Goal: Task Accomplishment & Management: Use online tool/utility

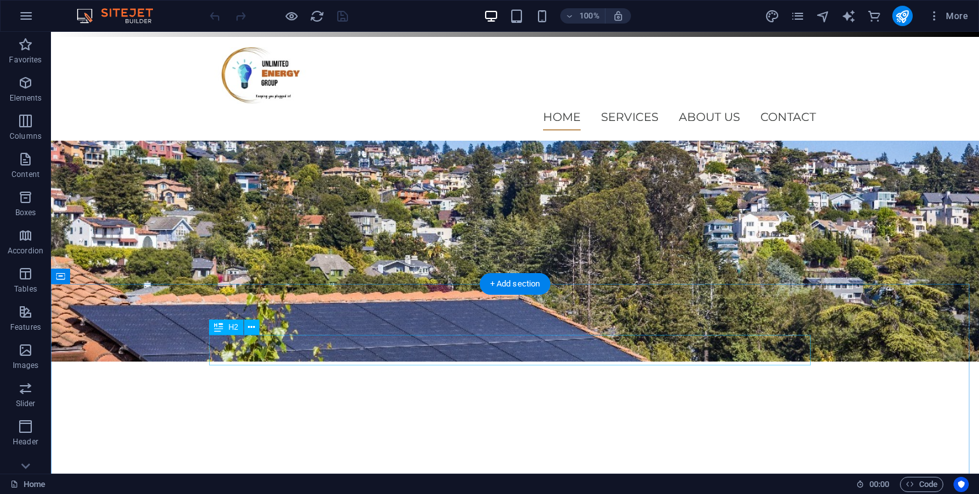
scroll to position [71, 0]
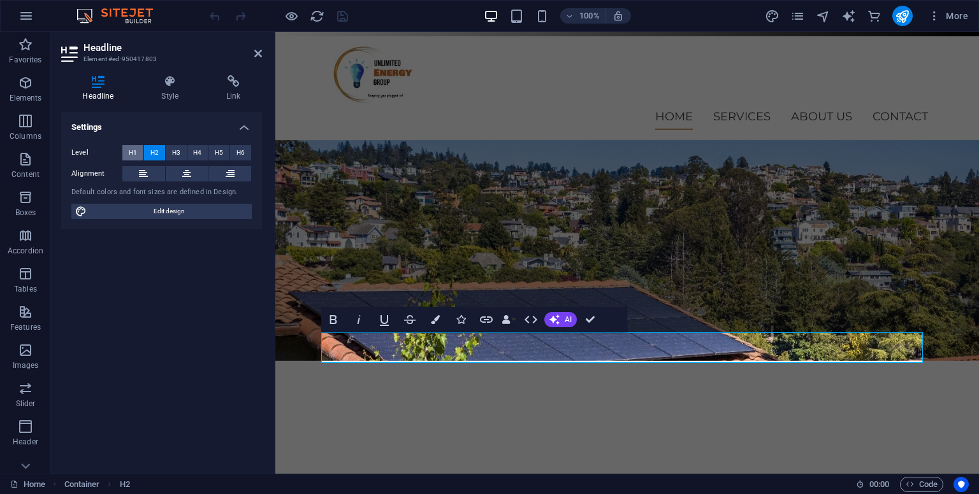
click at [131, 150] on span "H1" at bounding box center [133, 152] width 8 height 15
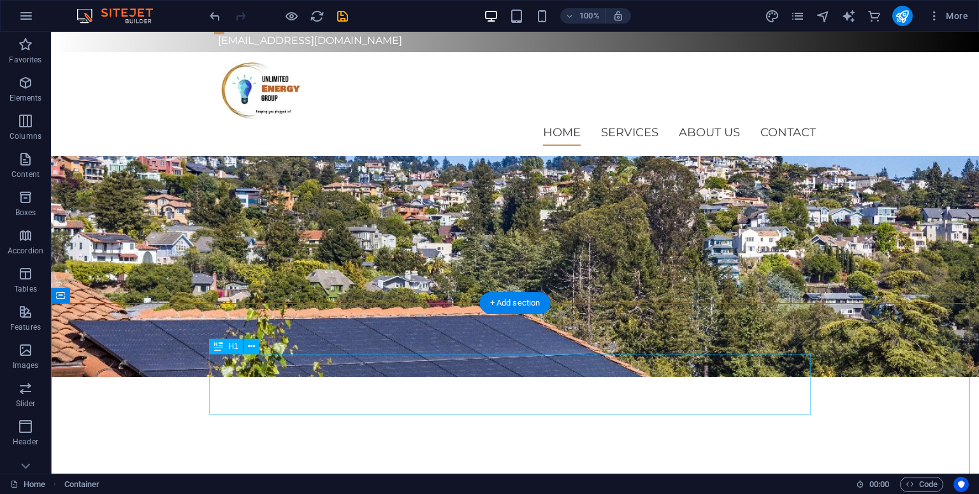
scroll to position [50, 0]
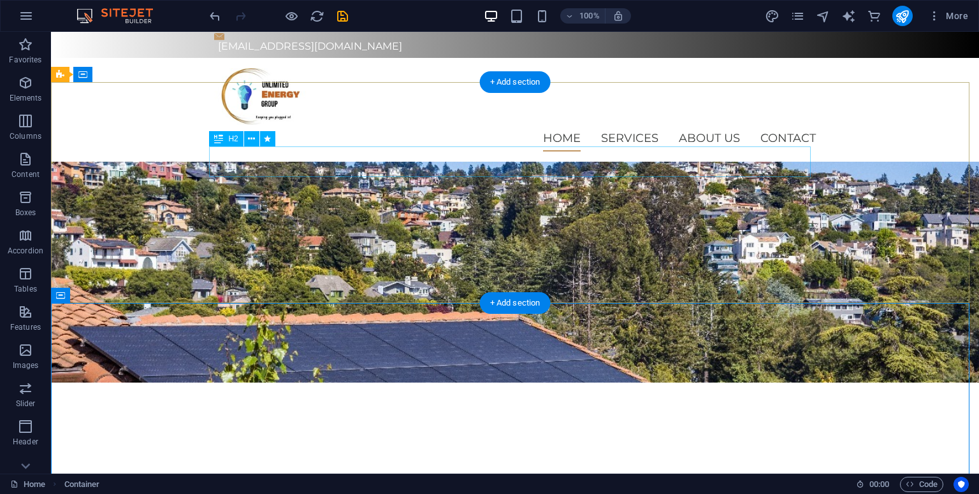
click at [481, 434] on div "Excellence is just the starting point" at bounding box center [515, 449] width 602 height 31
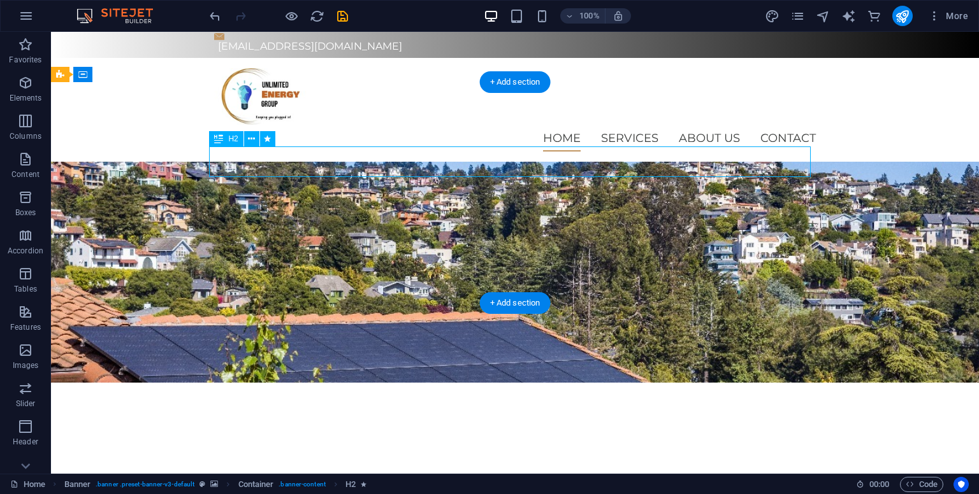
click at [481, 434] on div "Excellence is just the starting point" at bounding box center [515, 449] width 602 height 31
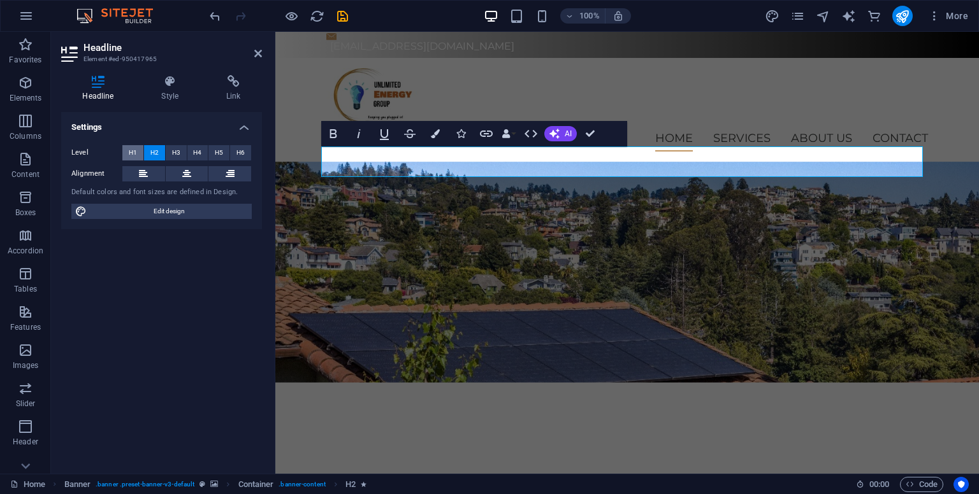
click at [134, 149] on span "H1" at bounding box center [133, 152] width 8 height 15
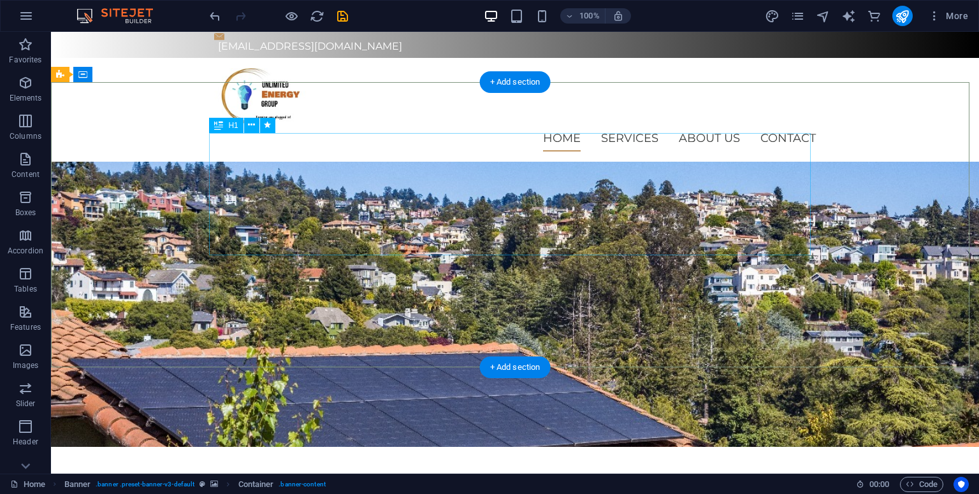
drag, startPoint x: 206, startPoint y: 191, endPoint x: 188, endPoint y: 192, distance: 18.6
drag, startPoint x: 209, startPoint y: 181, endPoint x: 189, endPoint y: 187, distance: 20.6
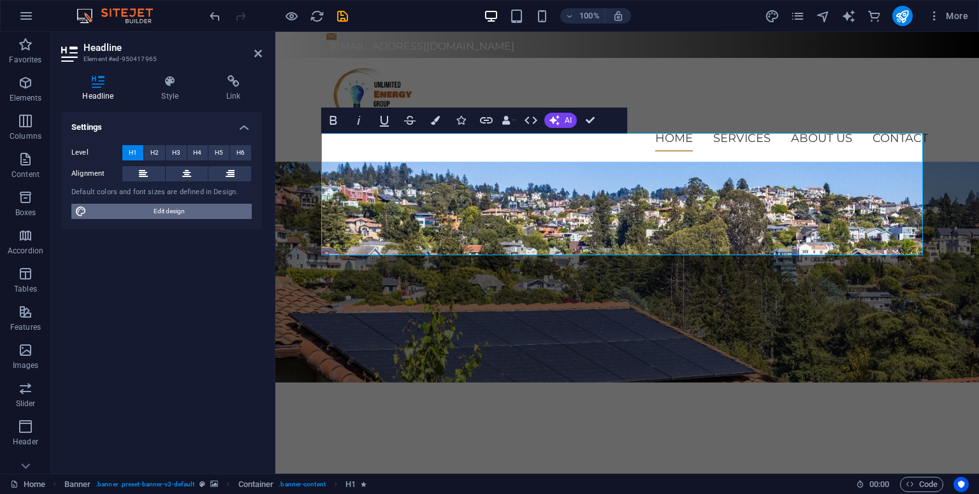
click at [157, 219] on span "Edit design" at bounding box center [168, 211] width 157 height 15
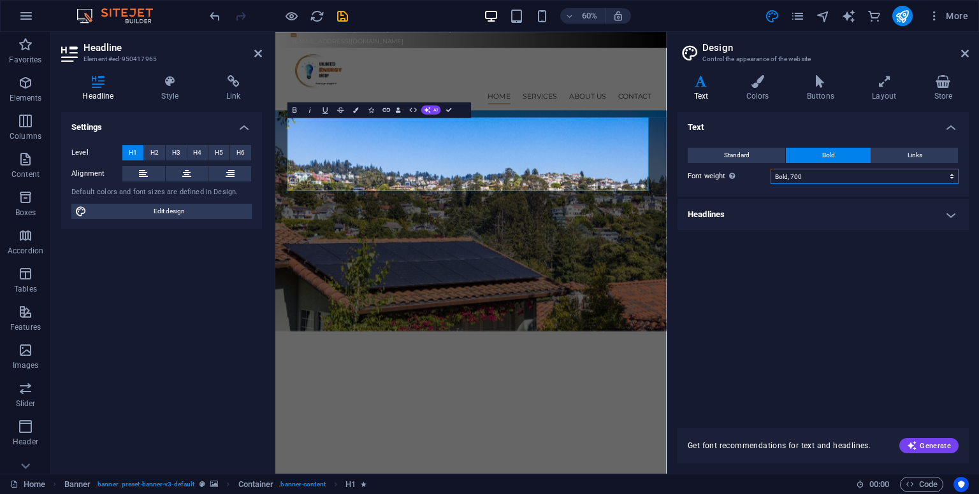
click at [826, 177] on select "Thin, 100 Extra-light, 200 Light, 300 Regular, 400 Medium, 500 Semi-bold, 600 B…" at bounding box center [864, 176] width 188 height 15
click at [770, 169] on select "Thin, 100 Extra-light, 200 Light, 300 Regular, 400 Medium, 500 Semi-bold, 600 B…" at bounding box center [864, 176] width 188 height 15
click at [818, 178] on select "Thin, 100 Extra-light, 200 Light, 300 Regular, 400 Medium, 500 Semi-bold, 600 B…" at bounding box center [864, 176] width 188 height 15
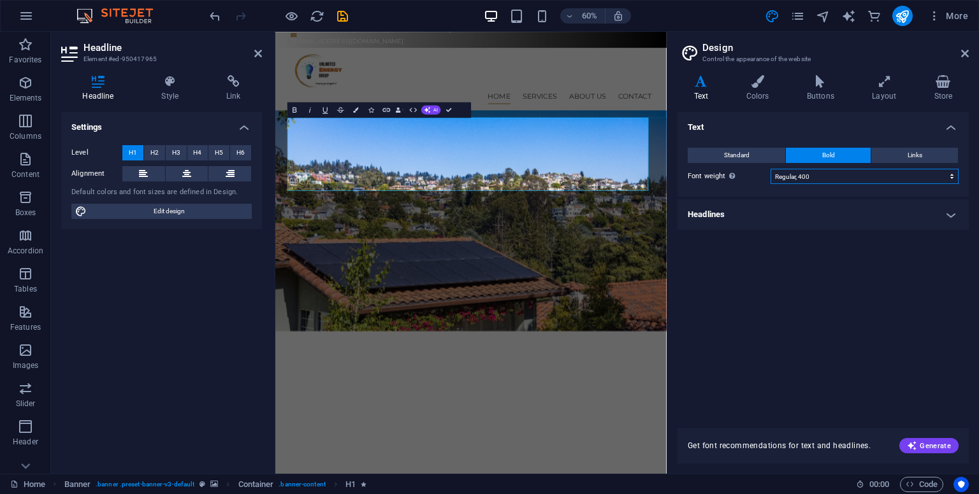
click at [770, 169] on select "Thin, 100 Extra-light, 200 Light, 300 Regular, 400 Medium, 500 Semi-bold, 600 B…" at bounding box center [864, 176] width 188 height 15
click at [826, 173] on select "Thin, 100 Extra-light, 200 Light, 300 Regular, 400 Medium, 500 Semi-bold, 600 B…" at bounding box center [864, 176] width 188 height 15
select select "600"
click at [770, 169] on select "Thin, 100 Extra-light, 200 Light, 300 Regular, 400 Medium, 500 Semi-bold, 600 B…" at bounding box center [864, 176] width 188 height 15
click at [912, 224] on h4 "Headlines" at bounding box center [822, 214] width 291 height 31
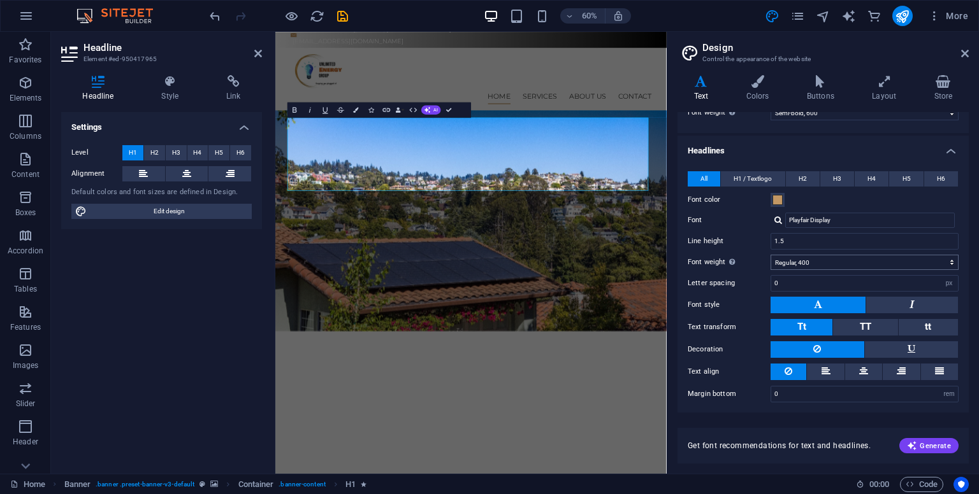
scroll to position [64, 0]
click at [825, 262] on select "Thin, 100 Extra-light, 200 Light, 300 Regular, 400 Medium, 500 Semi-bold, 600 B…" at bounding box center [864, 262] width 188 height 15
select select "300"
click at [770, 255] on select "Thin, 100 Extra-light, 200 Light, 300 Regular, 400 Medium, 500 Semi-bold, 600 B…" at bounding box center [864, 262] width 188 height 15
click at [818, 425] on div "Get font recommendations for text and headlines. Generate" at bounding box center [822, 438] width 291 height 51
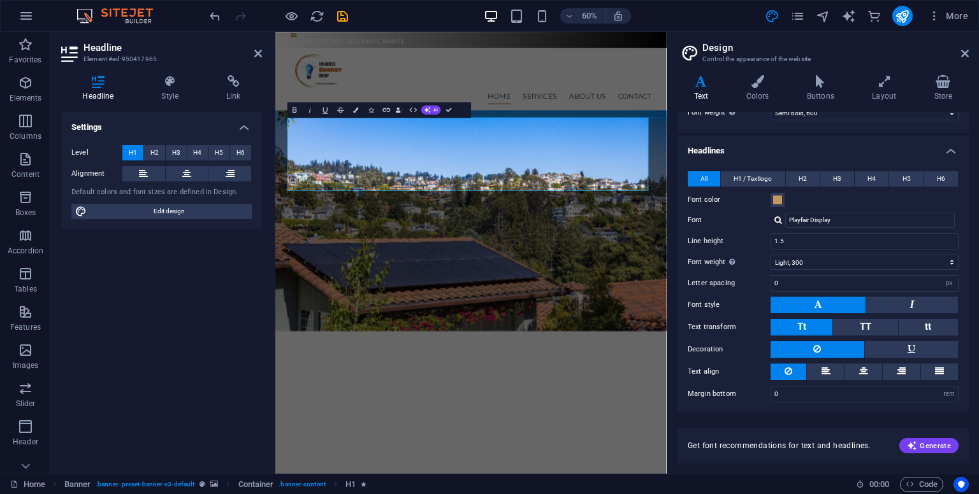
click at [978, 107] on div "Variants Text Colors Buttons Layout Store Text Standard Bold Links Font color F…" at bounding box center [823, 269] width 312 height 409
click at [862, 55] on h3 "Control the appearance of the website" at bounding box center [822, 59] width 241 height 11
click at [925, 446] on span "Generate" at bounding box center [929, 446] width 44 height 10
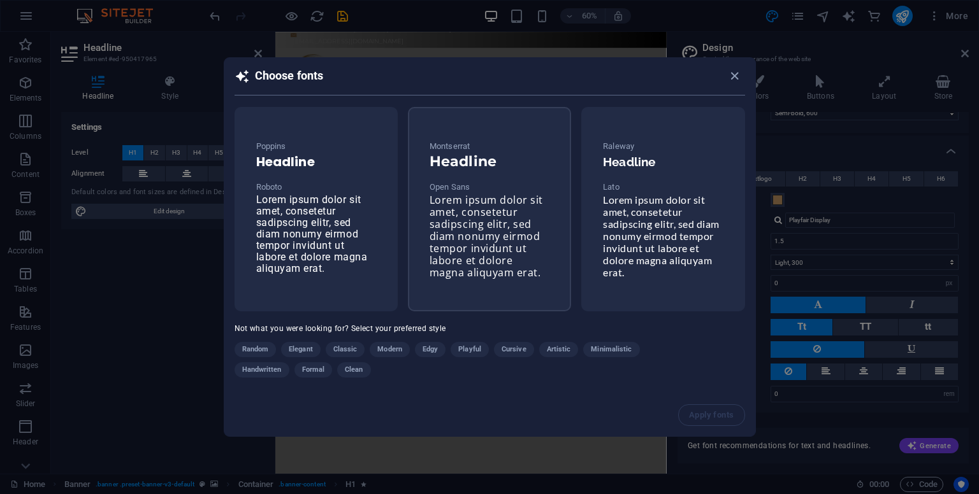
click at [440, 215] on span "Lorem ipsum dolor sit amet, consetetur sadipscing elitr, sed diam nonumy eirmod…" at bounding box center [485, 236] width 113 height 87
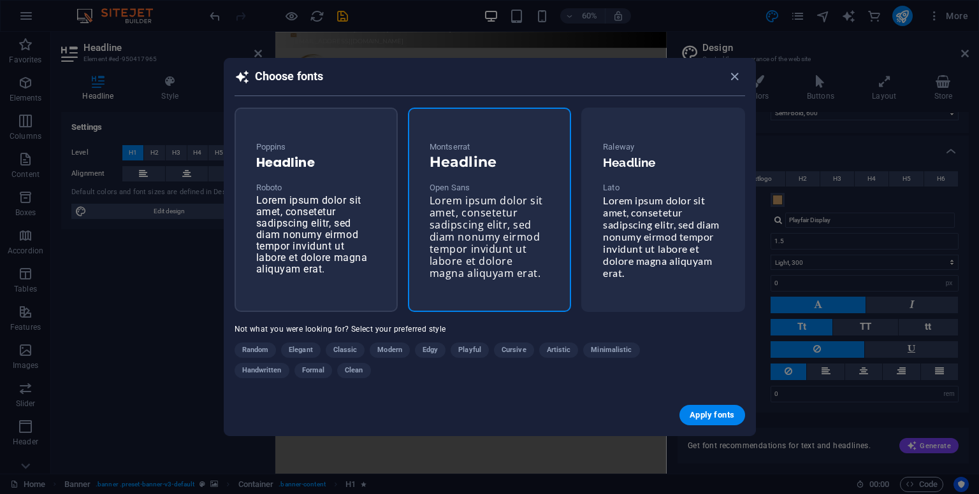
click at [364, 215] on div "Poppins Headline Roboto Lorem ipsum dolor sit amet, consetetur sadipscing elitr…" at bounding box center [316, 207] width 140 height 157
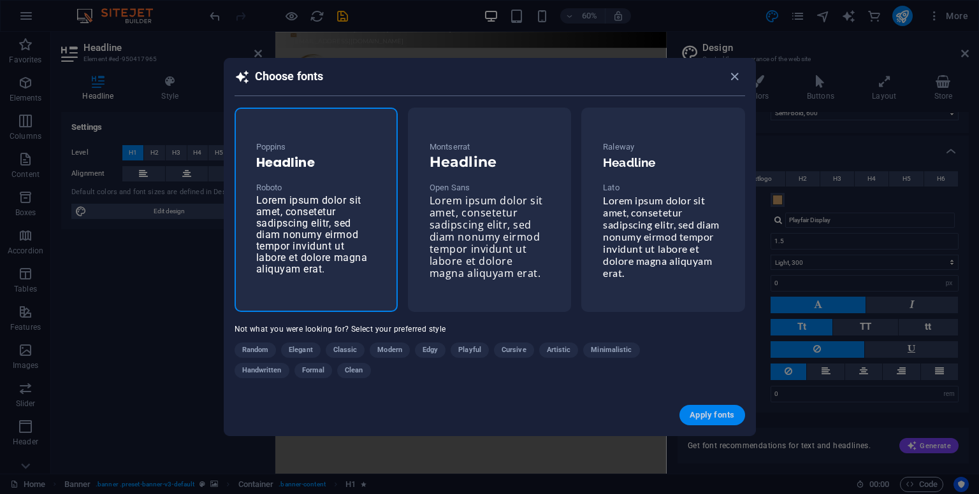
click at [688, 422] on button "Apply fonts" at bounding box center [711, 415] width 65 height 20
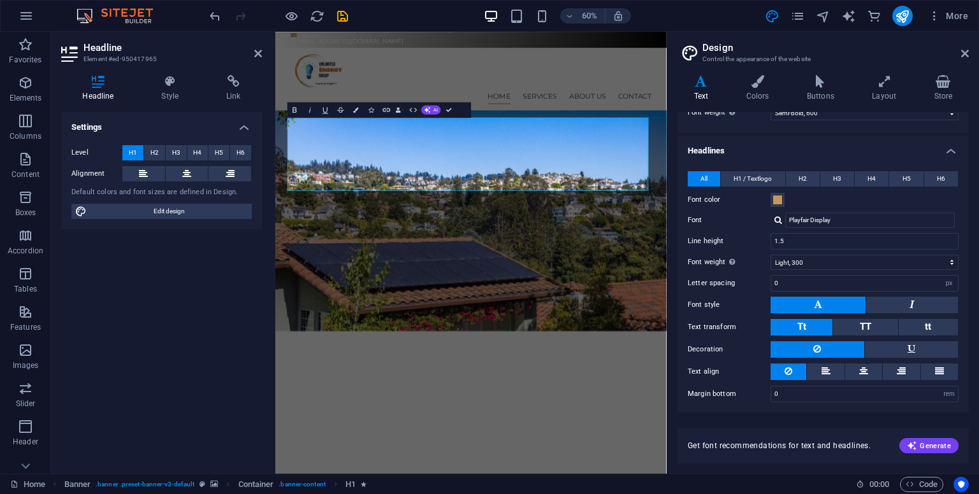
type input "Poppins"
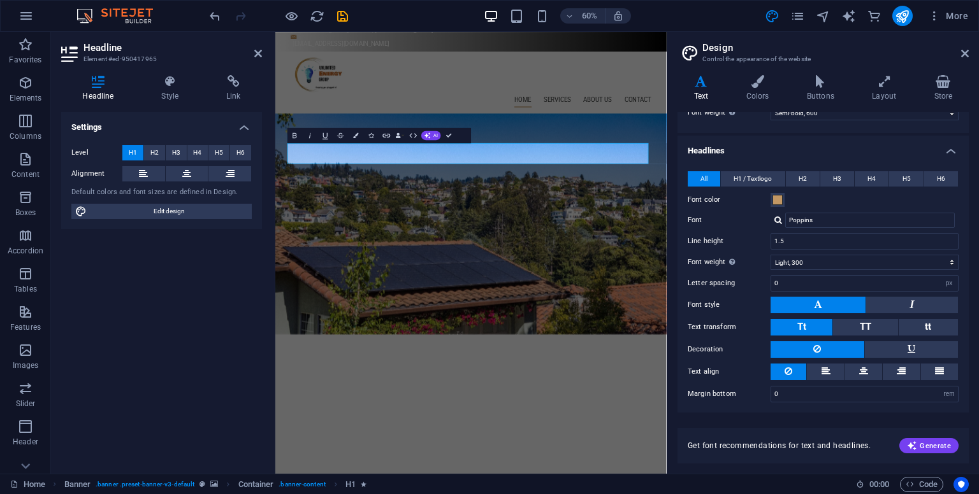
scroll to position [54, 0]
select select "400"
select select "700"
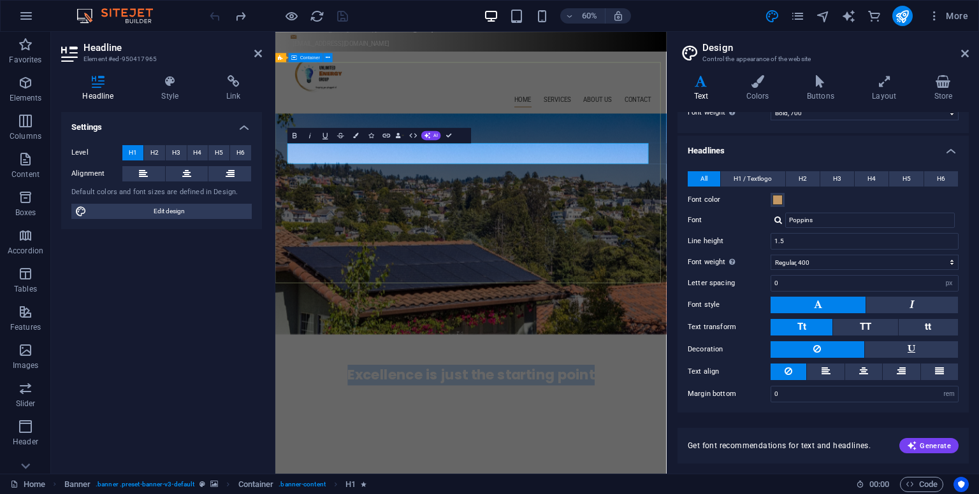
drag, startPoint x: 837, startPoint y: 236, endPoint x: 414, endPoint y: 253, distance: 424.1
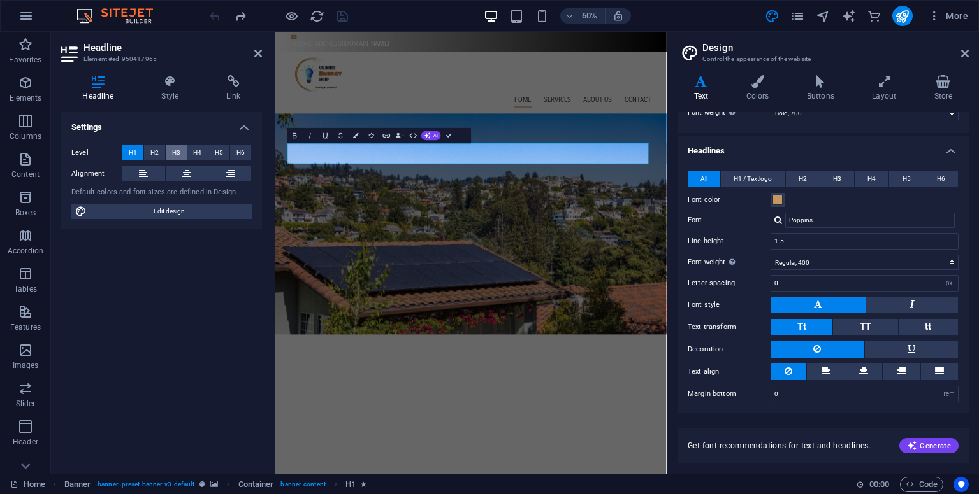
click at [166, 156] on button "H3" at bounding box center [176, 152] width 21 height 15
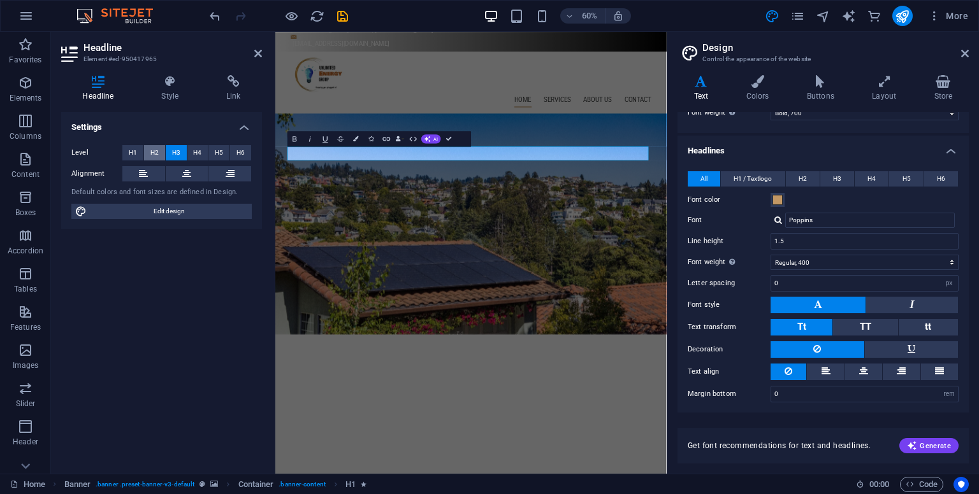
click at [161, 155] on button "H2" at bounding box center [154, 152] width 21 height 15
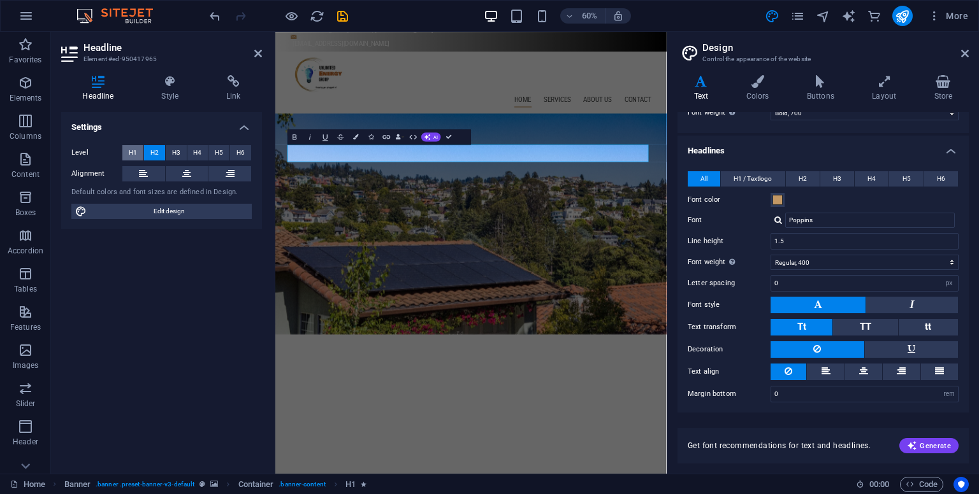
click at [135, 153] on span "H1" at bounding box center [133, 152] width 8 height 15
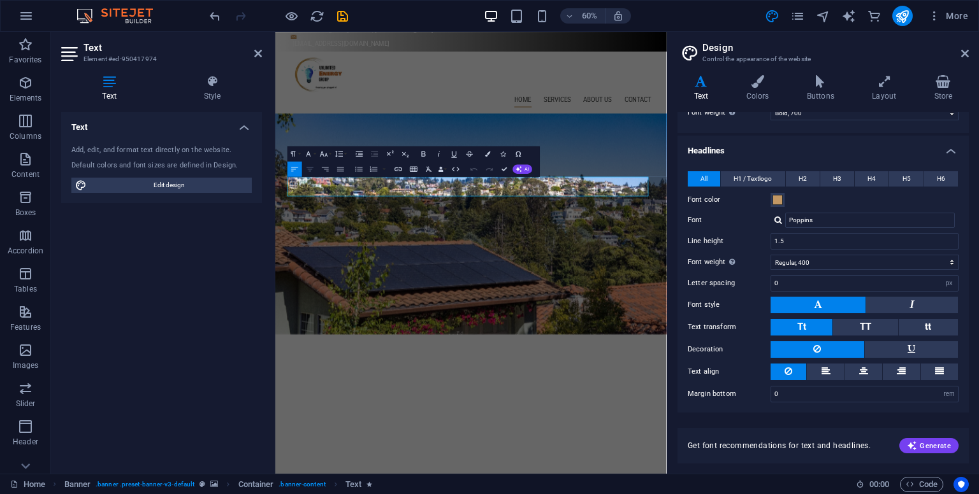
click at [309, 168] on icon "button" at bounding box center [309, 168] width 9 height 9
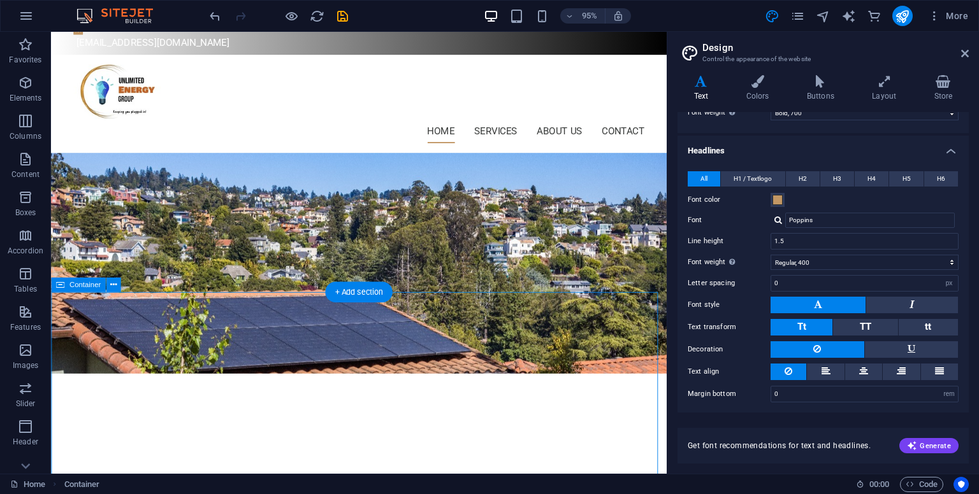
scroll to position [62, 0]
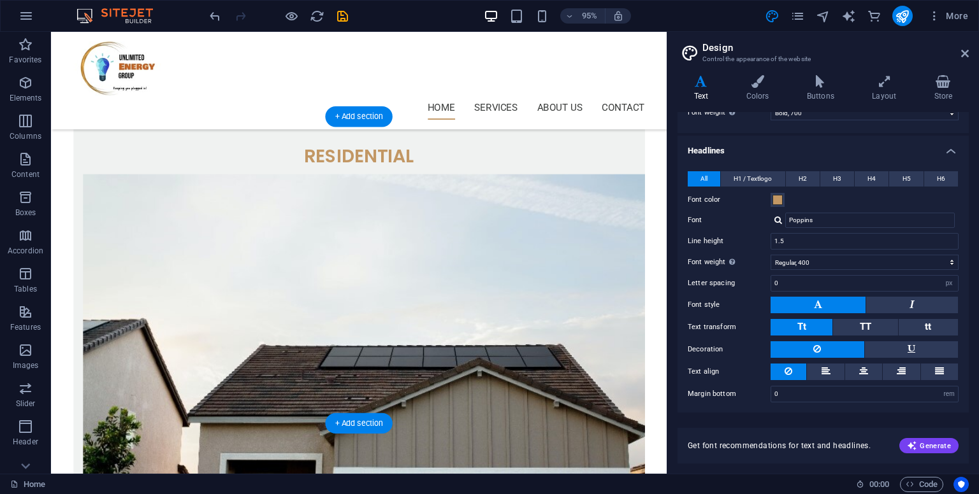
scroll to position [584, 0]
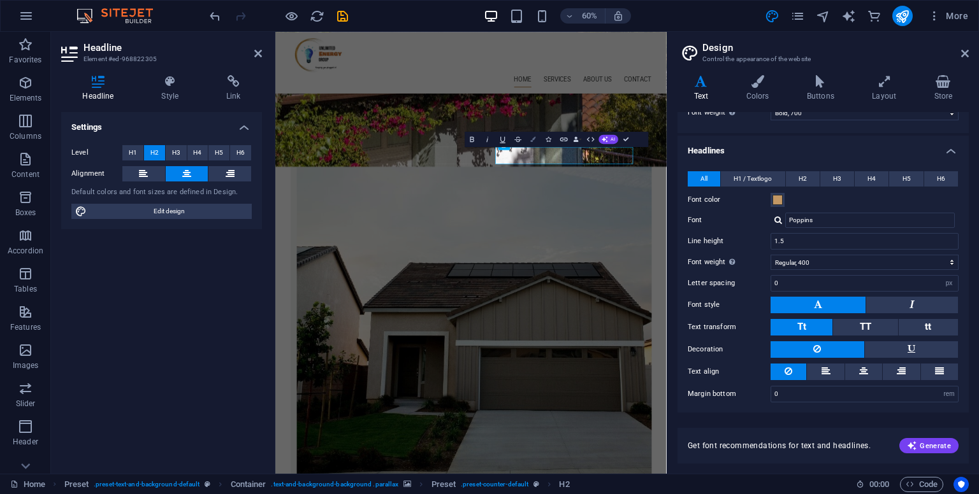
click at [535, 141] on icon "button" at bounding box center [533, 138] width 5 height 5
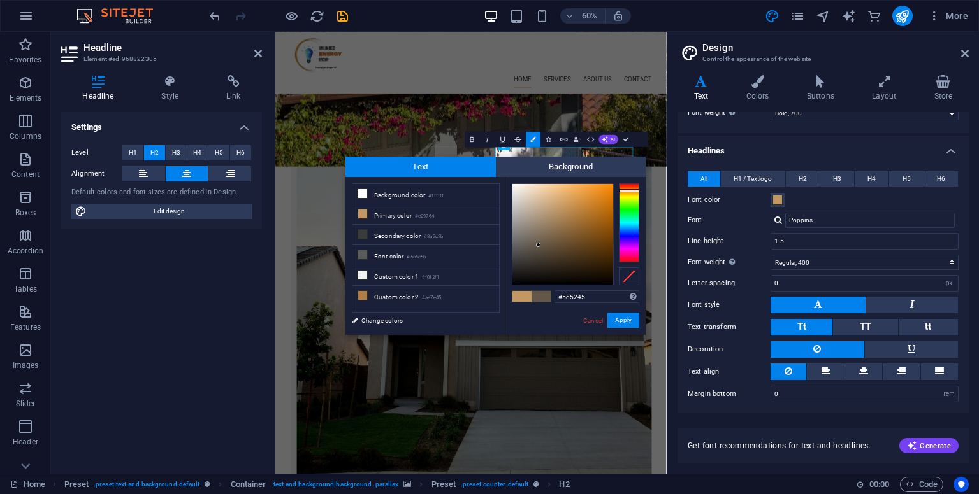
type input "#5d5246"
drag, startPoint x: 558, startPoint y: 206, endPoint x: 537, endPoint y: 248, distance: 47.3
click at [537, 248] on div at bounding box center [536, 247] width 4 height 4
click at [621, 323] on button "Apply" at bounding box center [623, 320] width 32 height 15
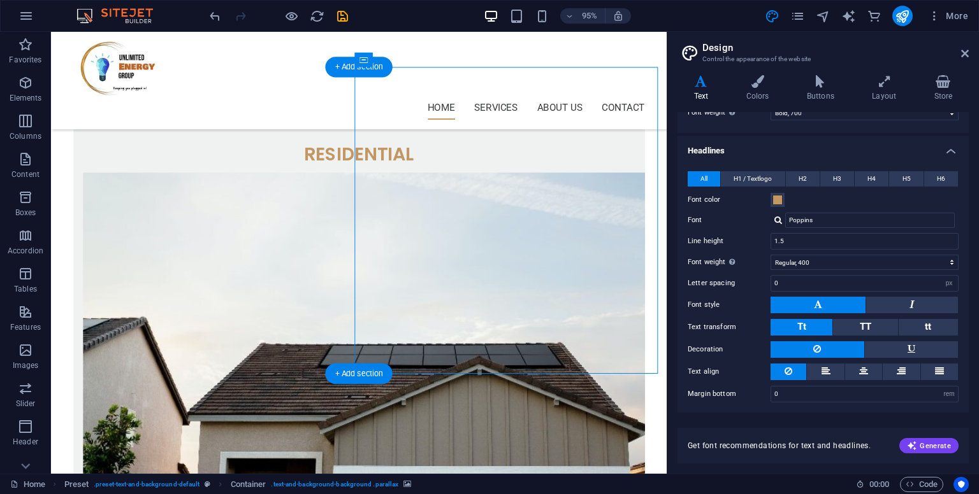
scroll to position [648, 0]
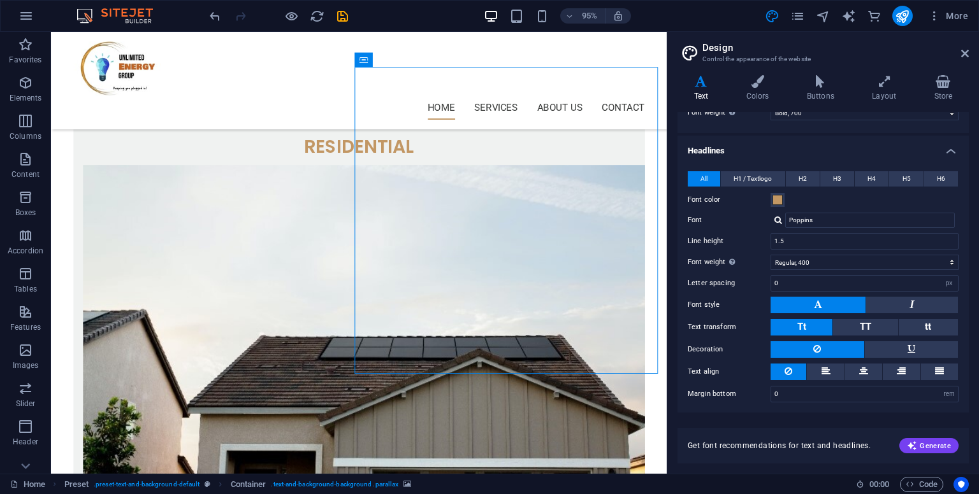
click at [960, 54] on header "Design Control the appearance of the website" at bounding box center [824, 48] width 289 height 33
click at [961, 54] on icon at bounding box center [965, 53] width 8 height 10
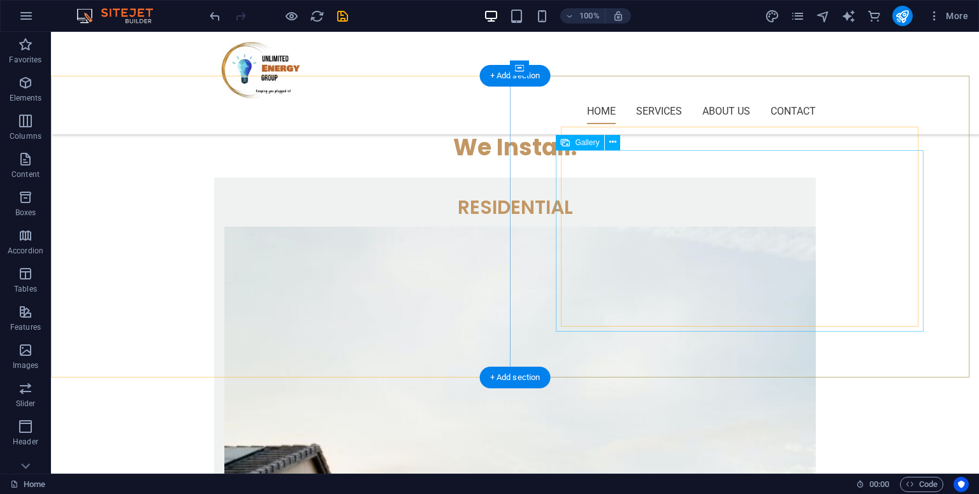
scroll to position [653, 0]
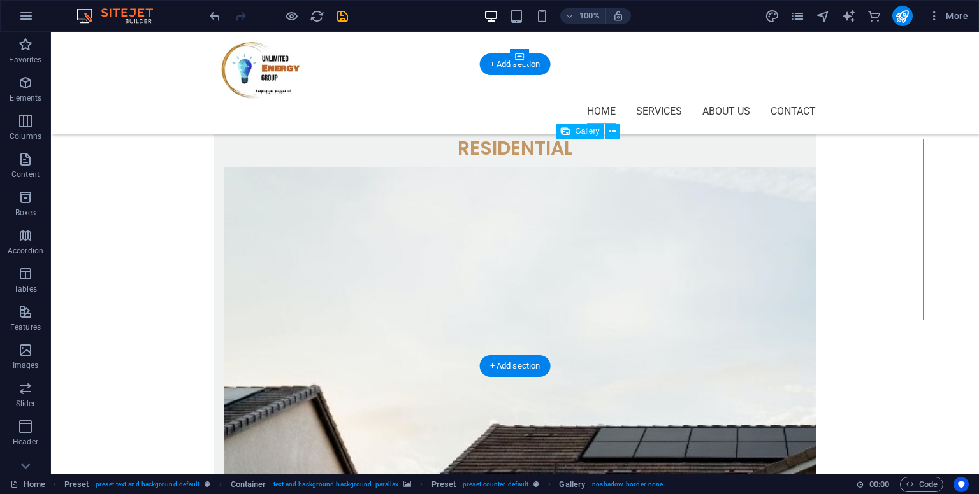
select select "4"
select select "%"
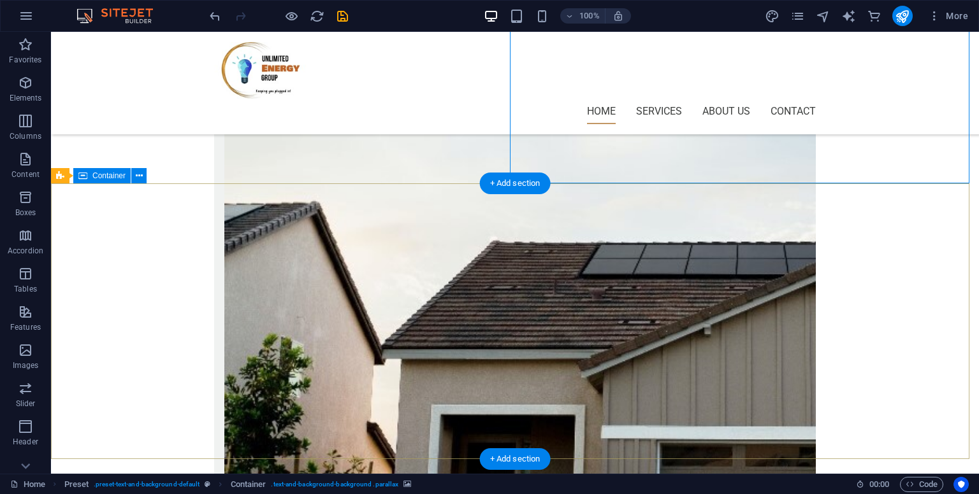
scroll to position [836, 0]
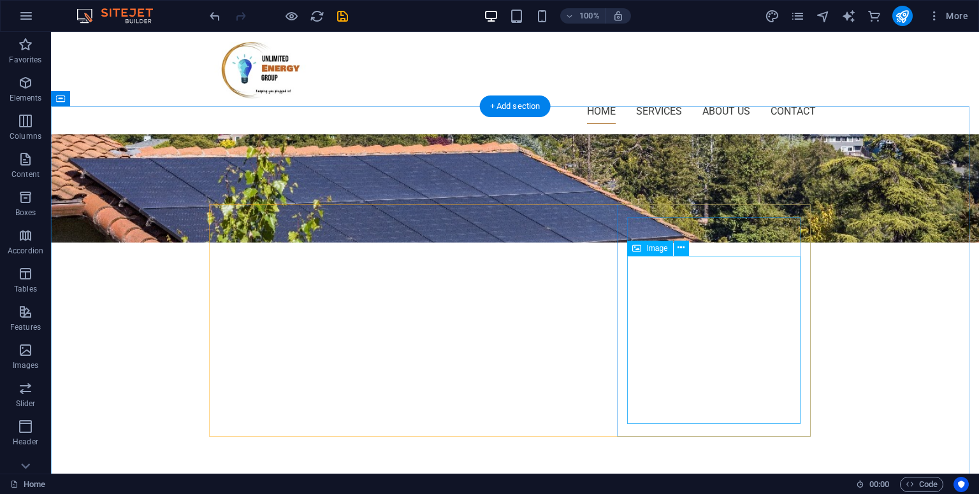
scroll to position [229, 0]
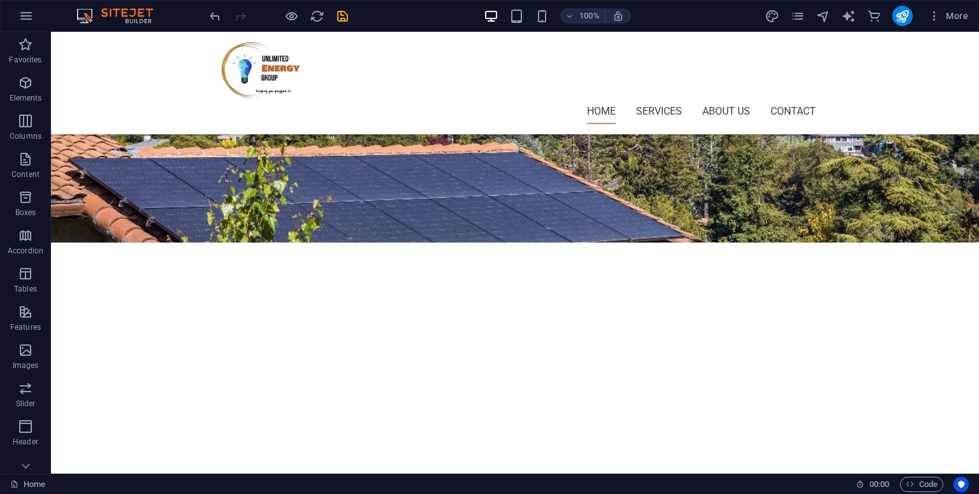
click at [805, 16] on div "More" at bounding box center [869, 16] width 208 height 20
click at [800, 15] on icon "pages" at bounding box center [797, 16] width 15 height 15
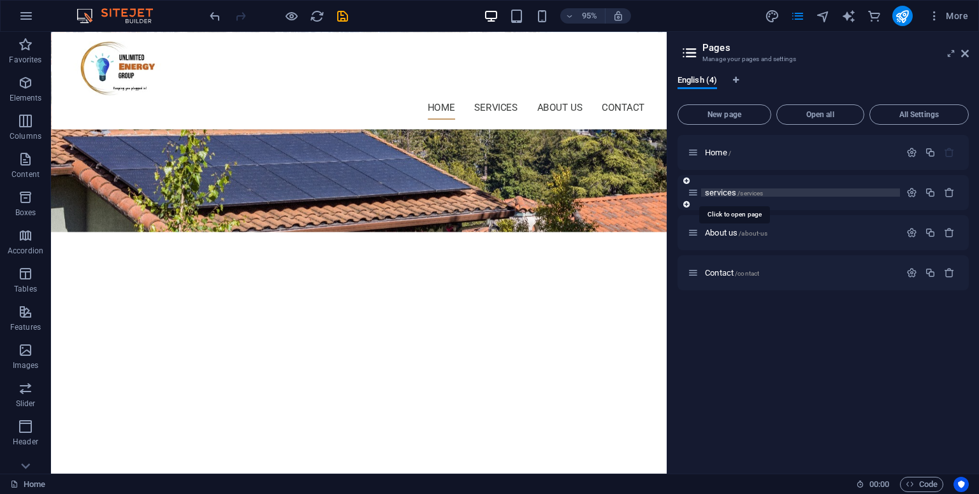
click at [721, 193] on span "services /services" at bounding box center [734, 193] width 58 height 10
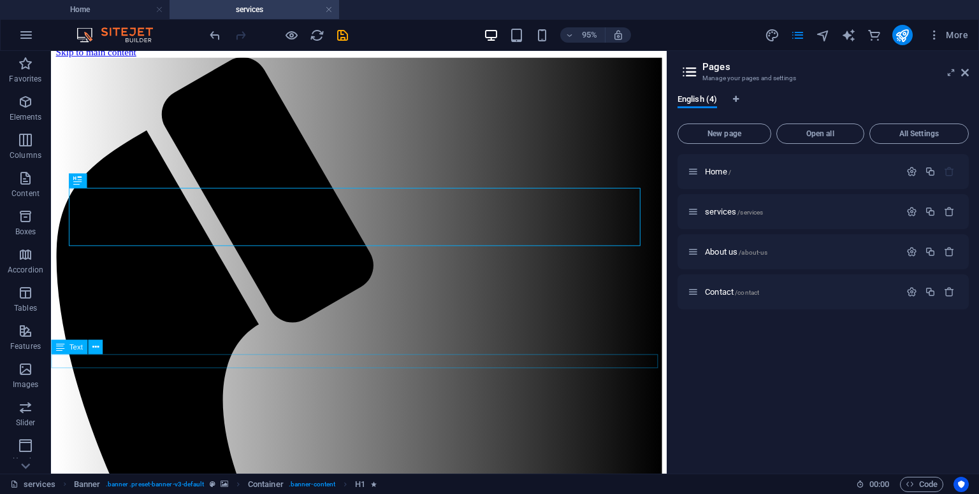
scroll to position [0, 0]
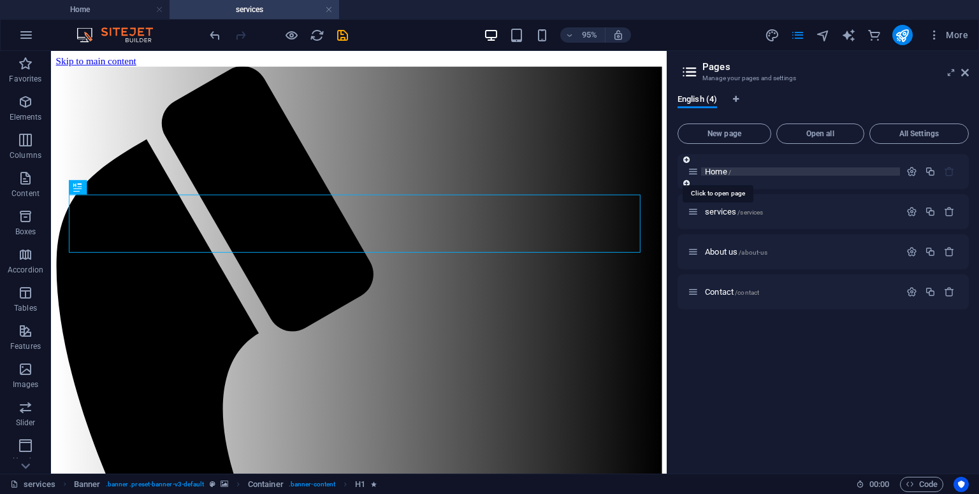
click at [709, 172] on span "Home /" at bounding box center [718, 172] width 26 height 10
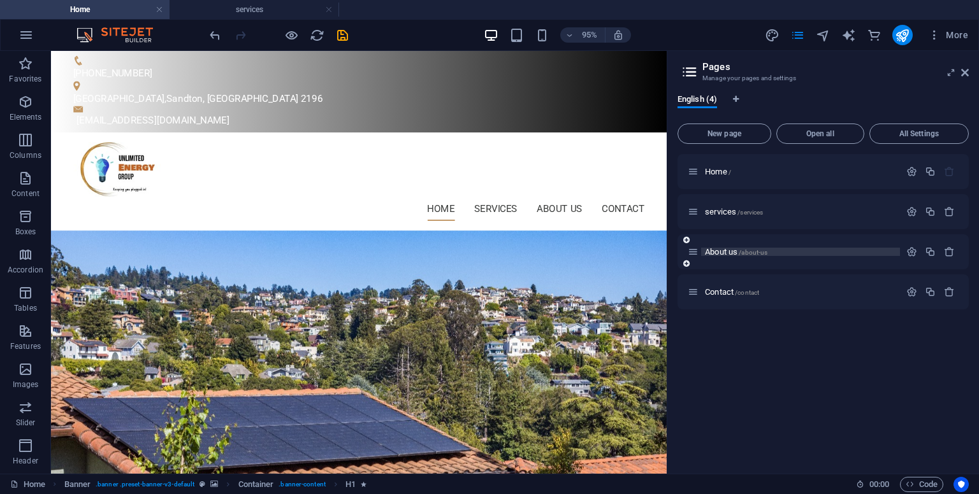
click at [728, 250] on span "About us /about-us" at bounding box center [736, 252] width 62 height 10
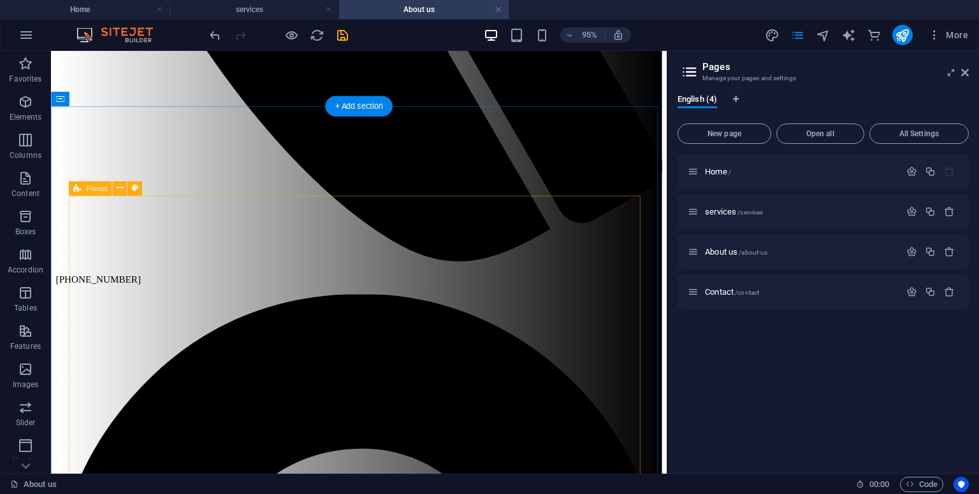
scroll to position [641, 0]
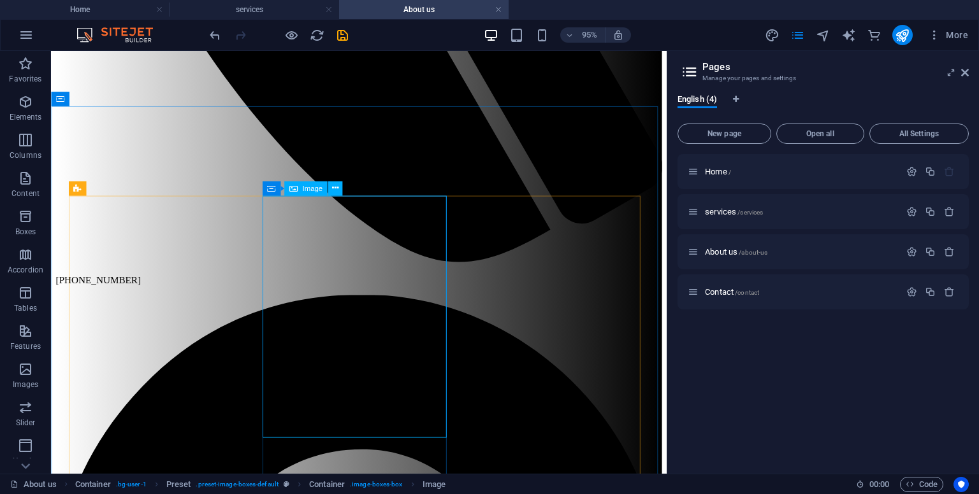
click at [306, 185] on span "Image" at bounding box center [312, 188] width 20 height 7
click at [335, 189] on icon at bounding box center [334, 188] width 6 height 13
select select "%"
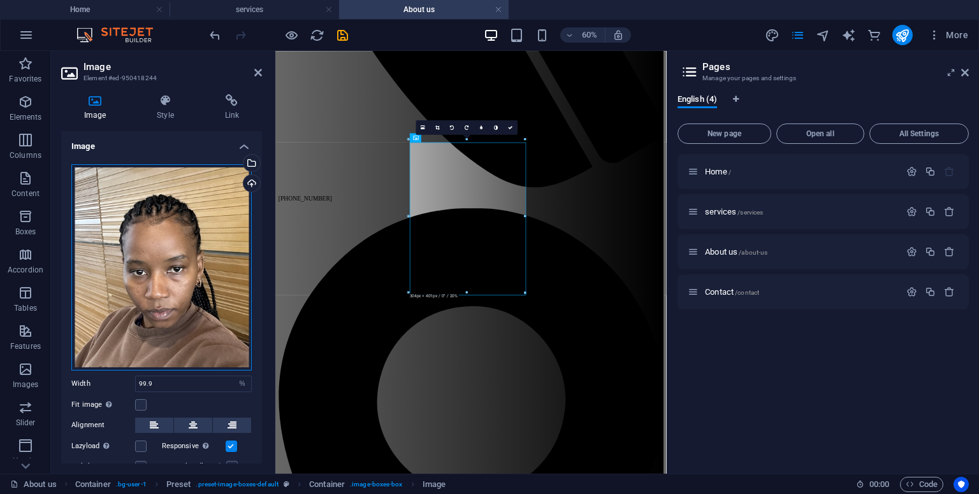
click at [127, 271] on div "Drag files here, click to choose files or select files from Files or our free s…" at bounding box center [161, 267] width 180 height 206
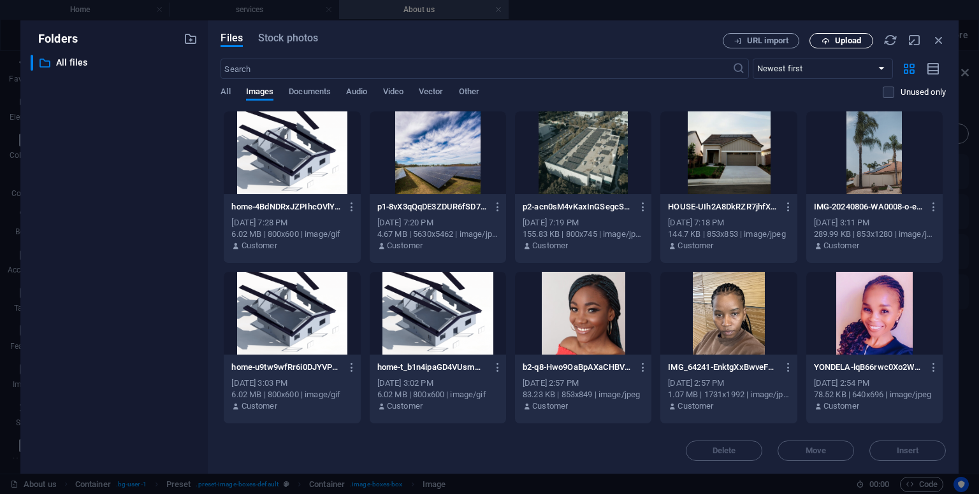
click at [839, 39] on span "Upload" at bounding box center [848, 41] width 26 height 8
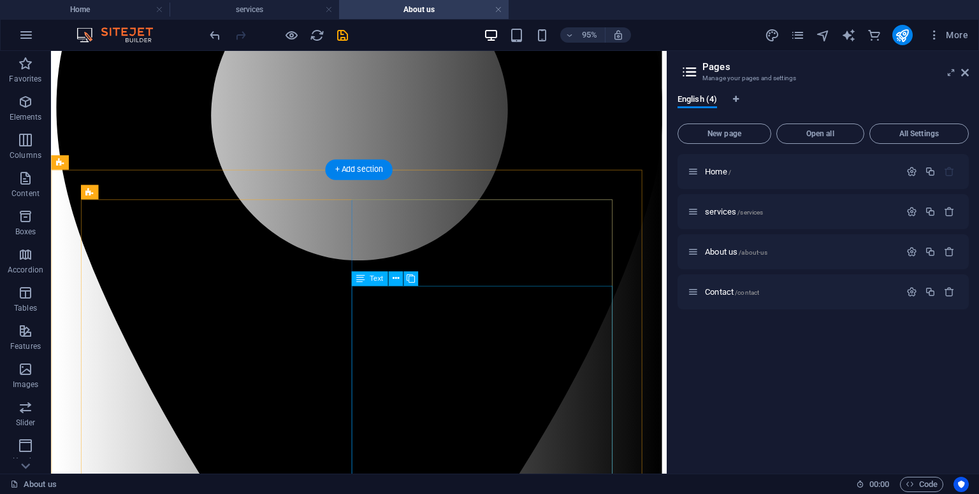
scroll to position [1229, 0]
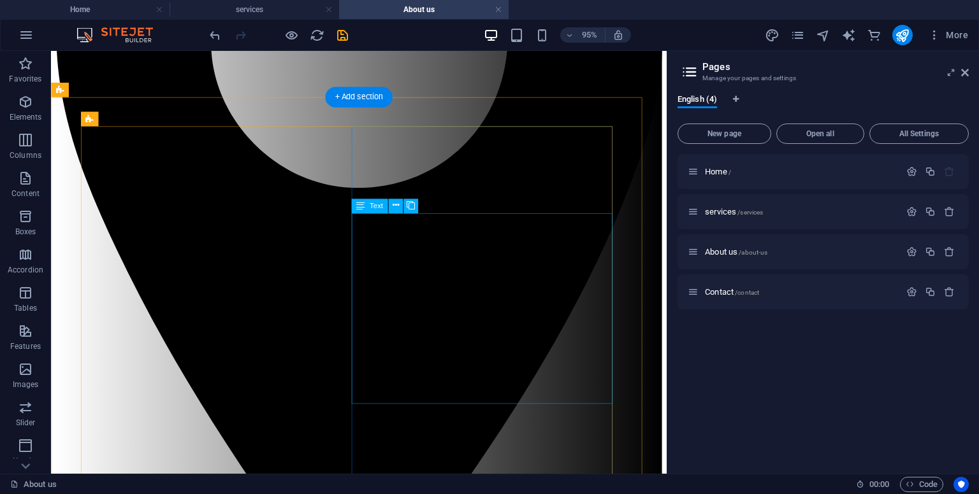
drag, startPoint x: 504, startPoint y: 283, endPoint x: 423, endPoint y: 32, distance: 263.8
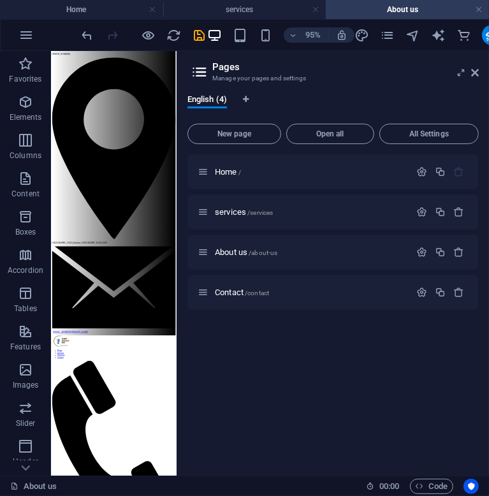
scroll to position [827, 0]
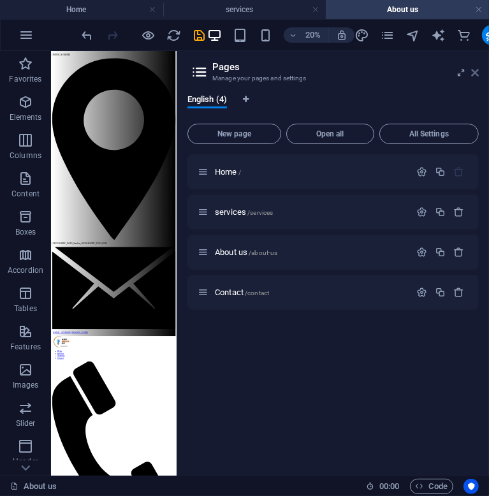
click at [472, 69] on icon at bounding box center [475, 73] width 8 height 10
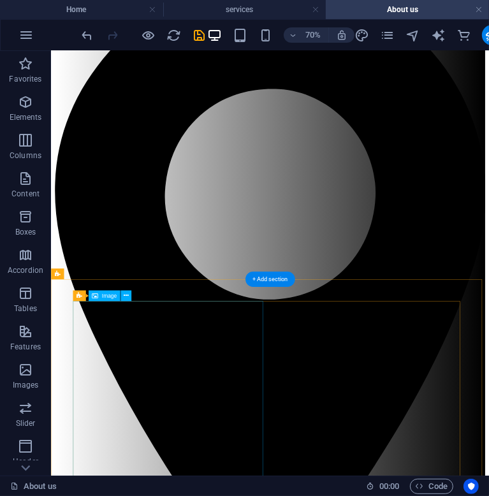
scroll to position [974, 0]
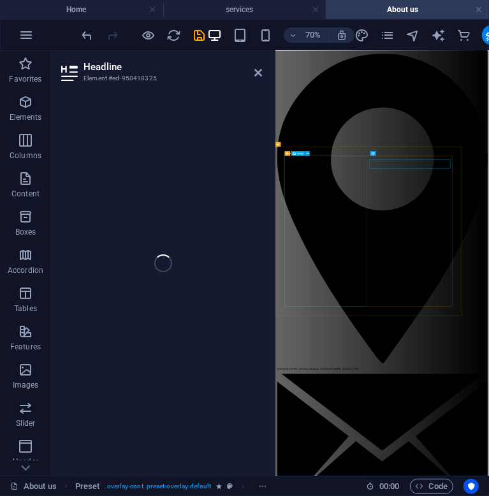
scroll to position [958, 0]
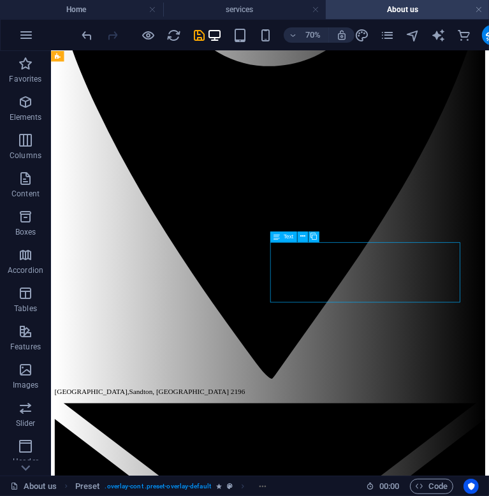
scroll to position [1048, 0]
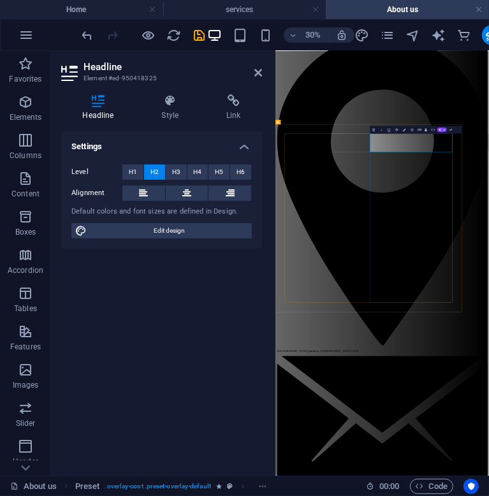
drag, startPoint x: 830, startPoint y: 364, endPoint x: 602, endPoint y: 380, distance: 228.1
copy h2 "[PERSON_NAME]"
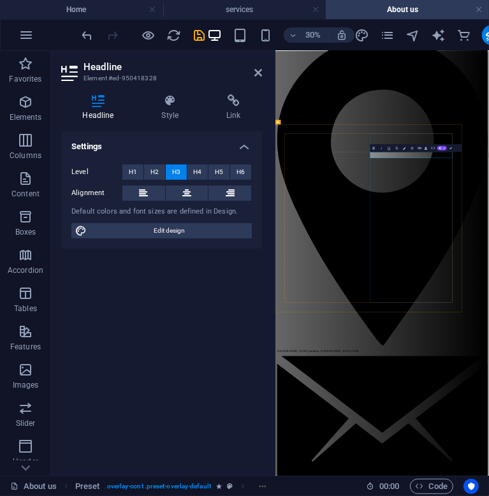
scroll to position [0, 2]
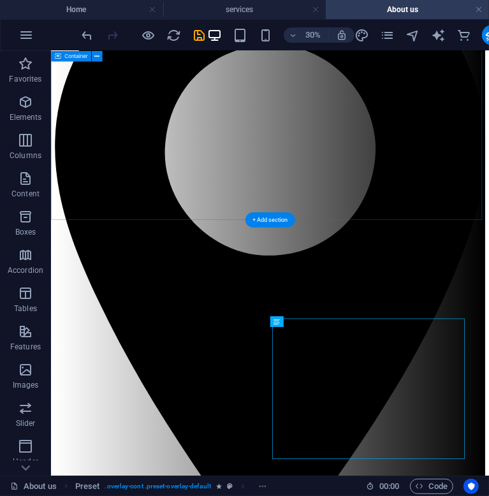
scroll to position [1048, 0]
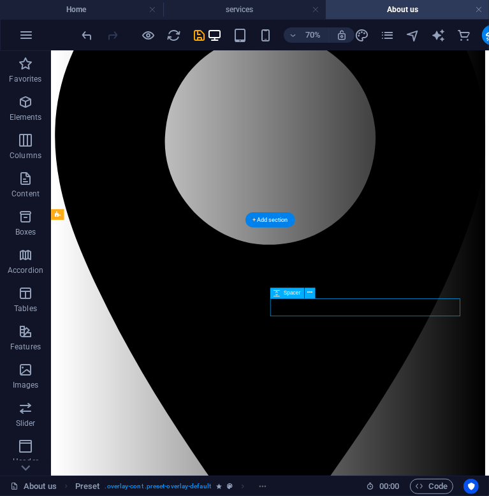
select select "px"
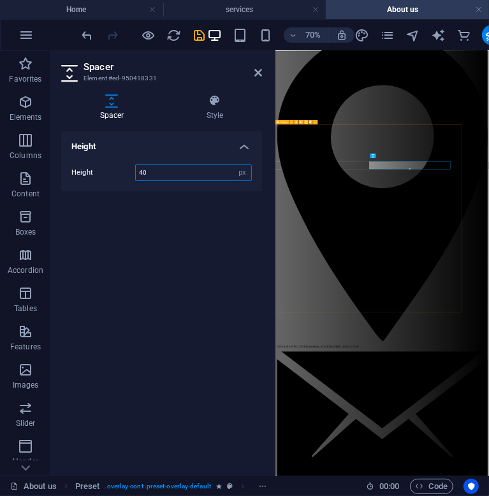
scroll to position [1032, 0]
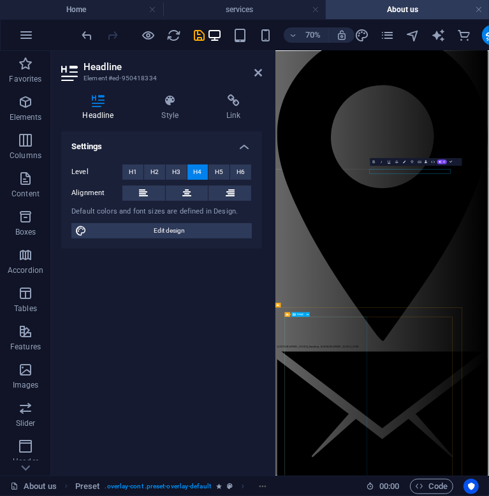
scroll to position [1032, 0]
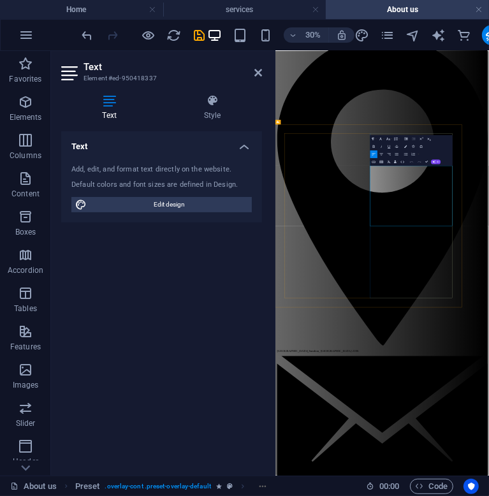
drag, startPoint x: 842, startPoint y: 607, endPoint x: 575, endPoint y: 433, distance: 318.3
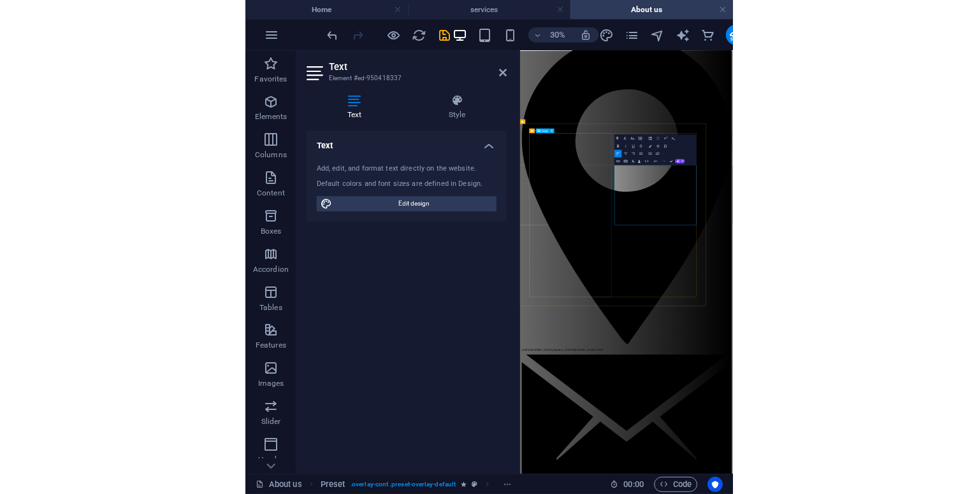
scroll to position [5683, 0]
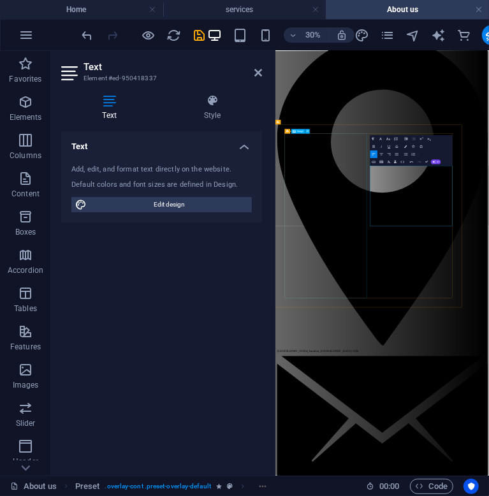
drag, startPoint x: 845, startPoint y: 615, endPoint x: 519, endPoint y: 430, distance: 375.0
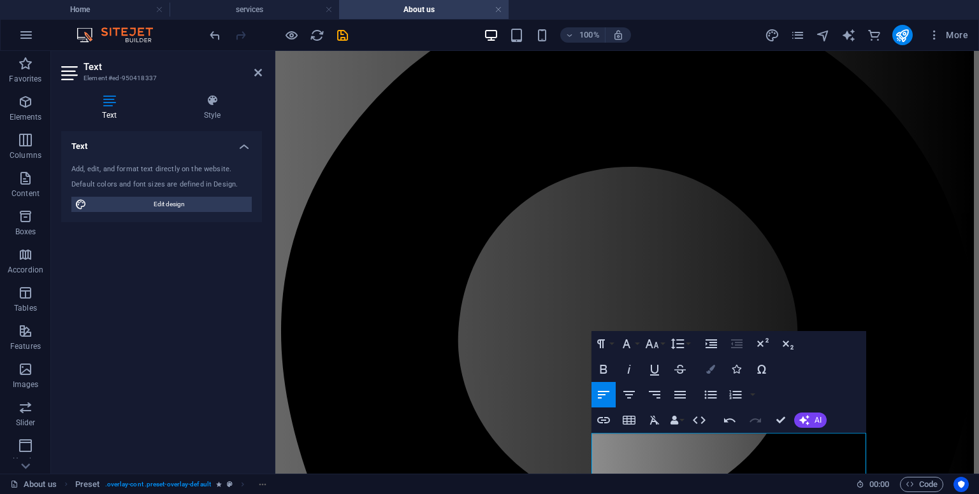
click at [709, 364] on button "Colors" at bounding box center [710, 369] width 24 height 25
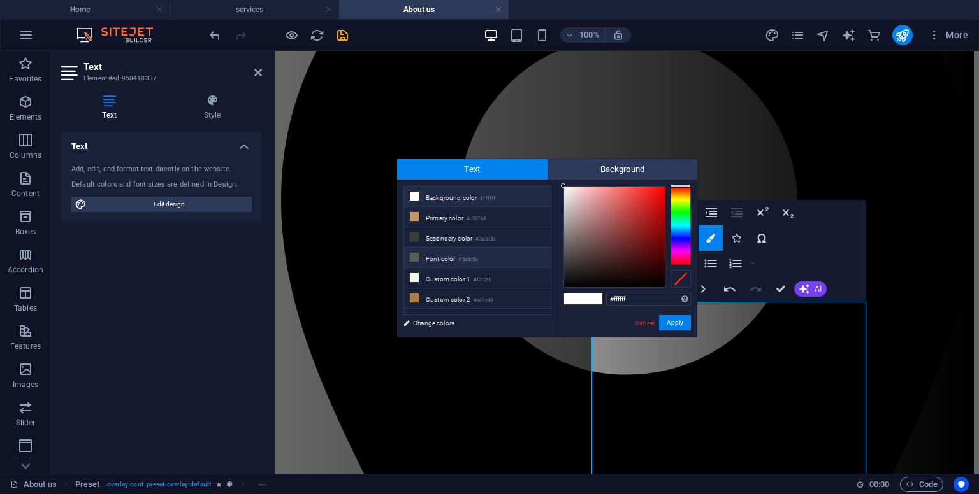
click at [476, 261] on small "#5a5c5b" at bounding box center [467, 260] width 19 height 9
type input "#5a5c5b"
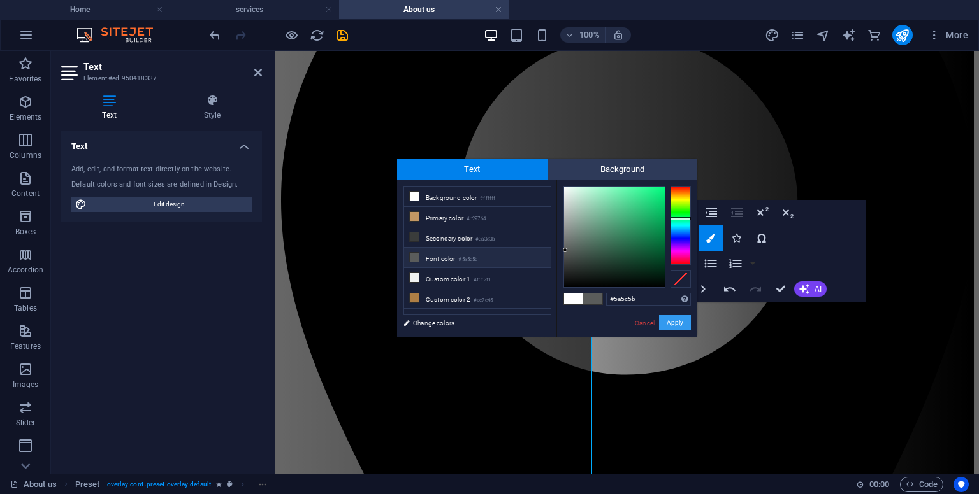
click at [671, 318] on button "Apply" at bounding box center [675, 322] width 32 height 15
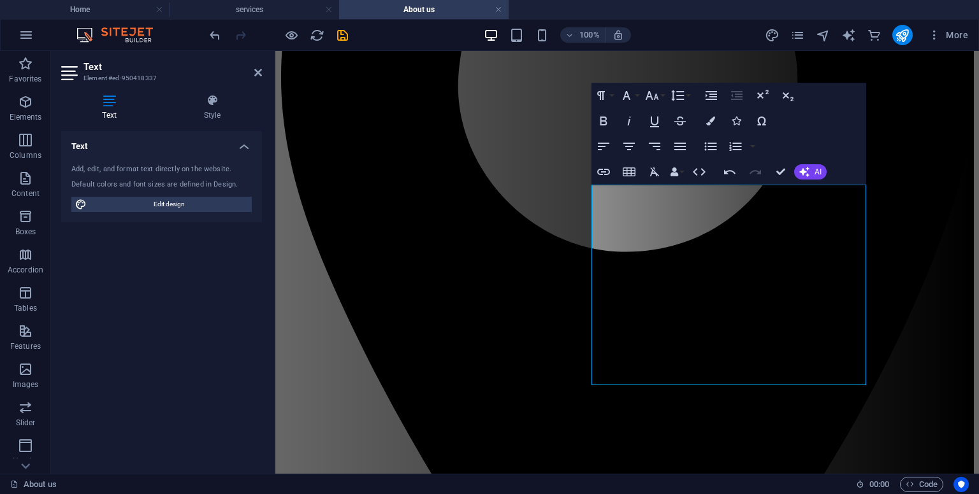
scroll to position [1304, 0]
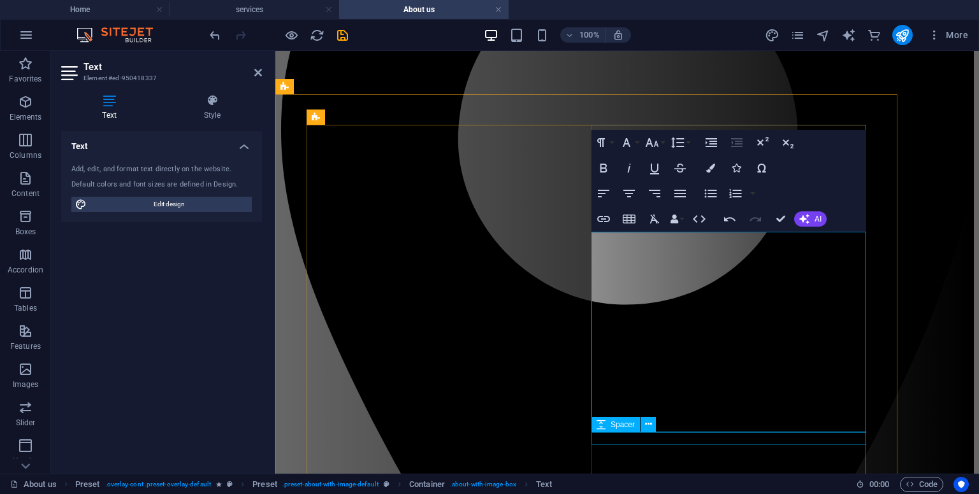
scroll to position [1234, 0]
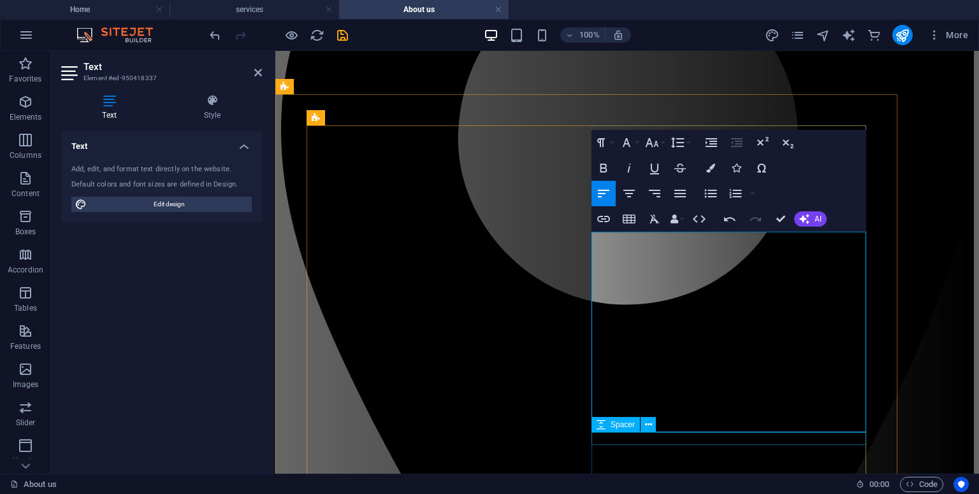
drag, startPoint x: 599, startPoint y: 409, endPoint x: 807, endPoint y: 435, distance: 210.0
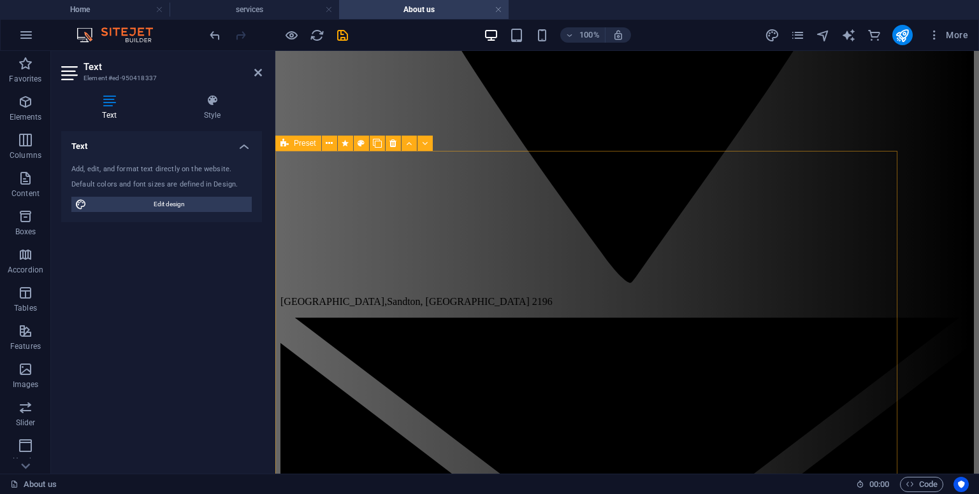
scroll to position [1754, 0]
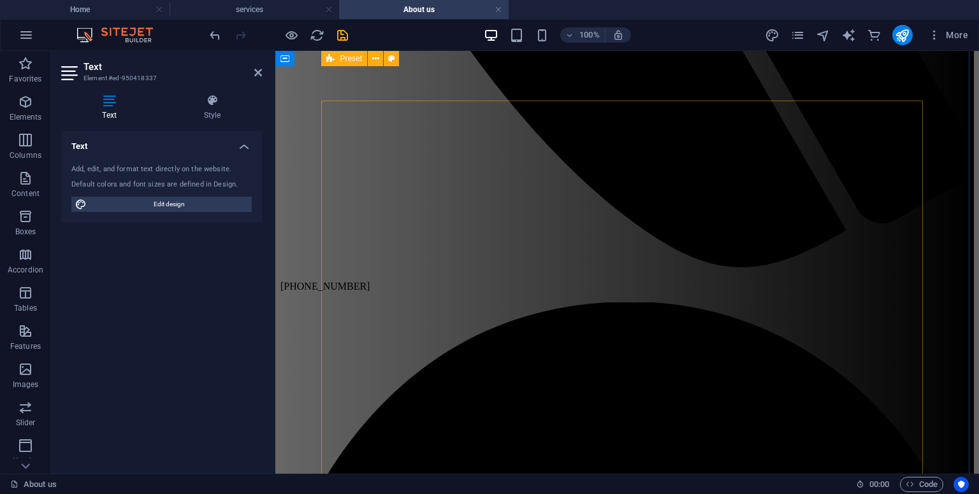
scroll to position [693, 0]
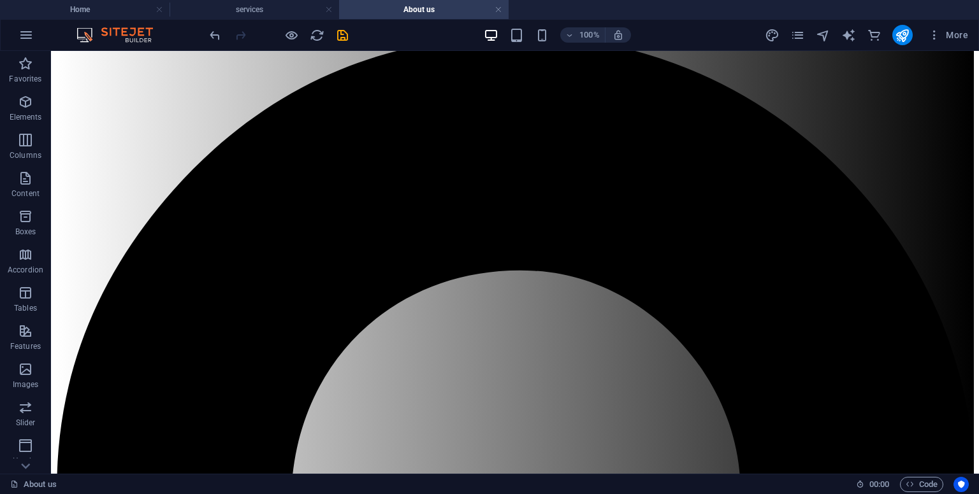
scroll to position [1286, 0]
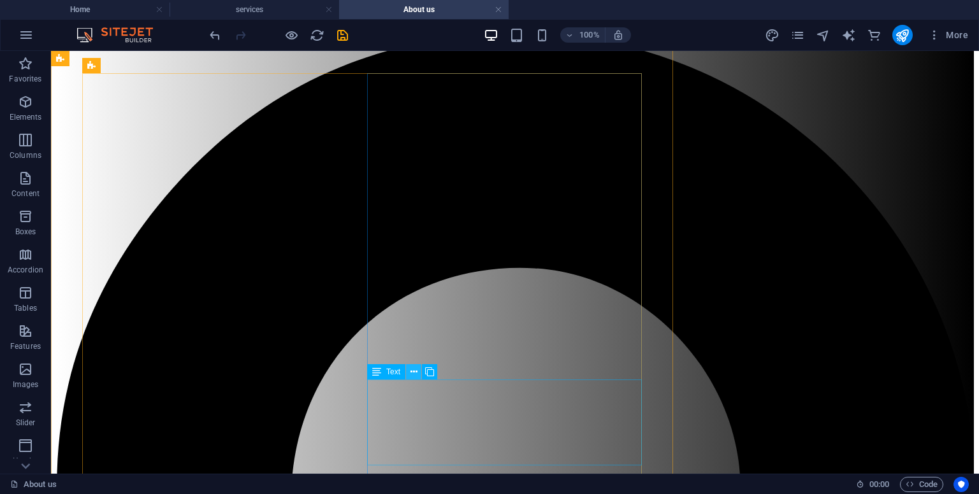
click at [414, 371] on icon at bounding box center [413, 372] width 7 height 13
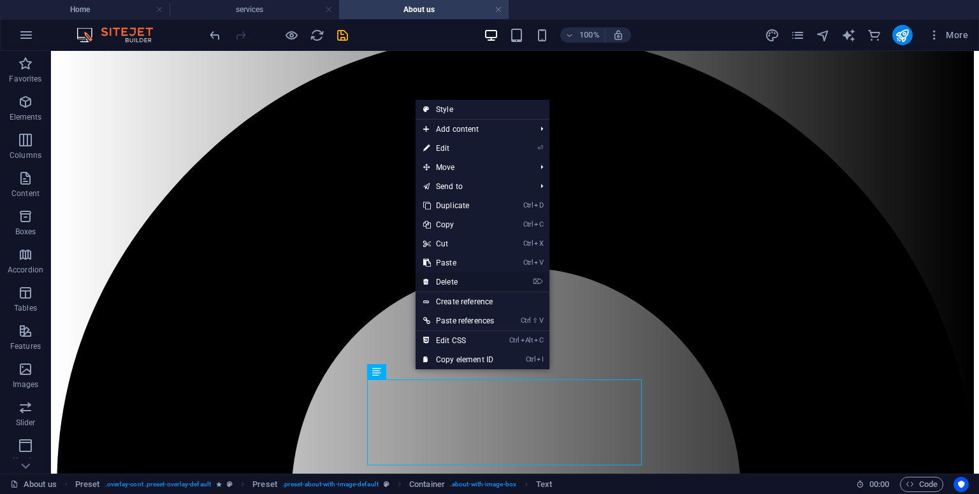
click at [442, 282] on link "⌦ Delete" at bounding box center [458, 282] width 86 height 19
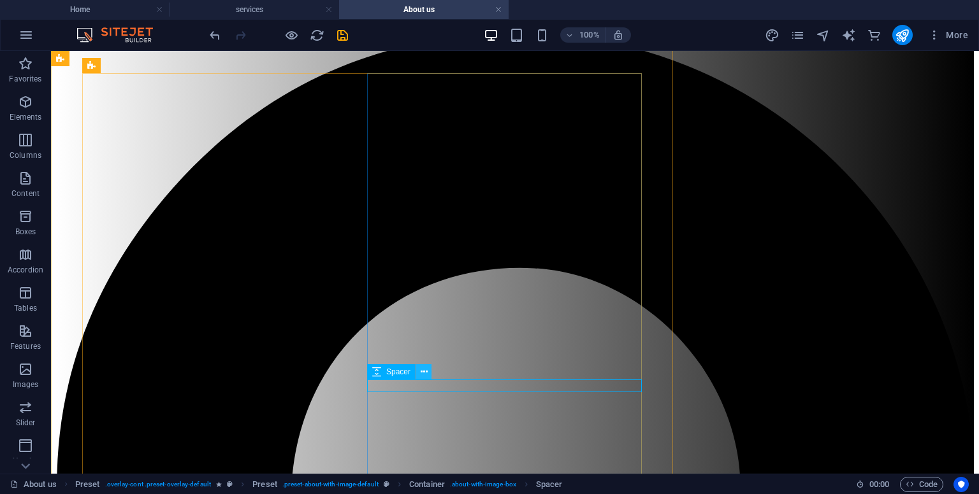
click at [426, 373] on icon at bounding box center [424, 372] width 7 height 13
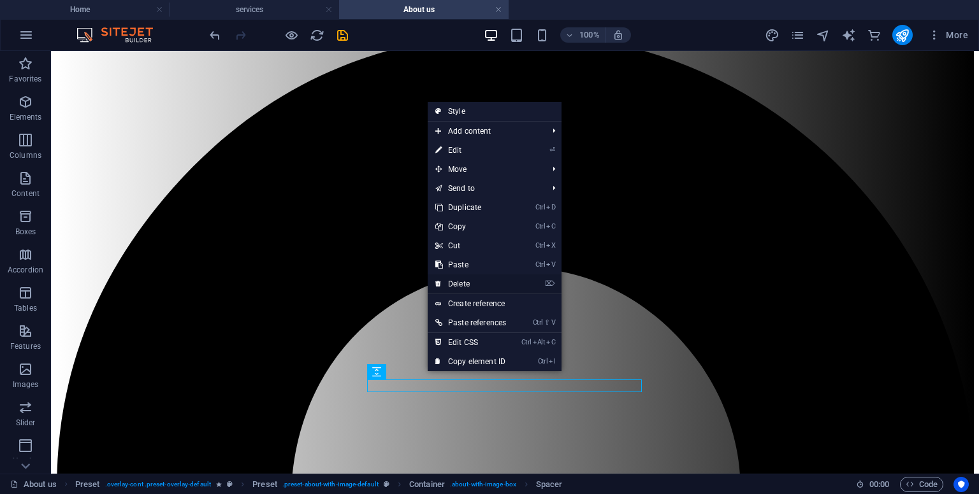
click at [459, 280] on link "⌦ Delete" at bounding box center [471, 284] width 86 height 19
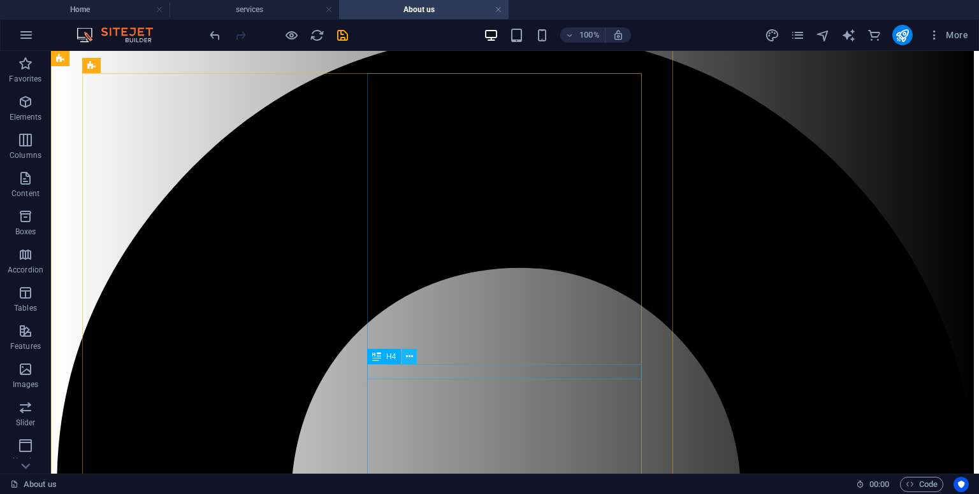
click at [409, 354] on icon at bounding box center [409, 356] width 7 height 13
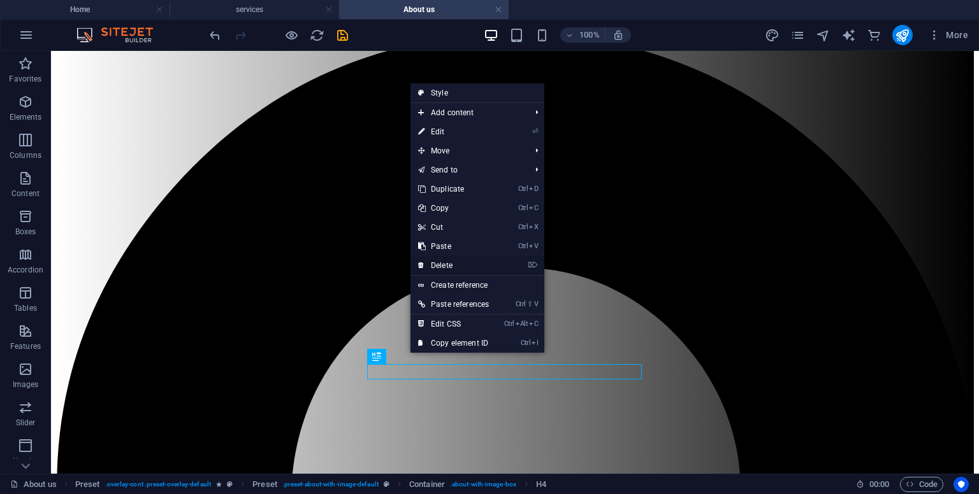
click at [441, 264] on link "⌦ Delete" at bounding box center [453, 265] width 86 height 19
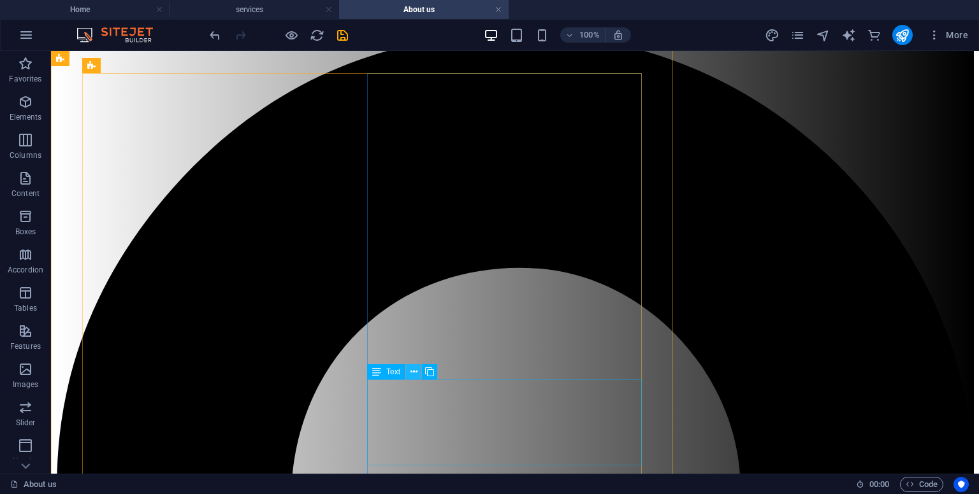
click at [415, 376] on icon at bounding box center [413, 372] width 7 height 13
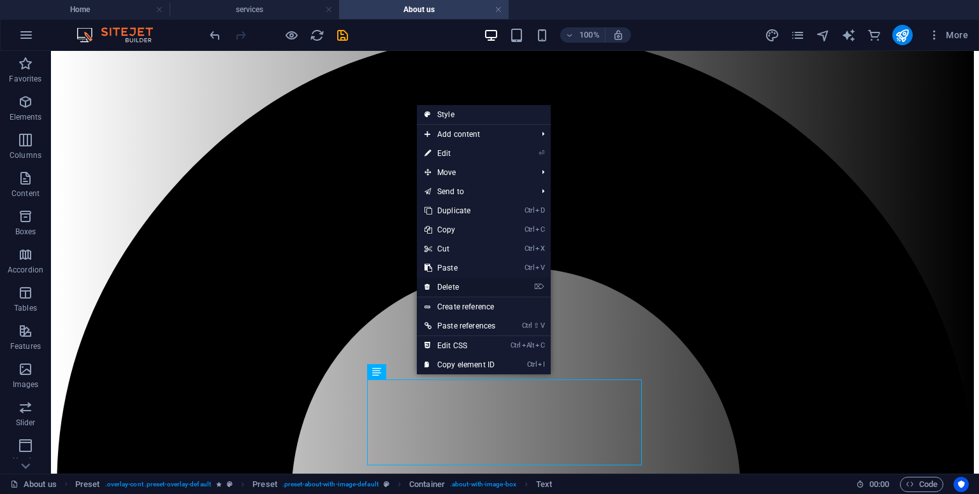
click at [440, 289] on link "⌦ Delete" at bounding box center [460, 287] width 86 height 19
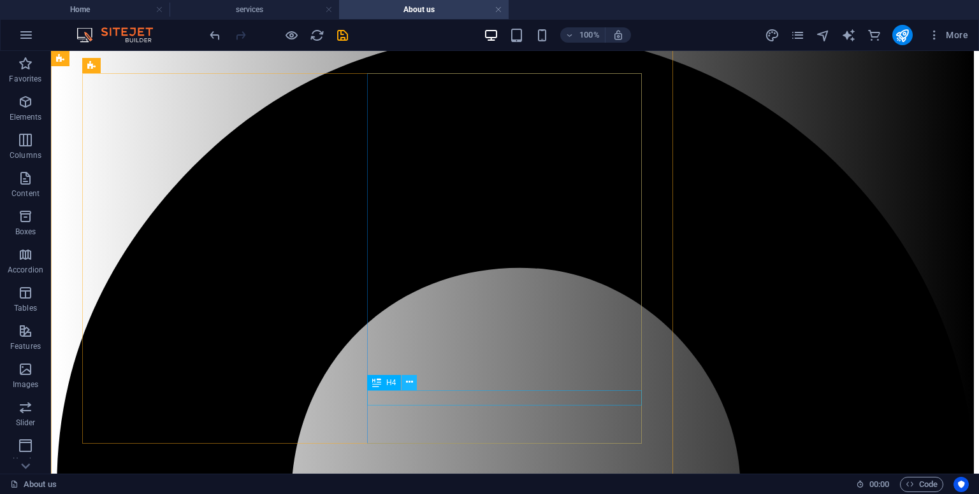
click at [409, 381] on icon at bounding box center [409, 382] width 7 height 13
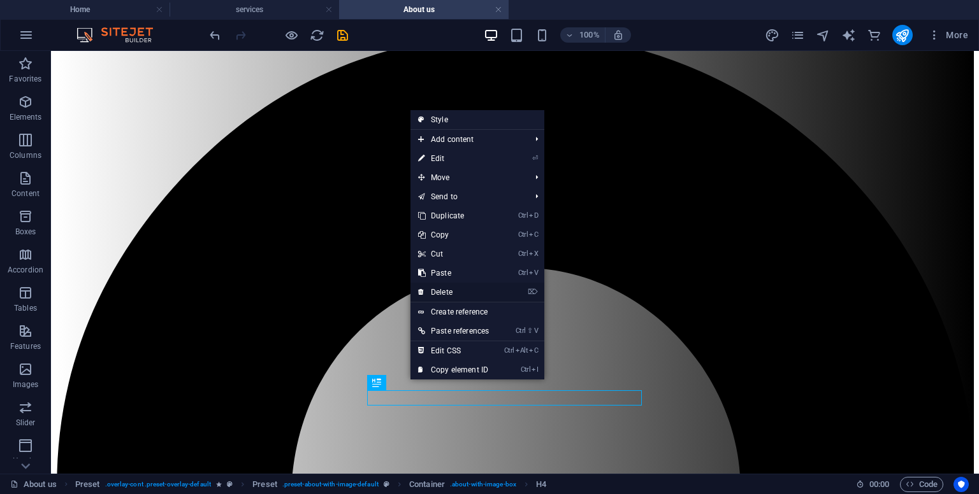
click at [449, 291] on link "⌦ Delete" at bounding box center [453, 292] width 86 height 19
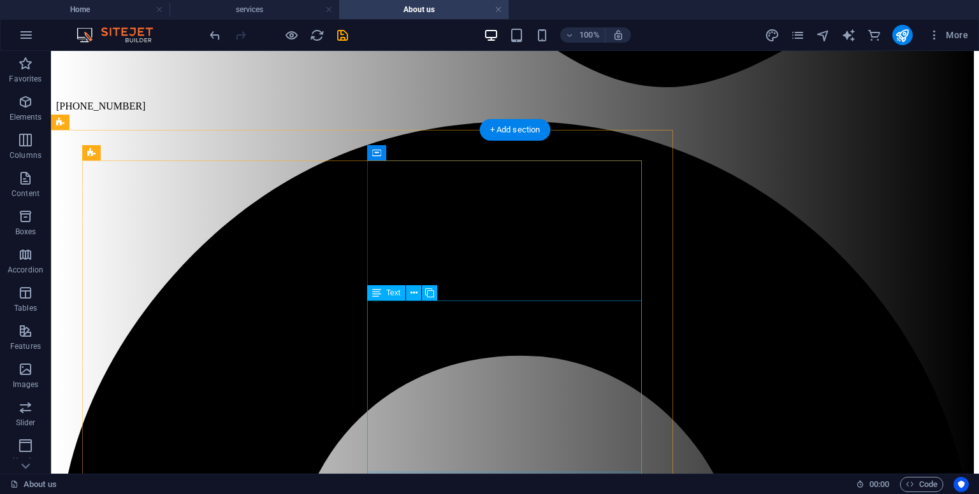
scroll to position [1244, 0]
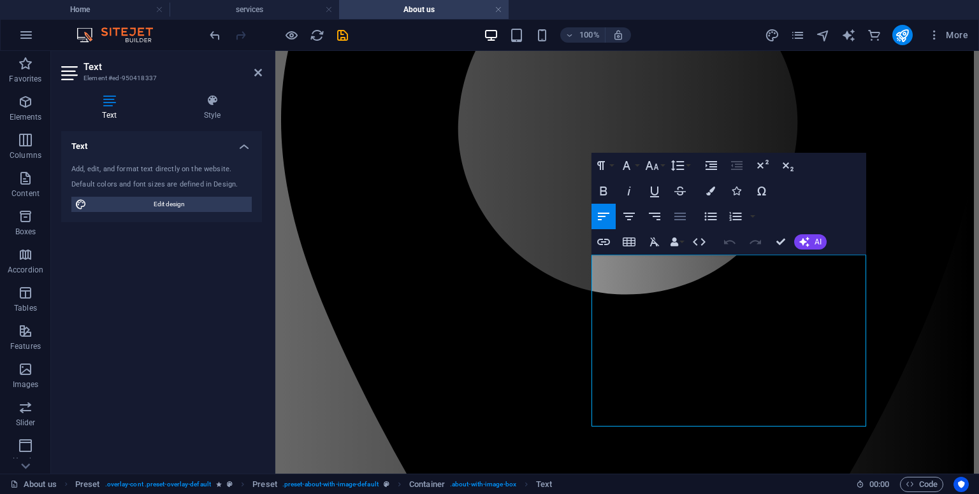
click at [677, 214] on icon "button" at bounding box center [679, 217] width 11 height 8
click at [632, 222] on icon "button" at bounding box center [628, 216] width 15 height 15
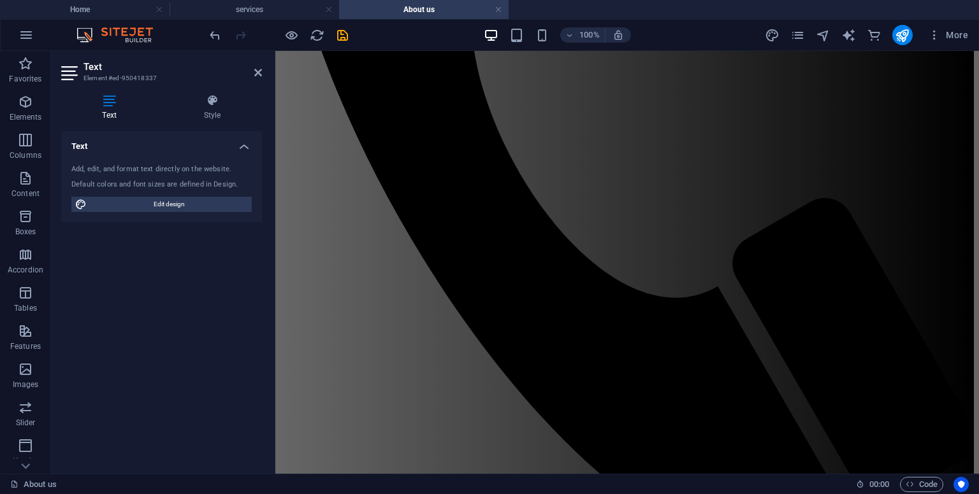
scroll to position [403, 0]
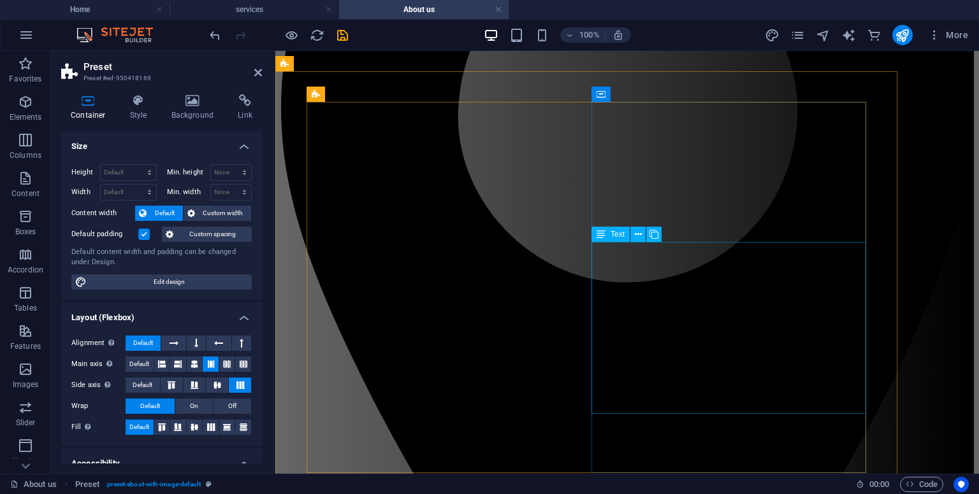
scroll to position [1257, 0]
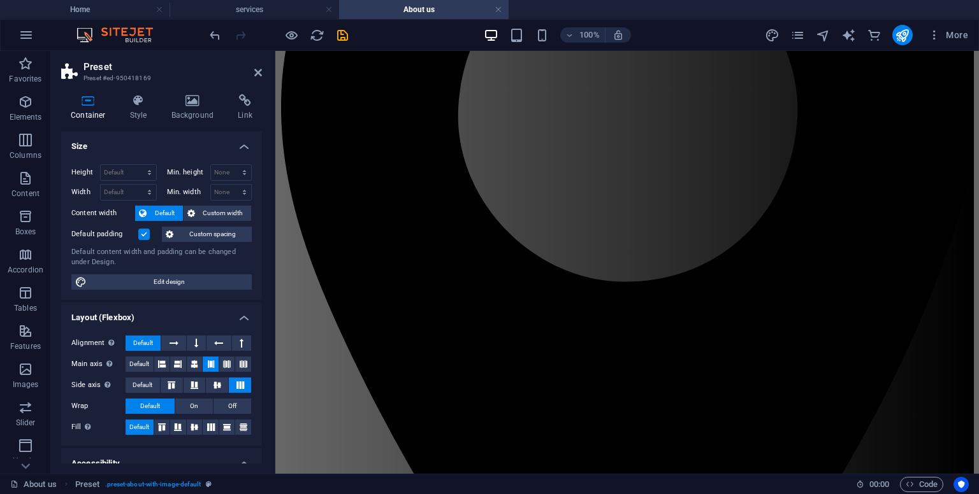
click at [340, 34] on icon "save" at bounding box center [342, 35] width 15 height 15
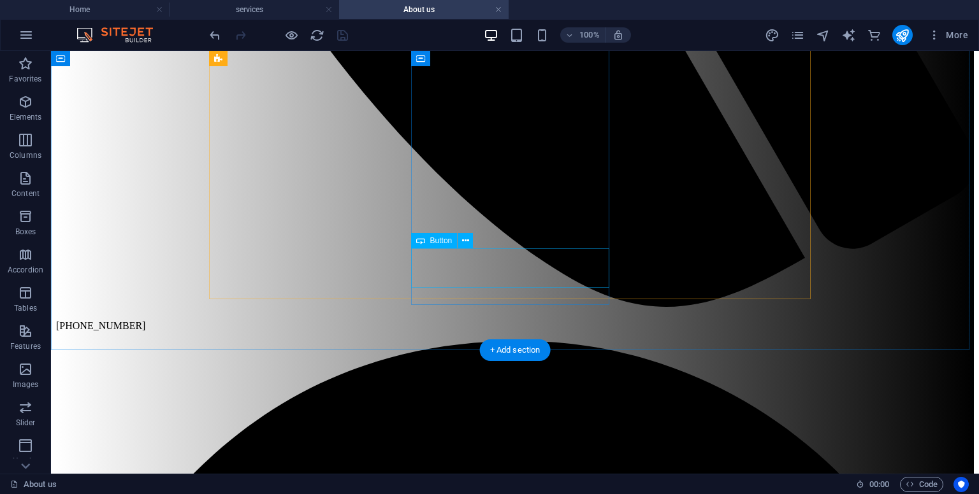
scroll to position [977, 0]
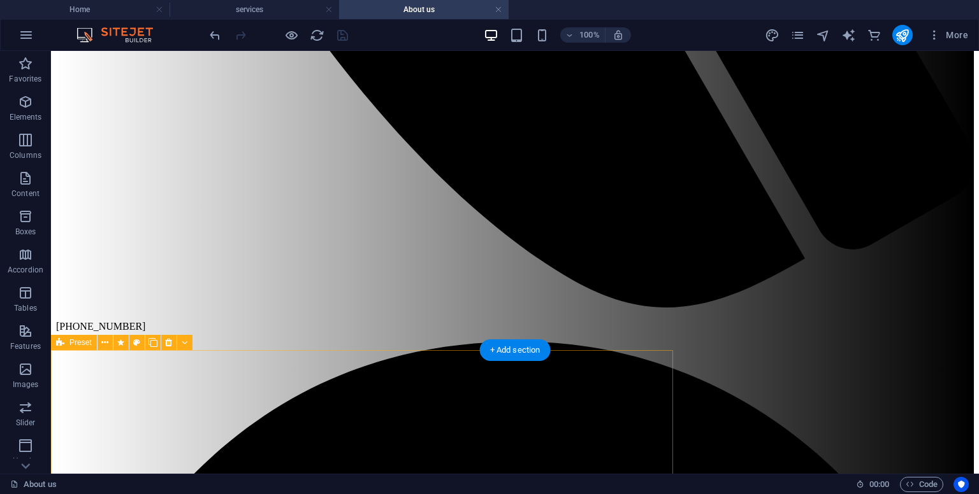
click at [105, 341] on icon at bounding box center [104, 342] width 7 height 13
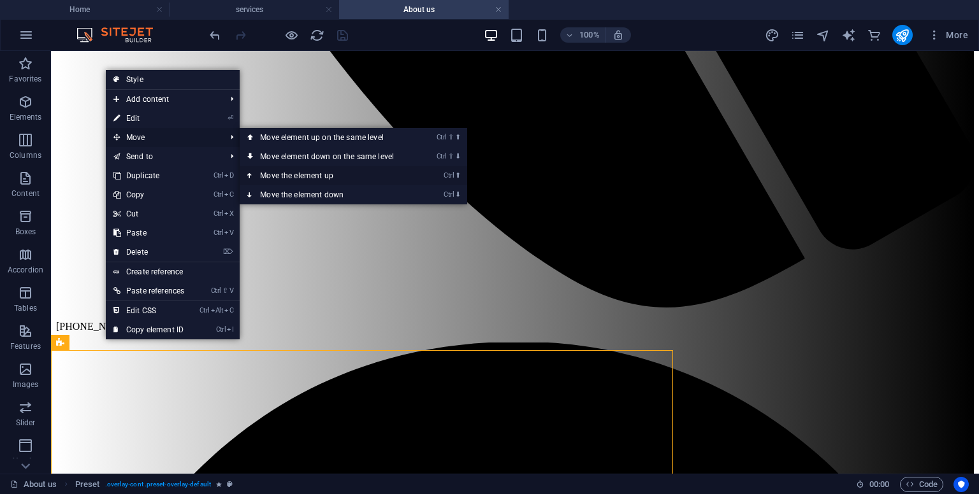
click at [299, 177] on link "Ctrl ⬆ Move the element up" at bounding box center [330, 175] width 180 height 19
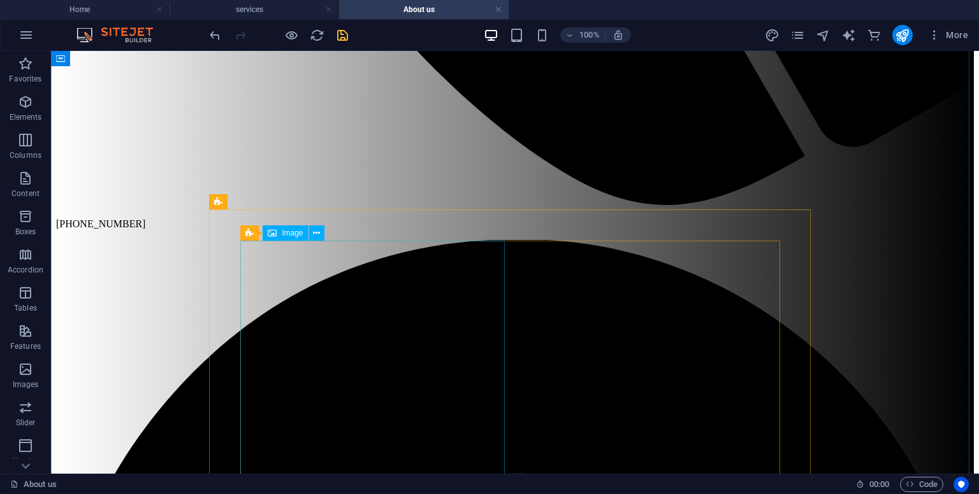
scroll to position [1083, 0]
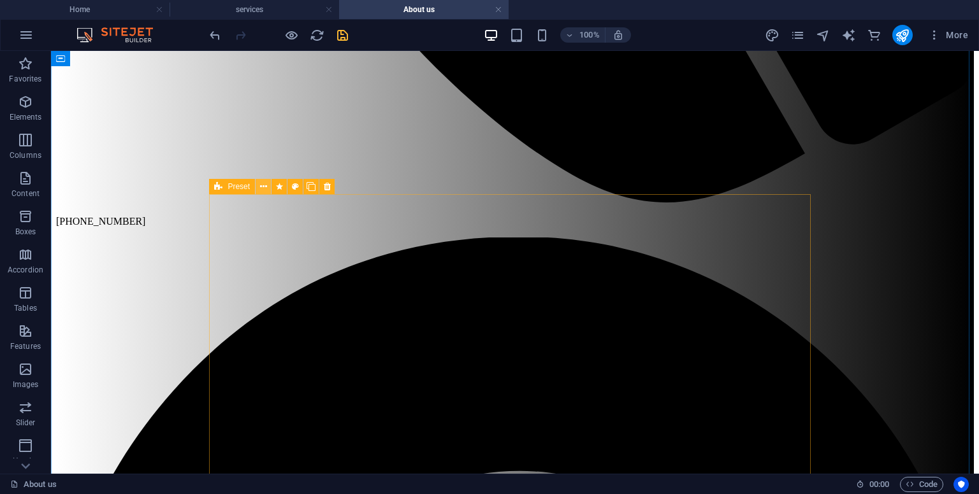
click at [267, 188] on button at bounding box center [263, 186] width 15 height 15
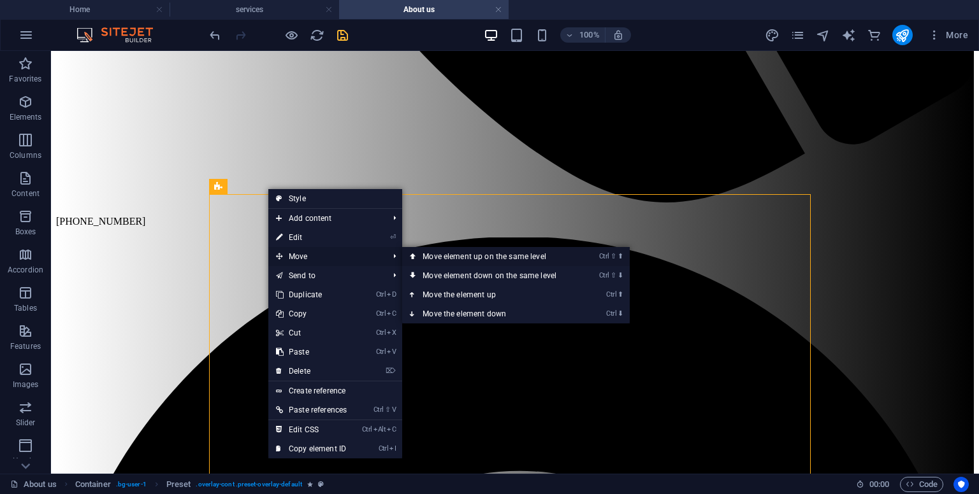
click at [438, 252] on link "Ctrl ⇧ ⬆ Move element up on the same level" at bounding box center [492, 256] width 180 height 19
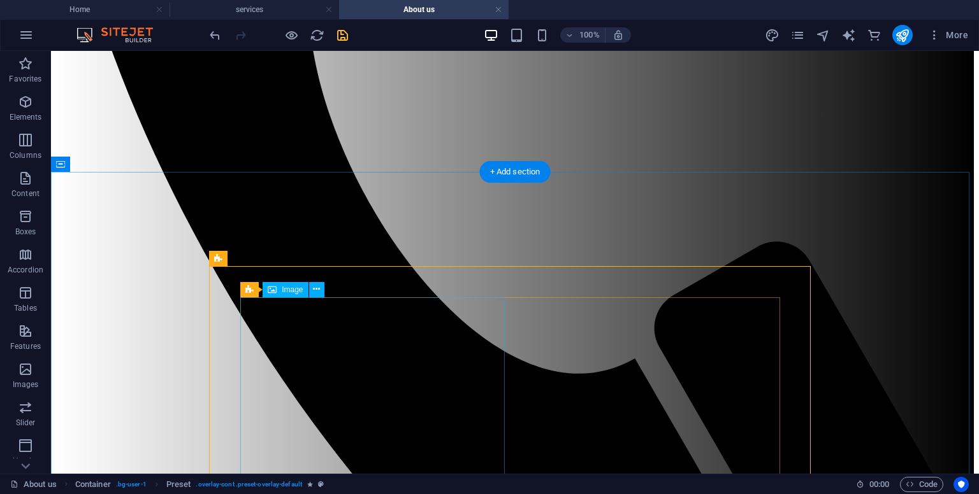
scroll to position [584, 0]
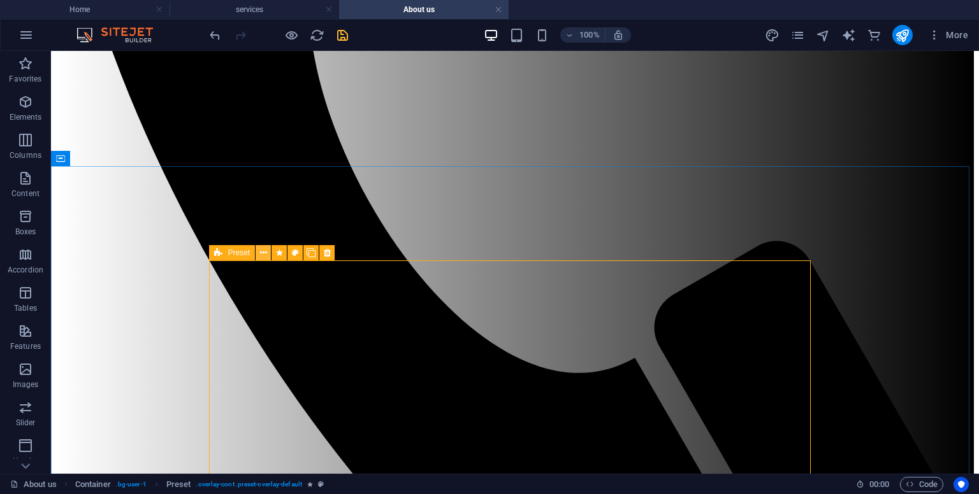
click at [266, 253] on icon at bounding box center [263, 253] width 7 height 13
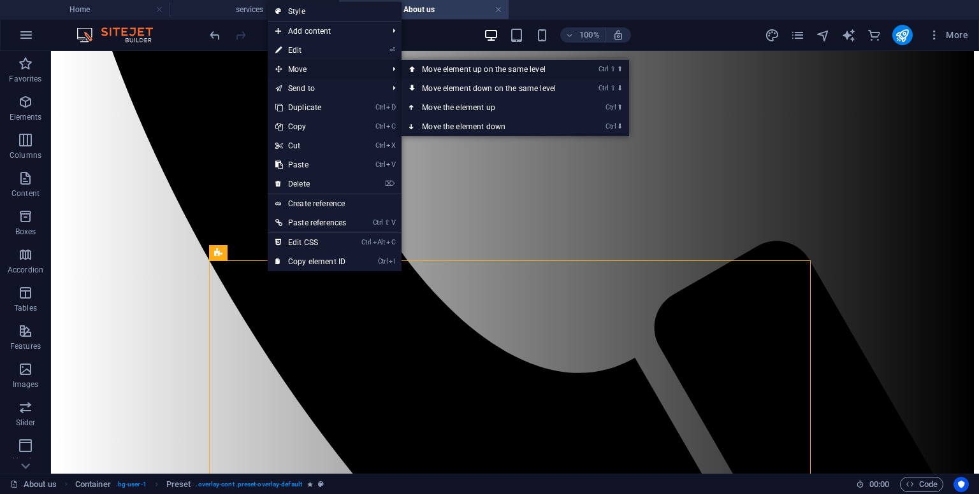
click at [428, 66] on link "Ctrl ⇧ ⬆ Move element up on the same level" at bounding box center [491, 69] width 180 height 19
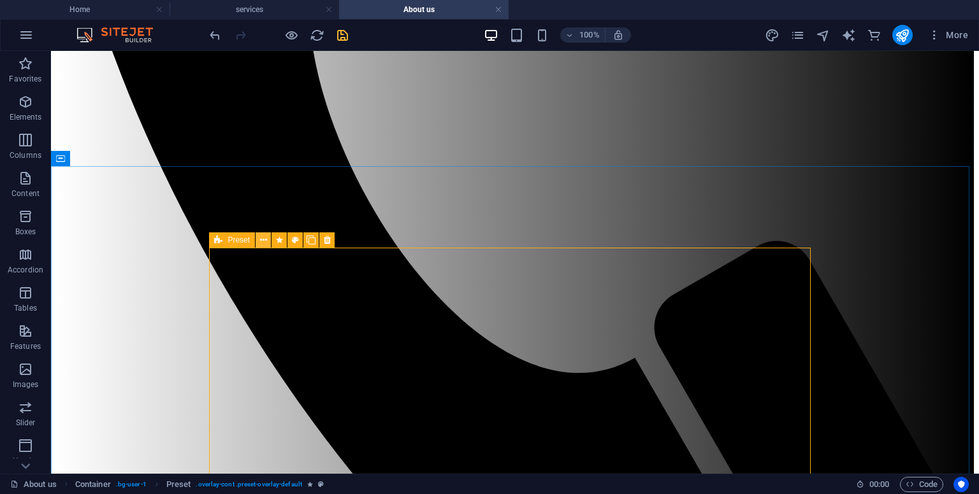
click at [262, 240] on icon at bounding box center [263, 240] width 7 height 13
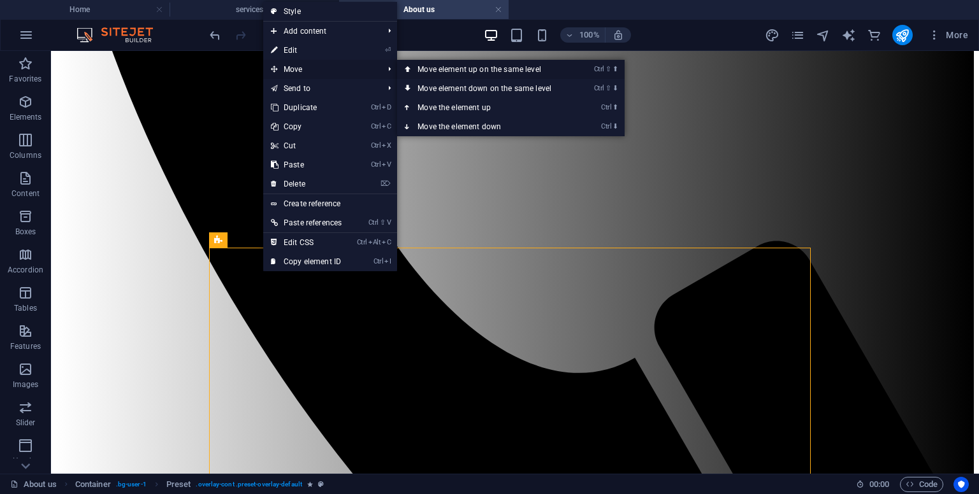
click at [431, 65] on link "Ctrl ⇧ ⬆ Move element up on the same level" at bounding box center [487, 69] width 180 height 19
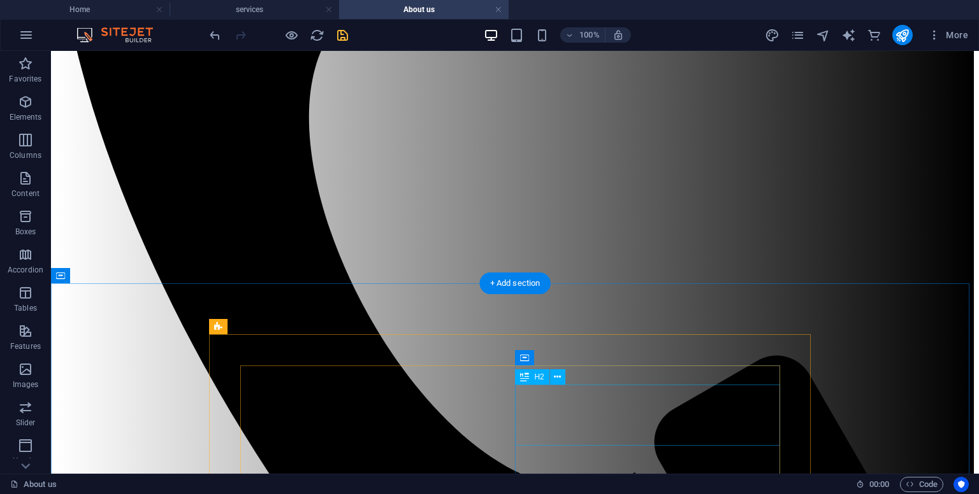
scroll to position [475, 0]
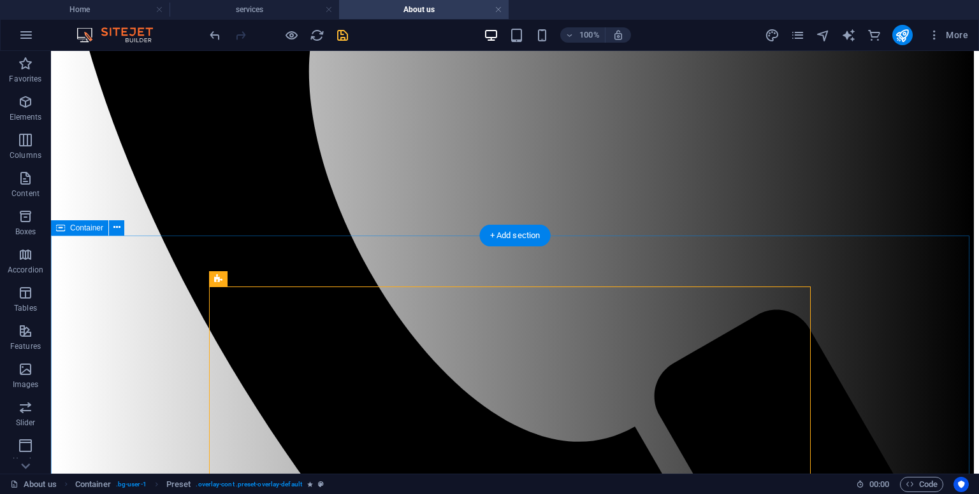
scroll to position [516, 0]
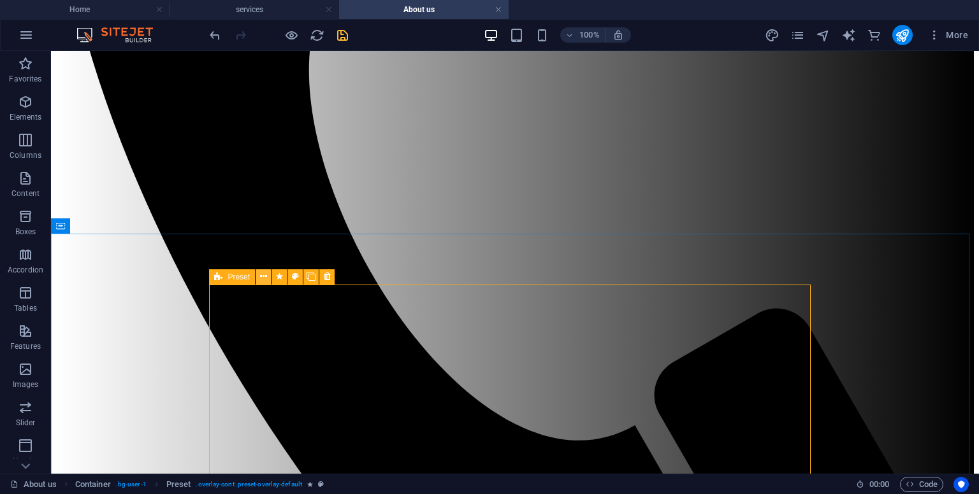
click at [263, 277] on icon at bounding box center [263, 276] width 7 height 13
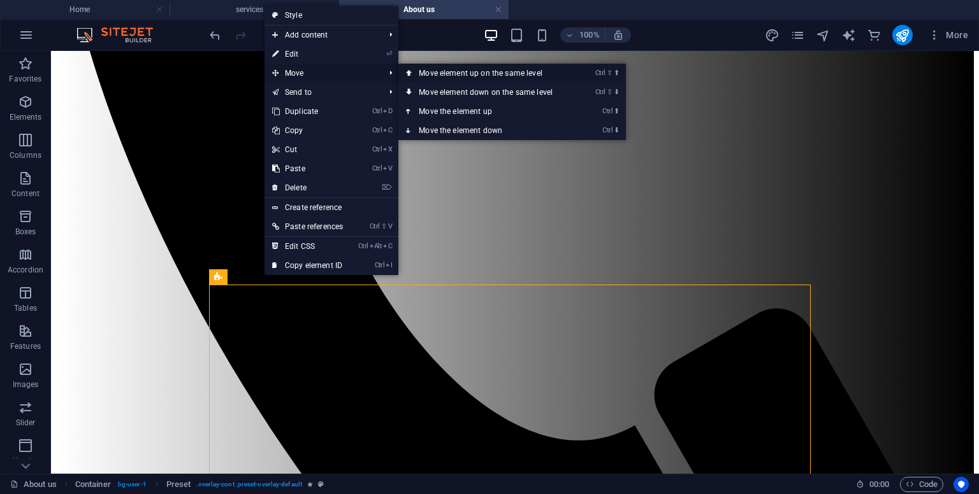
click at [425, 68] on link "Ctrl ⇧ ⬆ Move element up on the same level" at bounding box center [488, 73] width 180 height 19
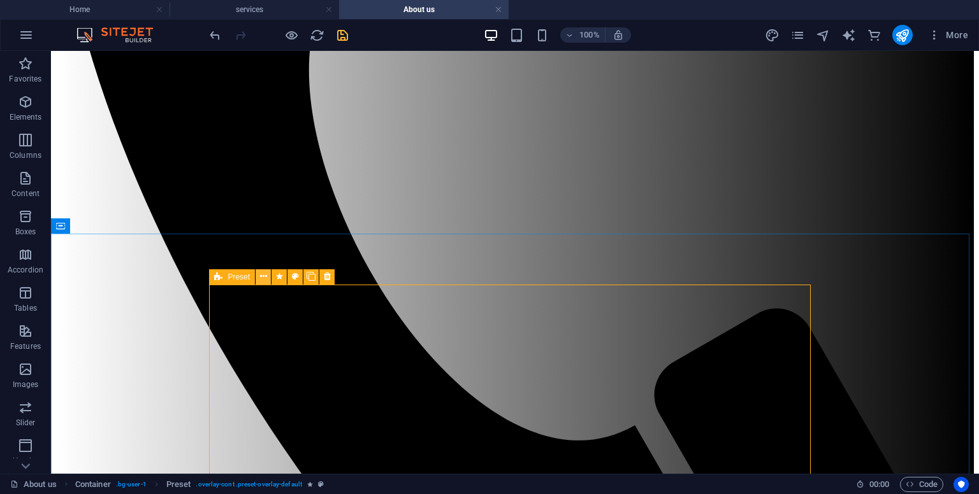
click at [263, 275] on icon at bounding box center [263, 276] width 7 height 13
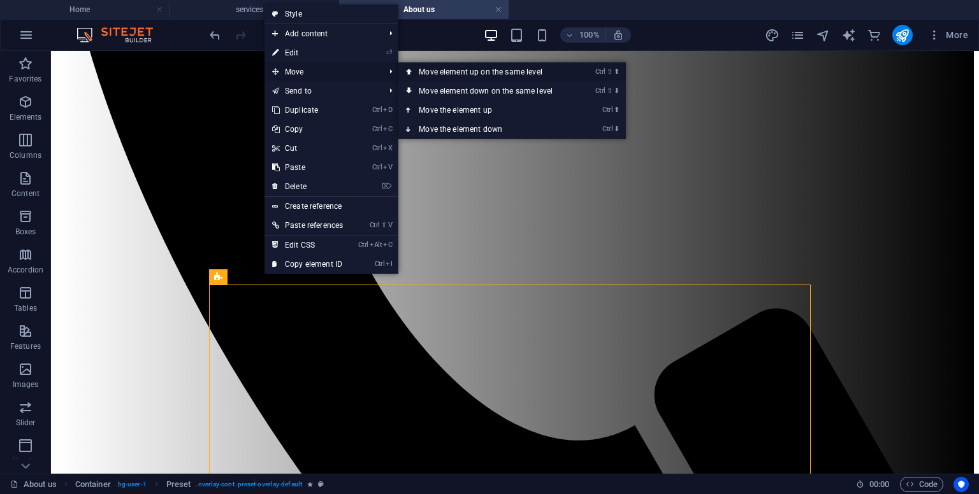
click at [433, 70] on link "Ctrl ⇧ ⬆ Move element up on the same level" at bounding box center [488, 71] width 180 height 19
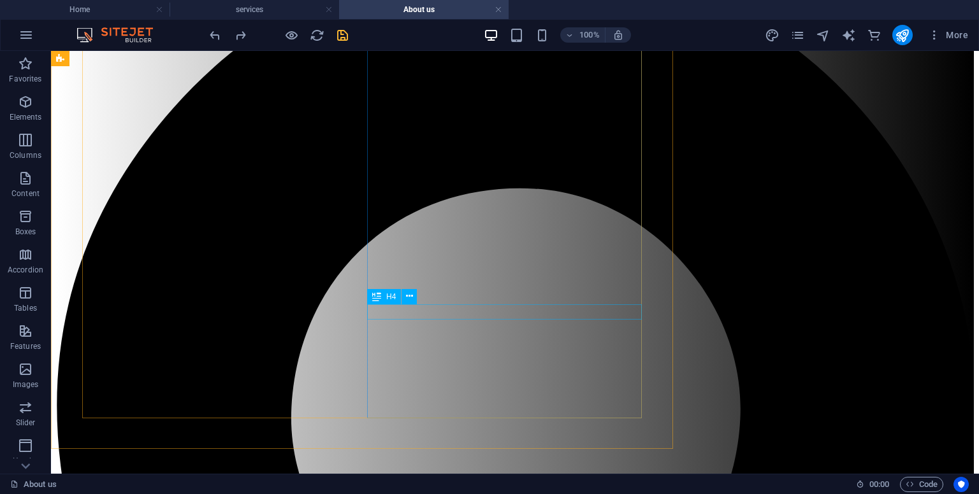
scroll to position [1371, 0]
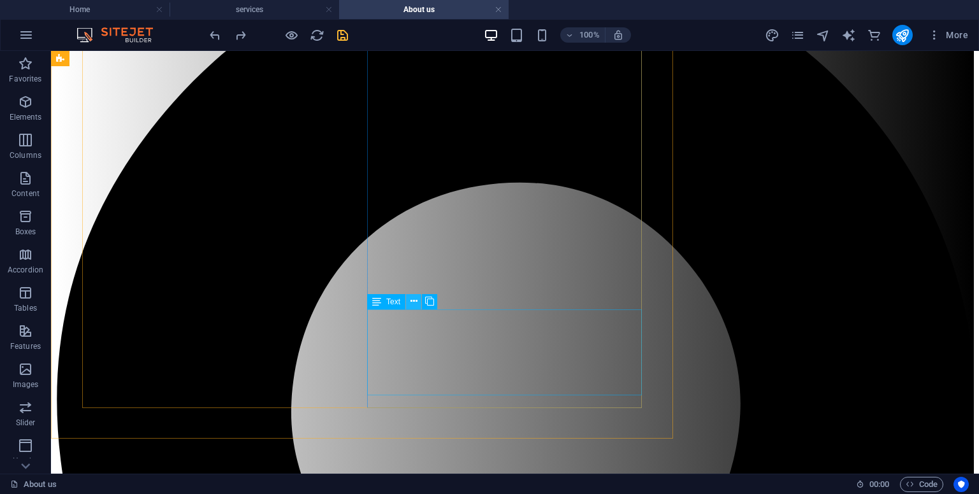
click at [410, 301] on icon at bounding box center [413, 301] width 7 height 13
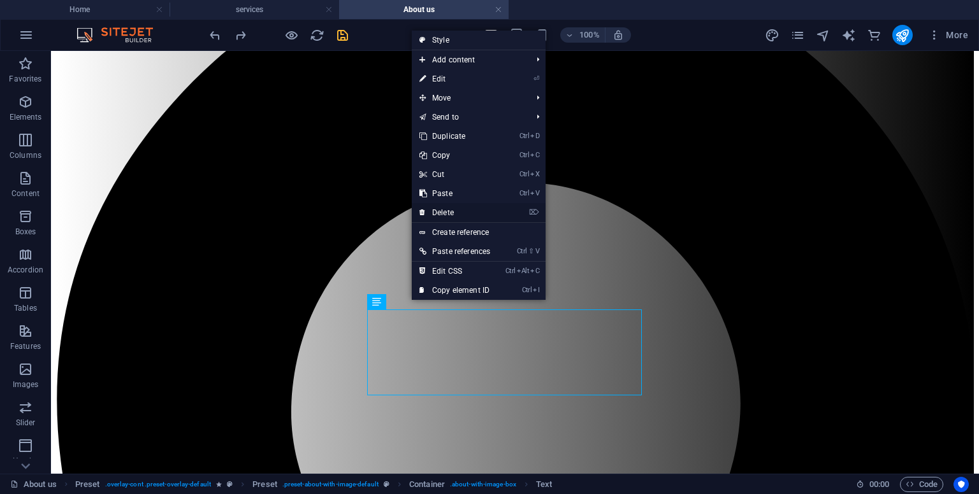
click at [445, 212] on link "⌦ Delete" at bounding box center [455, 212] width 86 height 19
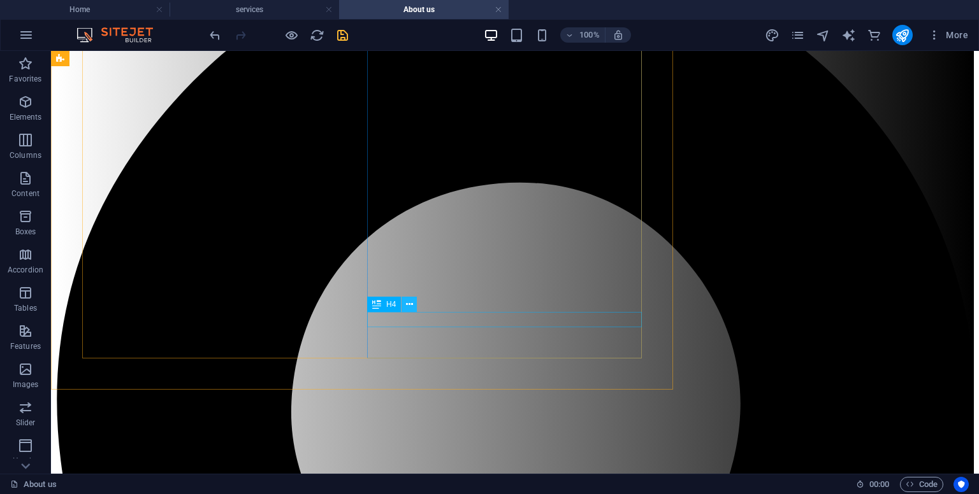
click at [408, 304] on icon at bounding box center [409, 304] width 7 height 13
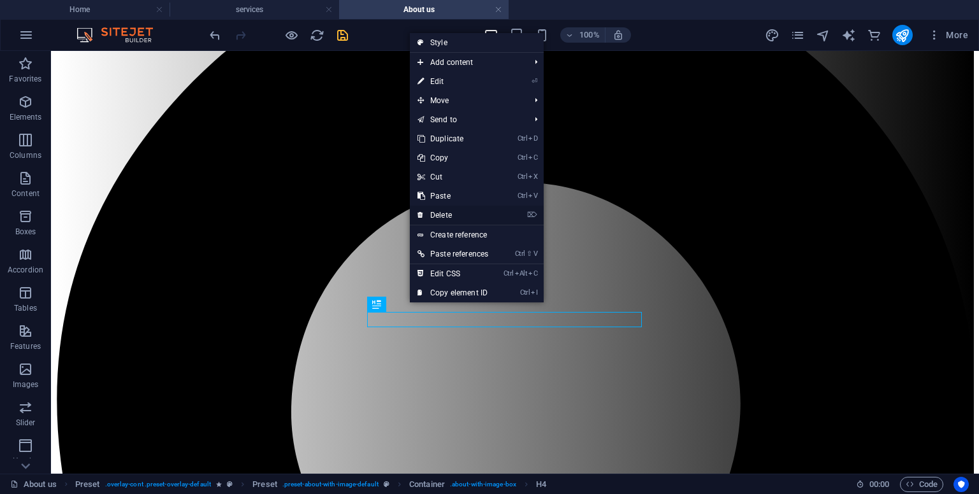
click at [442, 215] on link "⌦ Delete" at bounding box center [453, 215] width 86 height 19
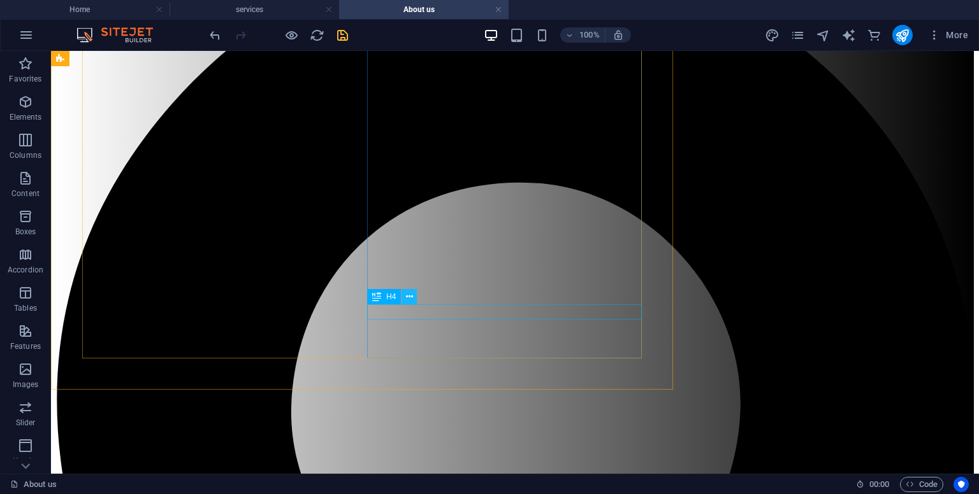
click at [410, 298] on icon at bounding box center [409, 297] width 7 height 13
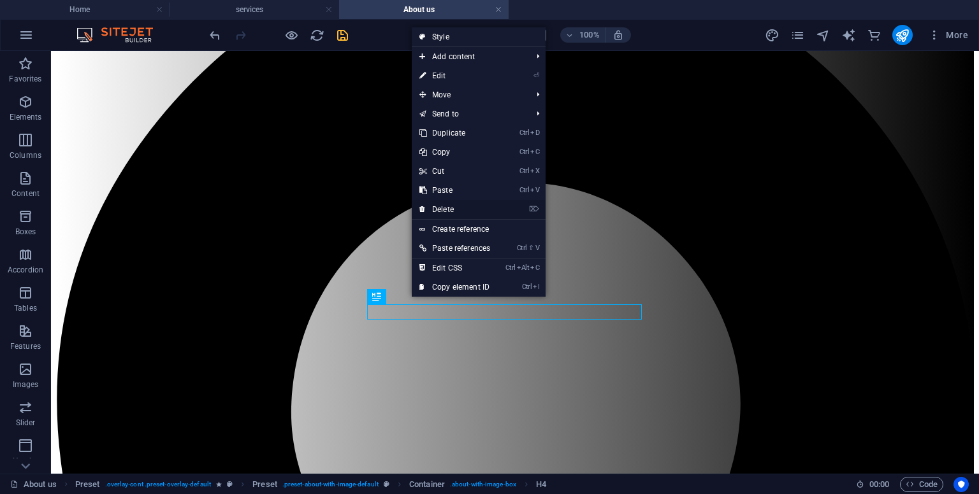
click at [452, 209] on link "⌦ Delete" at bounding box center [455, 209] width 86 height 19
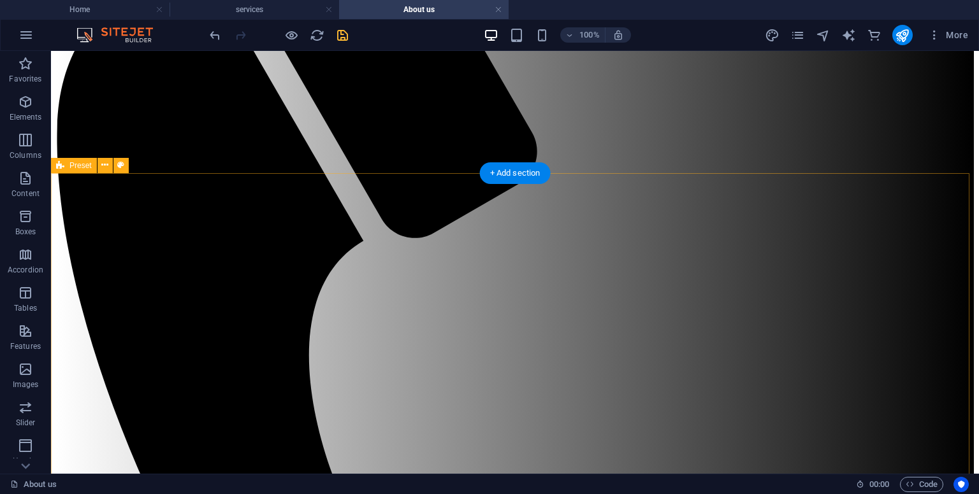
scroll to position [298, 0]
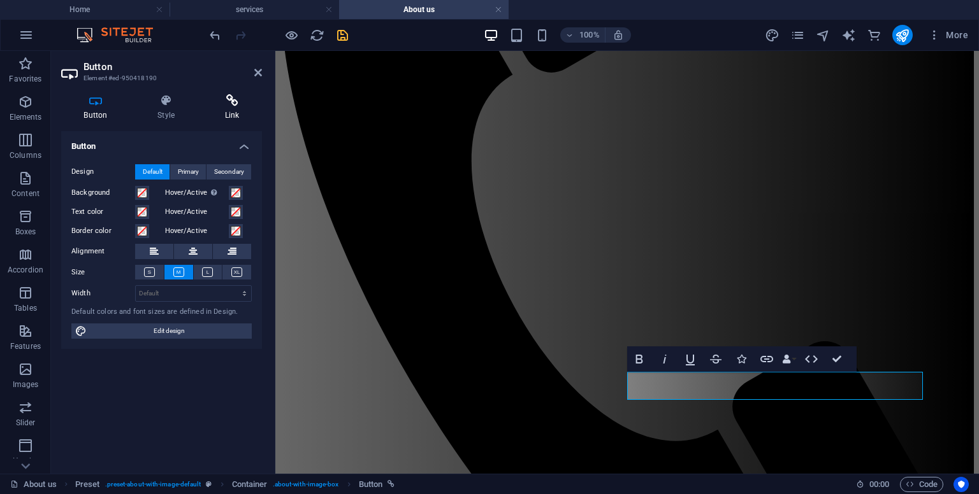
click at [226, 115] on h4 "Link" at bounding box center [232, 107] width 60 height 27
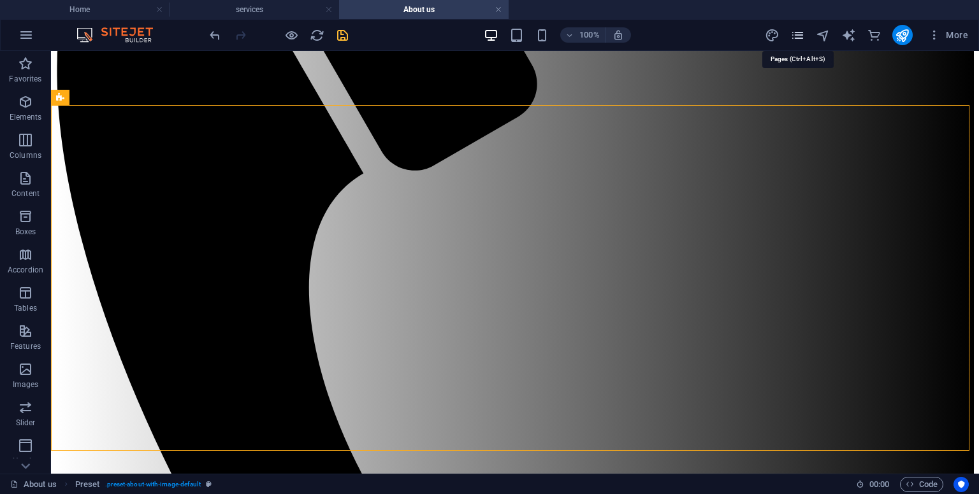
click at [790, 41] on icon "pages" at bounding box center [797, 35] width 15 height 15
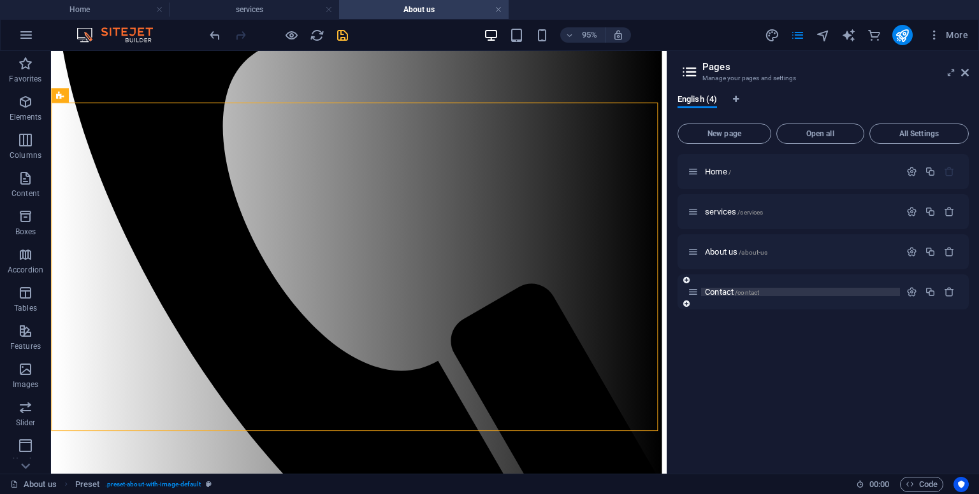
click at [712, 292] on span "Contact /contact" at bounding box center [732, 292] width 54 height 10
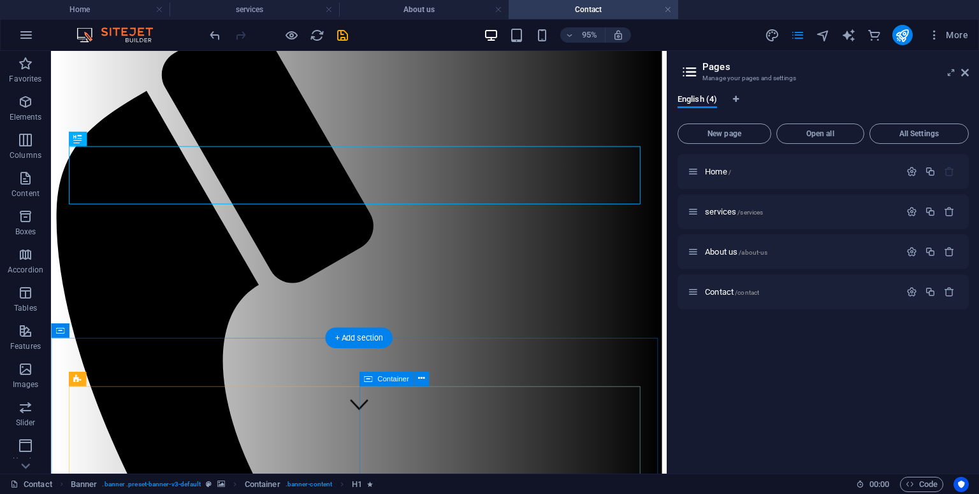
scroll to position [57, 0]
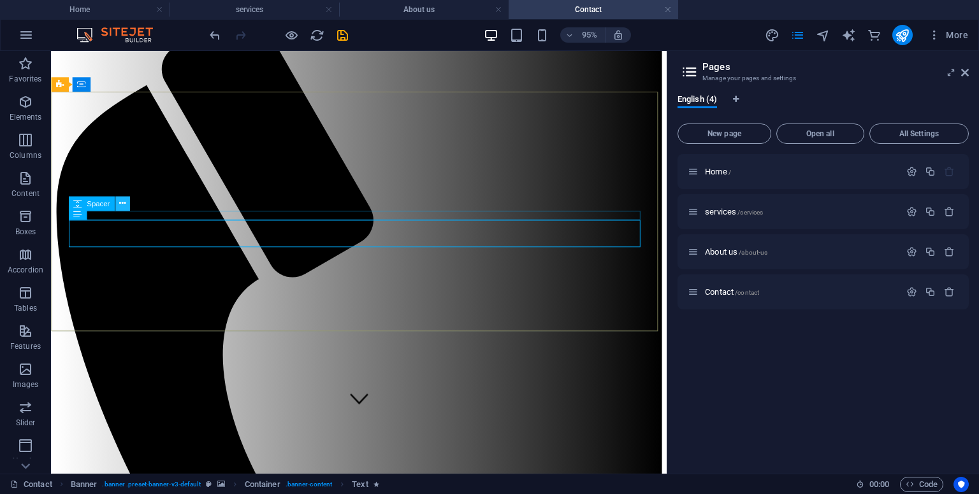
click at [123, 202] on icon at bounding box center [122, 203] width 6 height 13
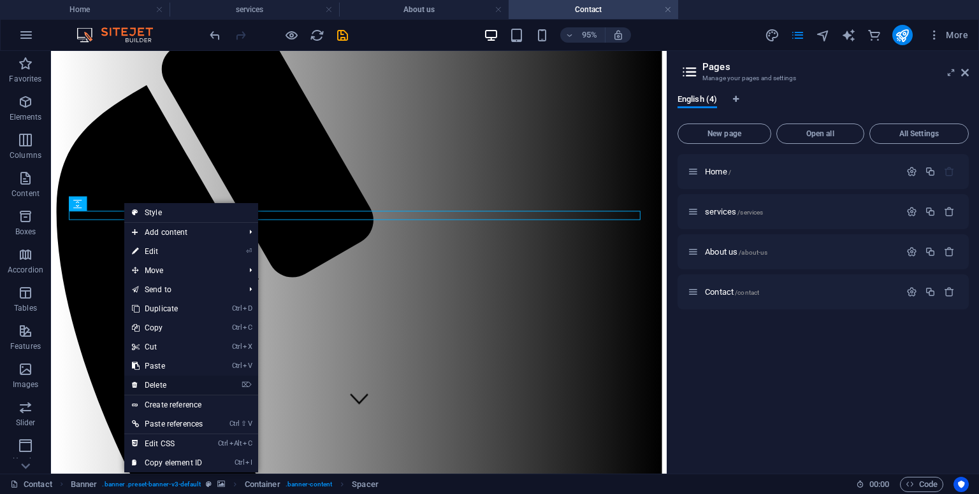
click at [161, 384] on link "⌦ Delete" at bounding box center [167, 385] width 86 height 19
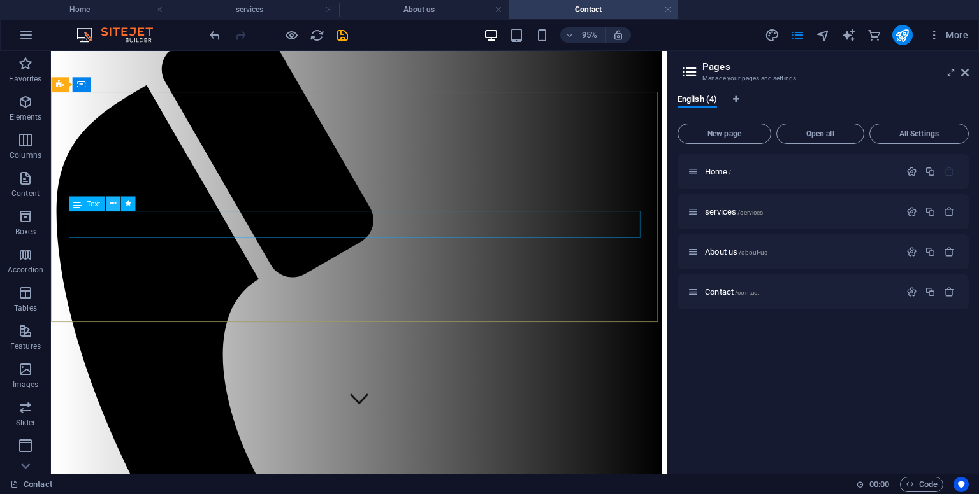
click at [113, 203] on icon at bounding box center [113, 203] width 6 height 13
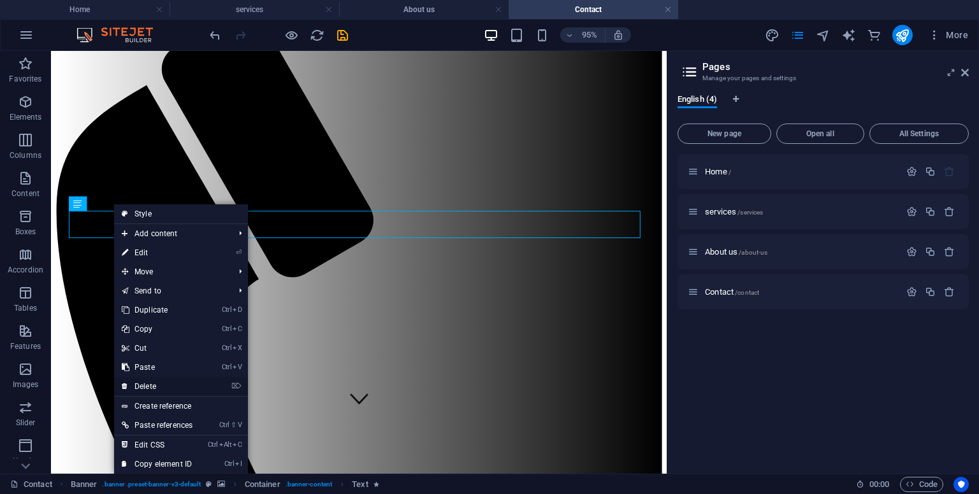
click at [155, 382] on link "⌦ Delete" at bounding box center [157, 386] width 86 height 19
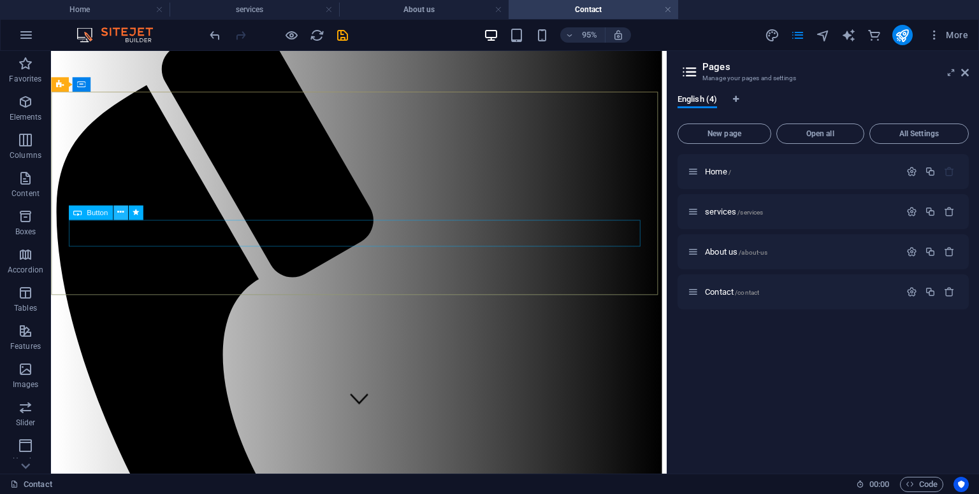
click at [117, 211] on icon at bounding box center [120, 212] width 6 height 13
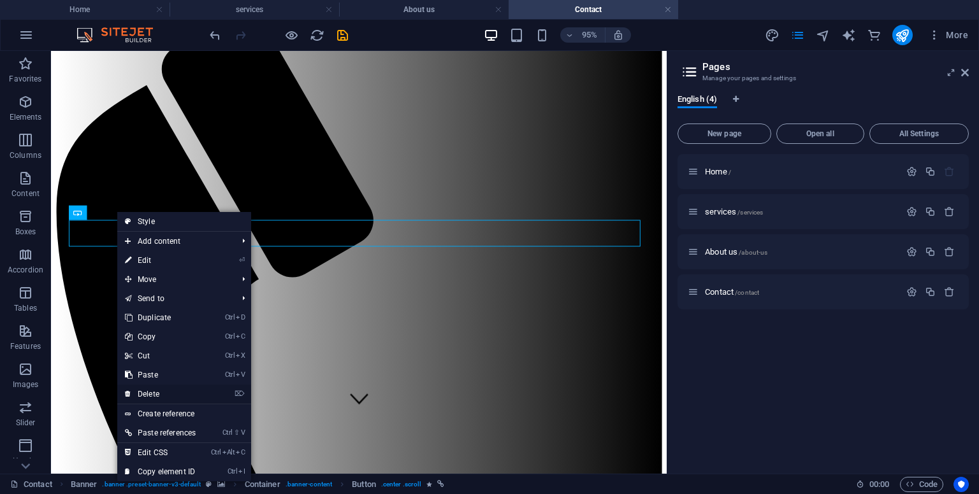
click at [148, 391] on link "⌦ Delete" at bounding box center [160, 394] width 86 height 19
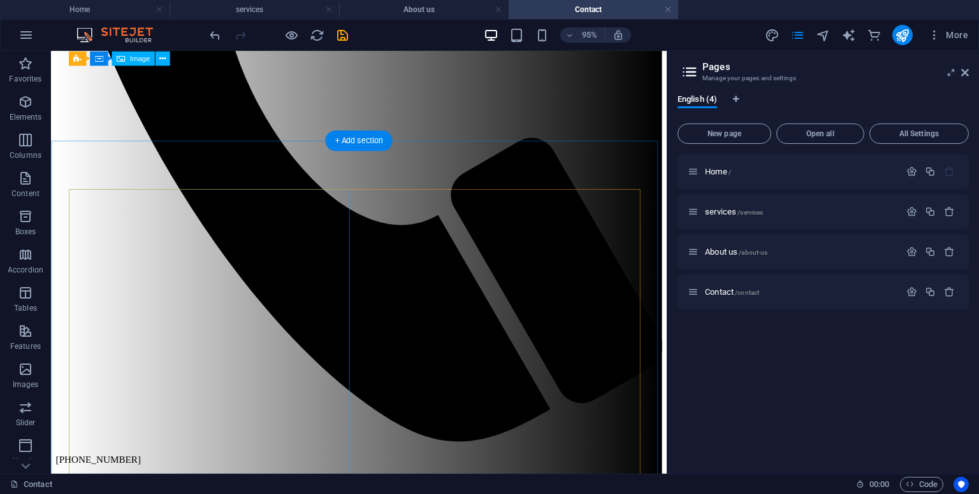
scroll to position [0, 0]
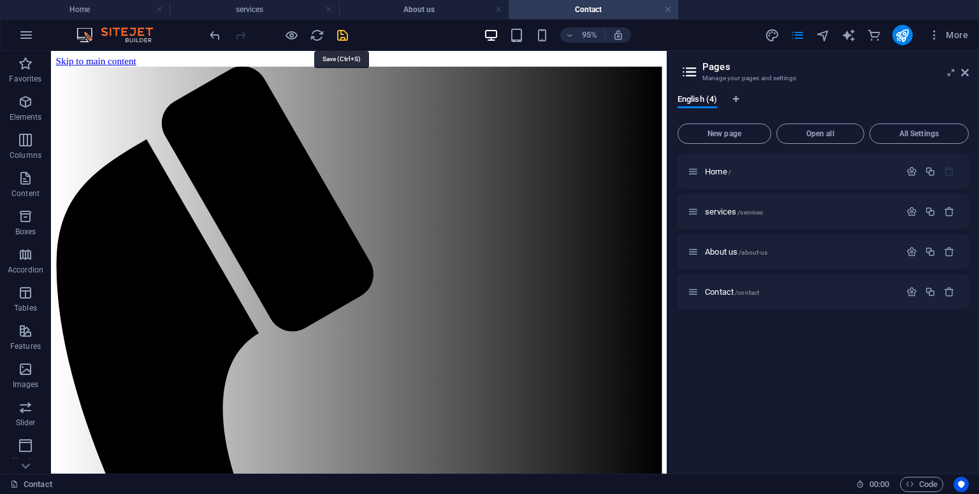
click at [347, 36] on icon "save" at bounding box center [342, 35] width 15 height 15
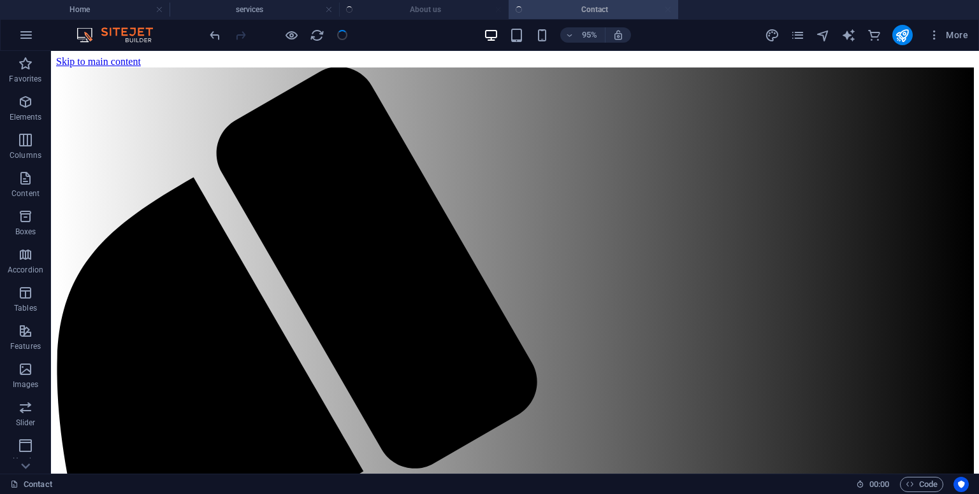
checkbox input "false"
click at [31, 36] on icon "button" at bounding box center [25, 34] width 15 height 15
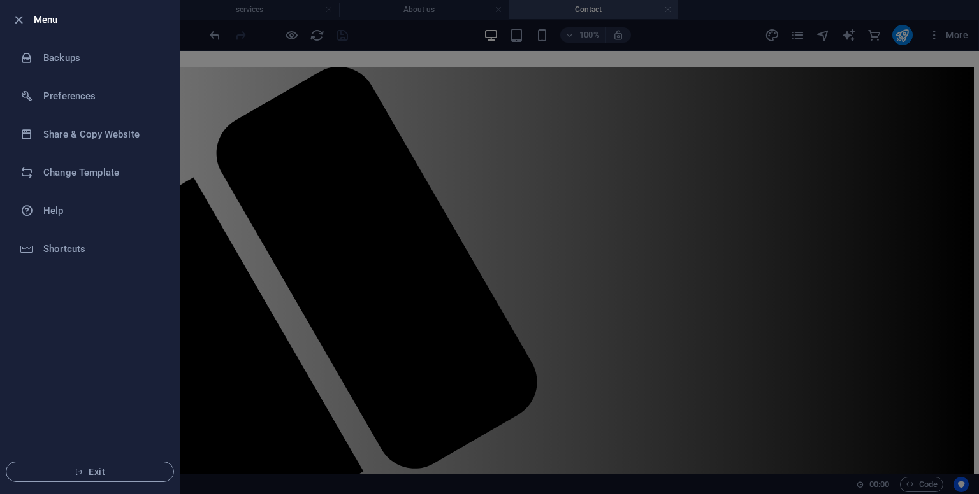
click at [269, 174] on div at bounding box center [489, 247] width 979 height 494
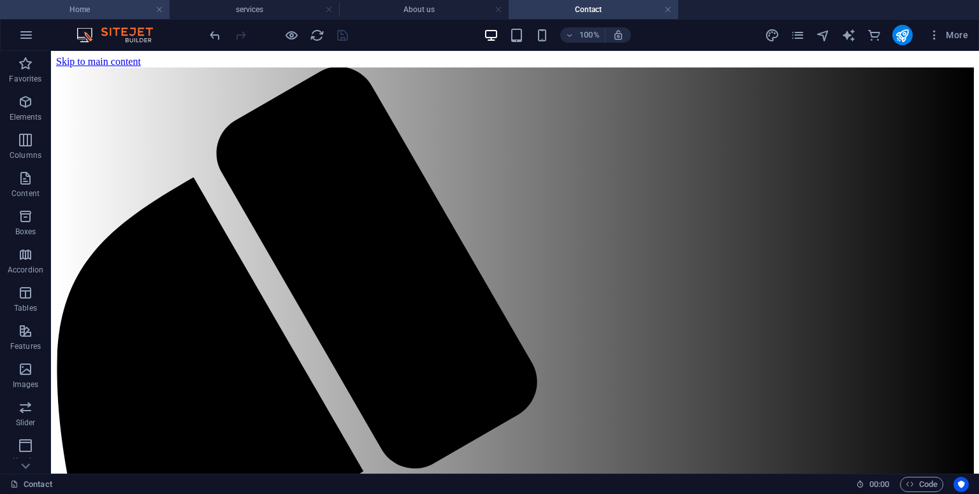
click at [101, 1] on li "Home" at bounding box center [84, 9] width 169 height 19
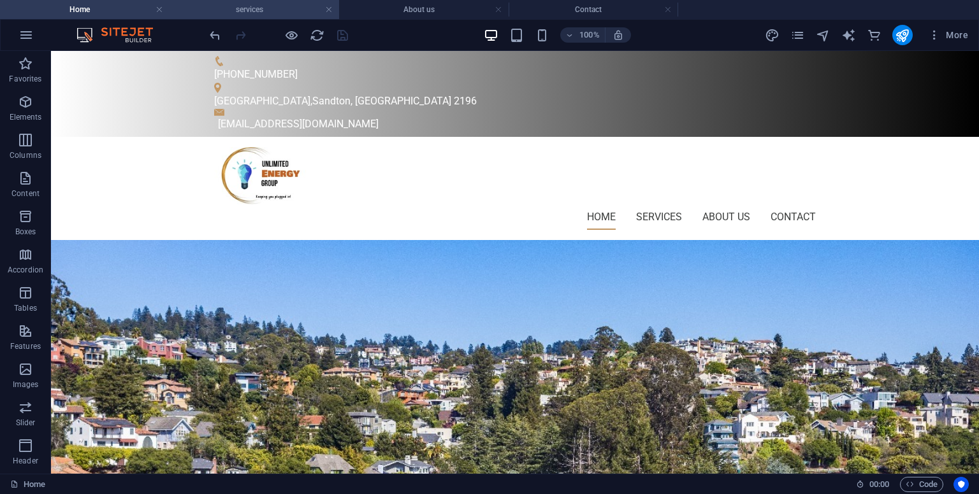
click at [213, 11] on h4 "services" at bounding box center [253, 10] width 169 height 14
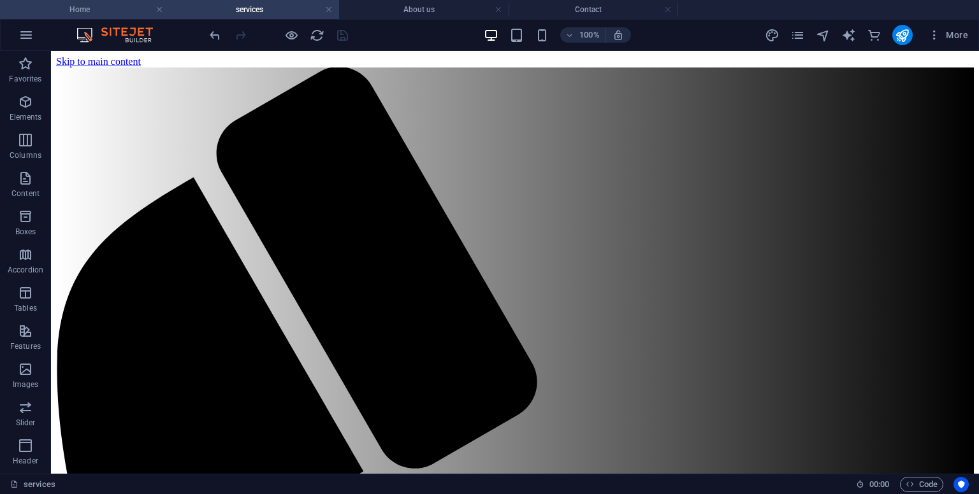
click at [105, 13] on h4 "Home" at bounding box center [84, 10] width 169 height 14
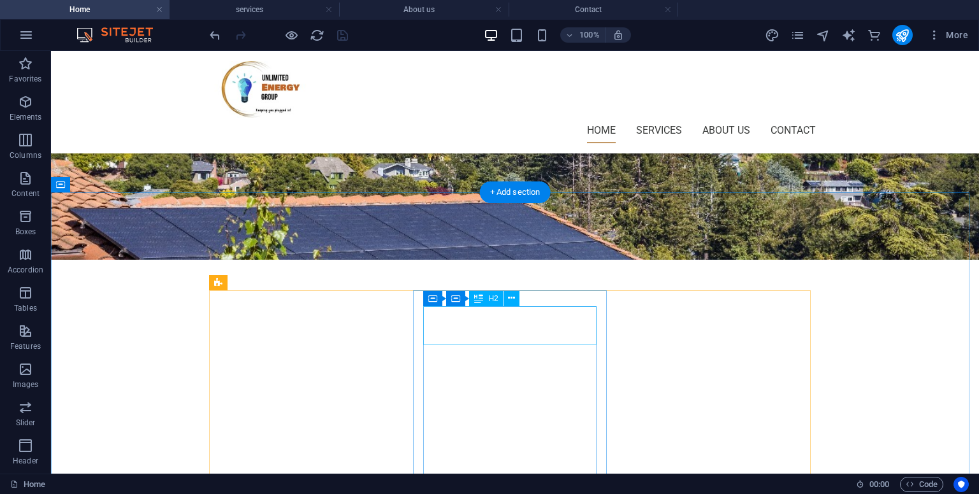
scroll to position [162, 0]
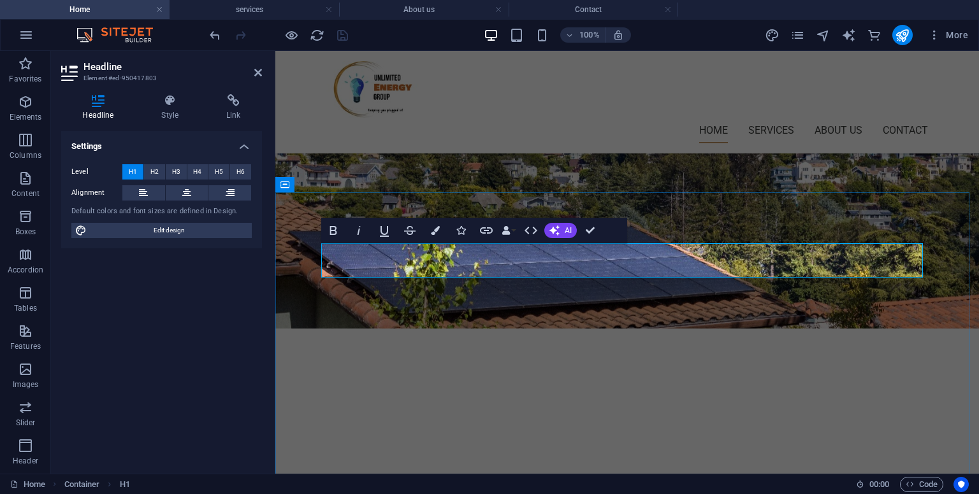
drag, startPoint x: 558, startPoint y: 269, endPoint x: 689, endPoint y: 268, distance: 131.3
click at [558, 232] on icon "button" at bounding box center [554, 231] width 10 height 10
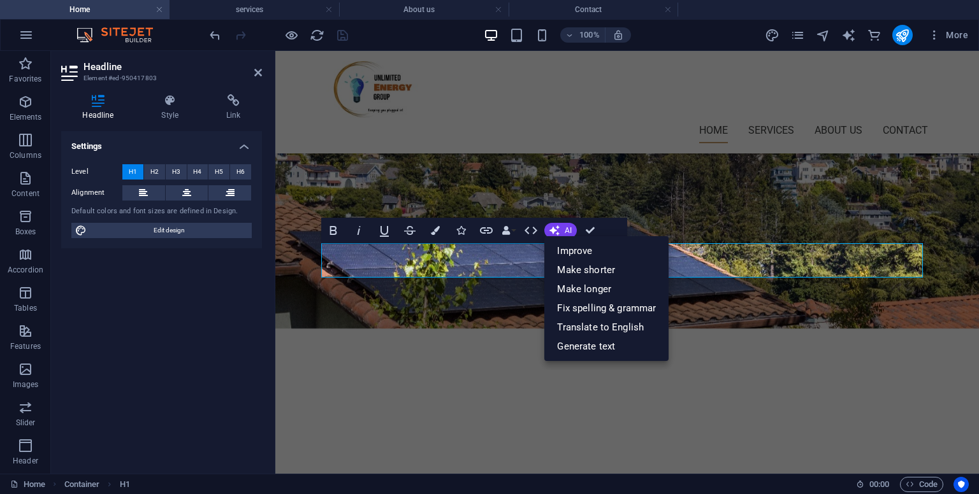
click at [131, 164] on span "H1" at bounding box center [133, 171] width 8 height 15
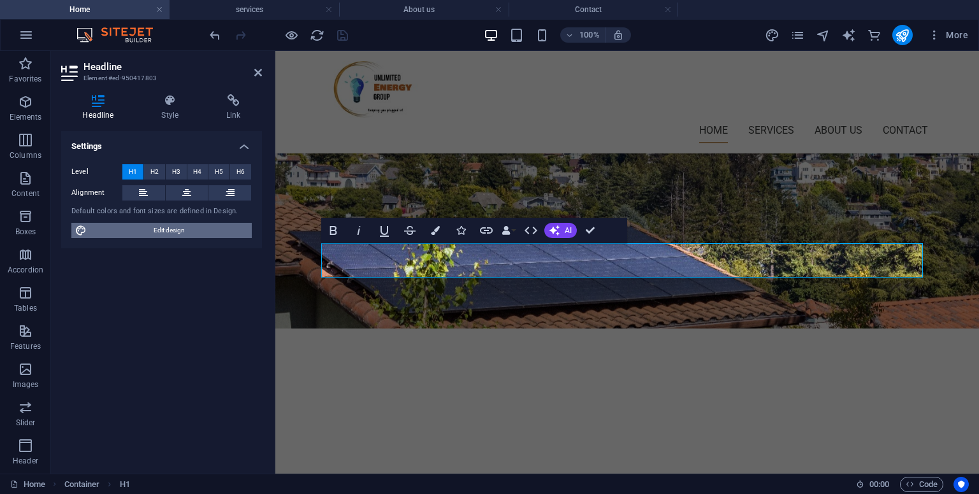
click at [150, 227] on span "Edit design" at bounding box center [168, 230] width 157 height 15
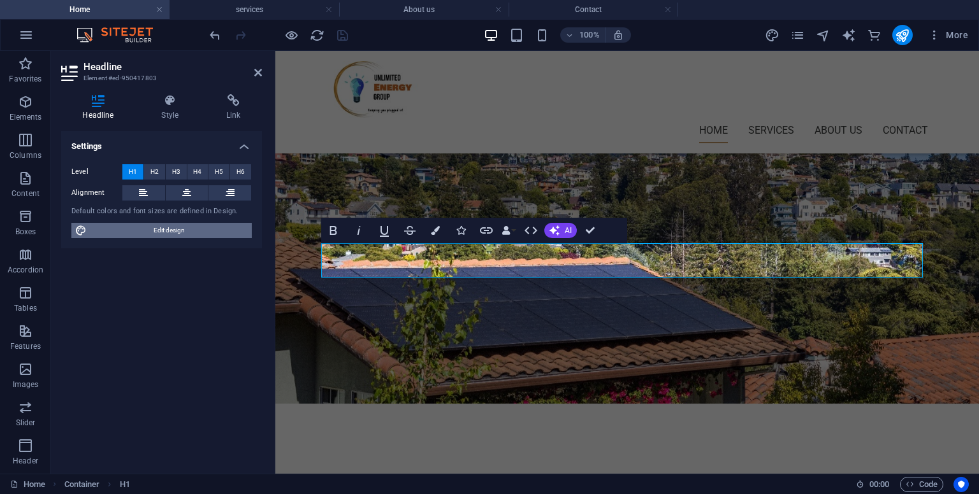
select select "700"
select select "400"
select select "px"
select select "rem"
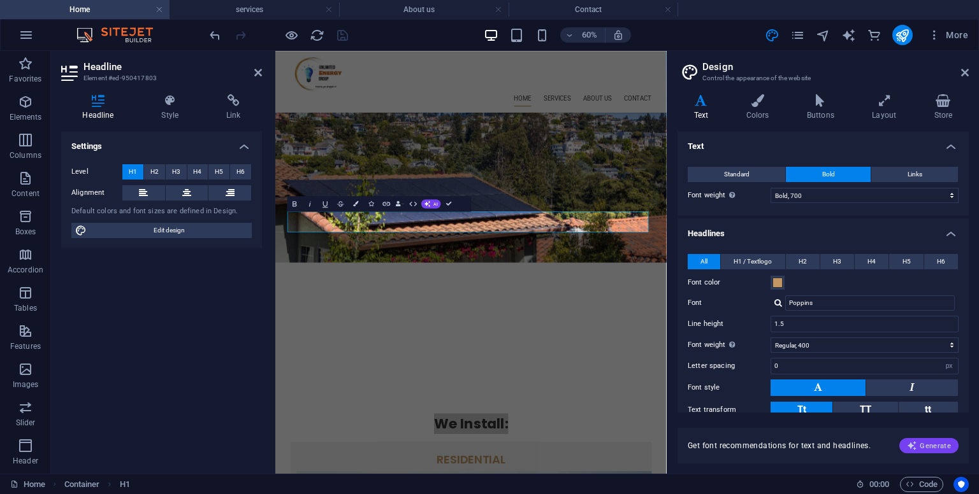
click at [920, 444] on span "Generate" at bounding box center [929, 446] width 44 height 10
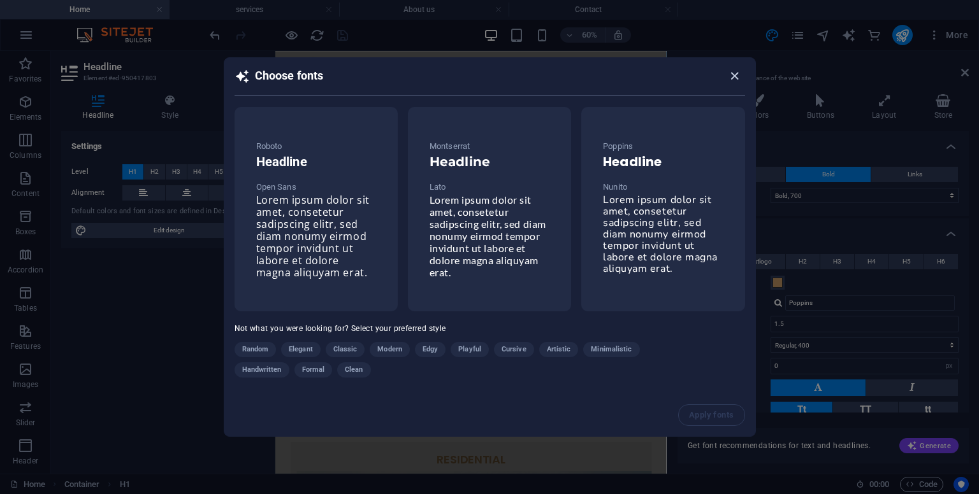
click at [727, 77] on icon "button" at bounding box center [734, 76] width 15 height 15
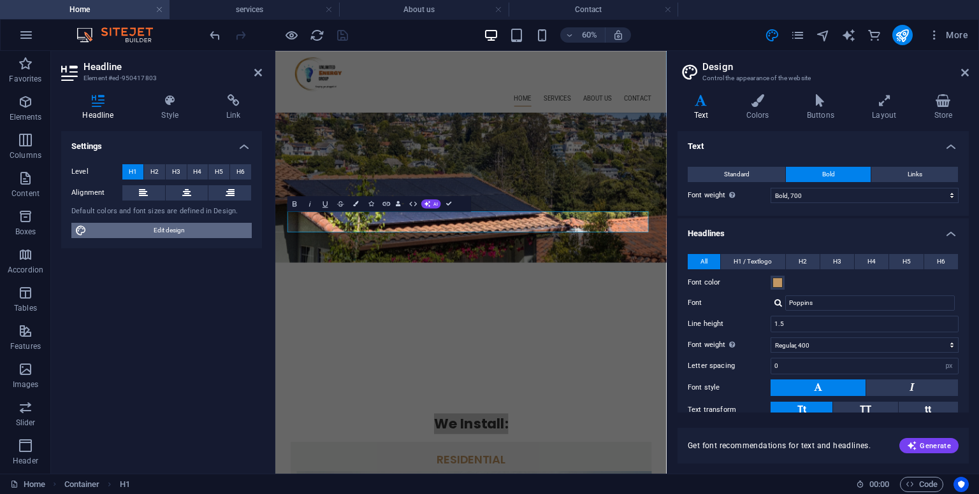
click at [176, 229] on span "Edit design" at bounding box center [168, 230] width 157 height 15
click at [925, 443] on span "Generate" at bounding box center [929, 446] width 44 height 10
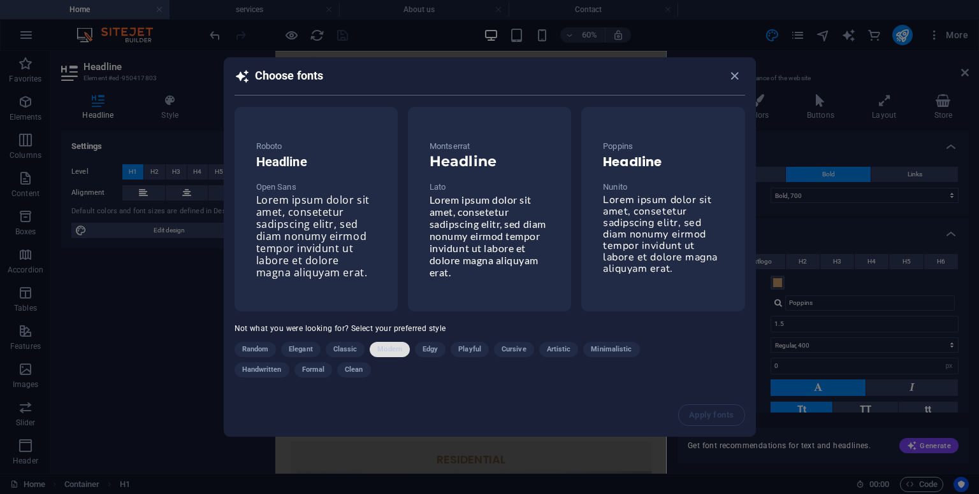
click at [394, 349] on span "Modern" at bounding box center [389, 349] width 25 height 15
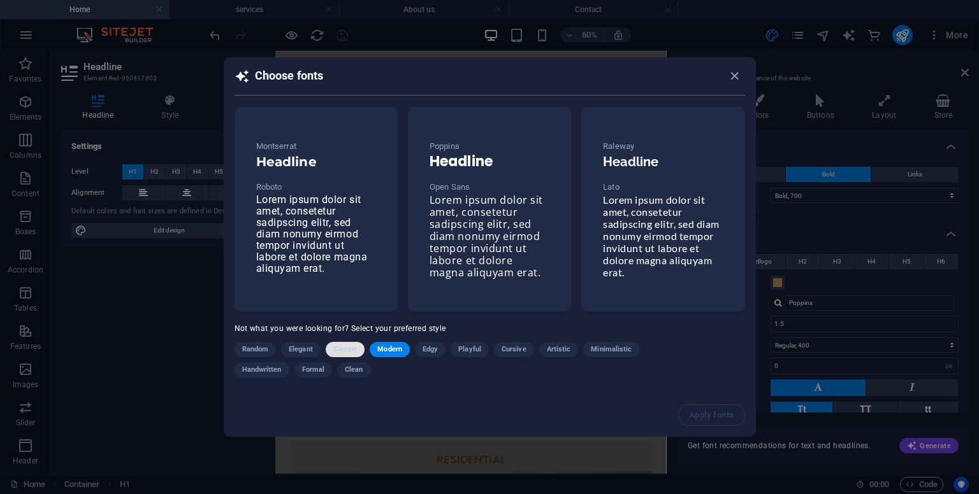
click at [343, 353] on span "Classic" at bounding box center [345, 349] width 24 height 15
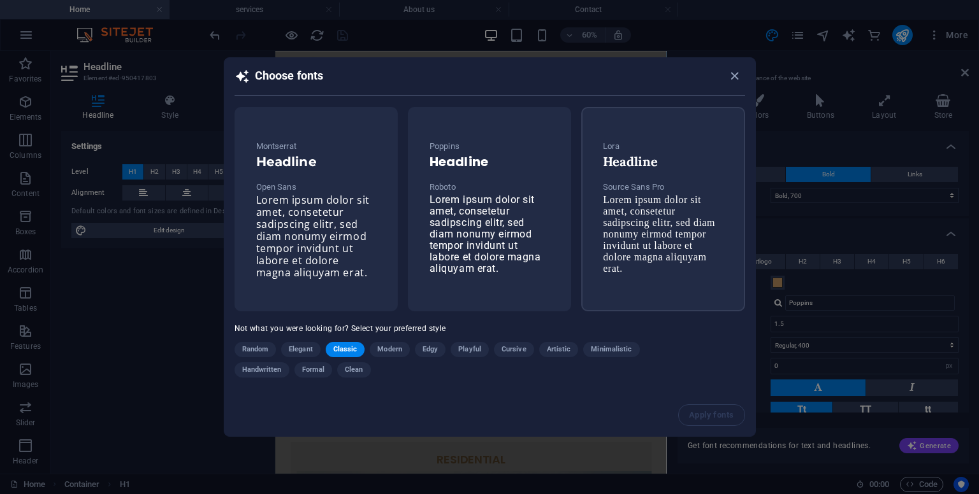
click at [635, 166] on h6 "Headline" at bounding box center [663, 161] width 120 height 15
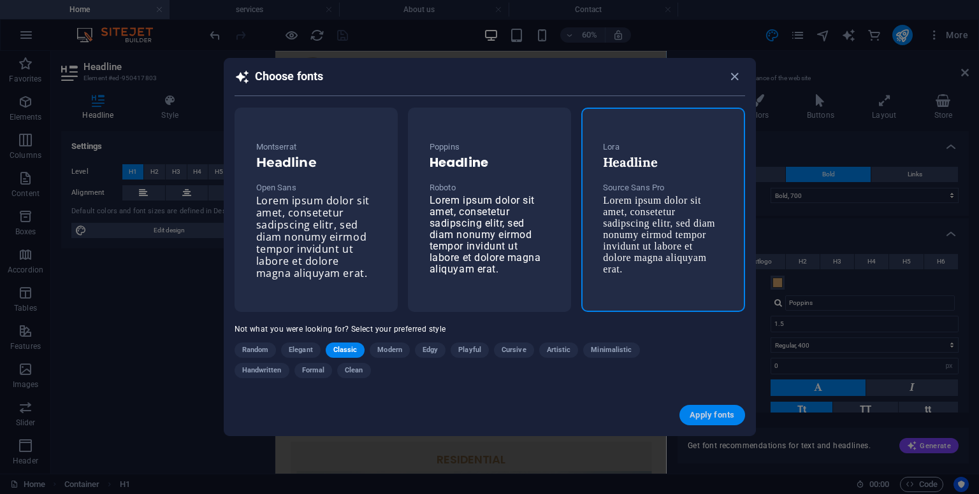
click at [695, 419] on span "Apply fonts" at bounding box center [711, 415] width 45 height 10
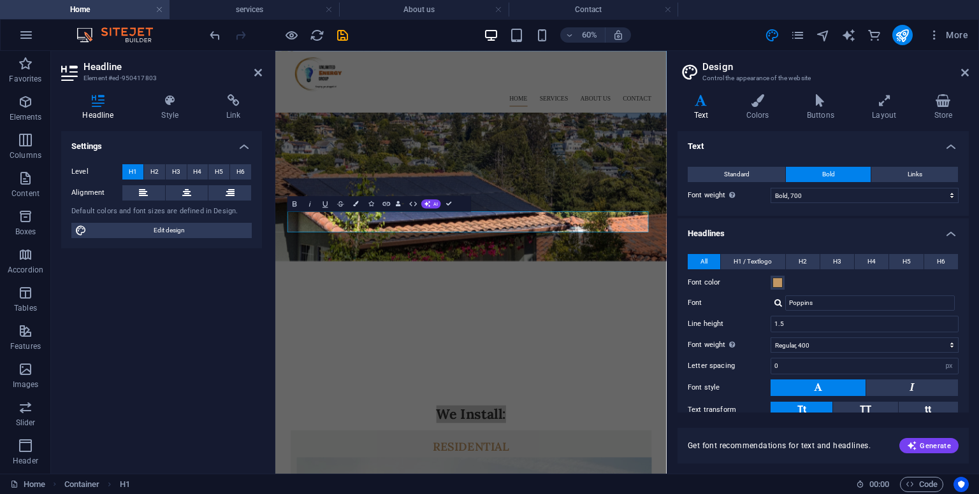
type input "Lora"
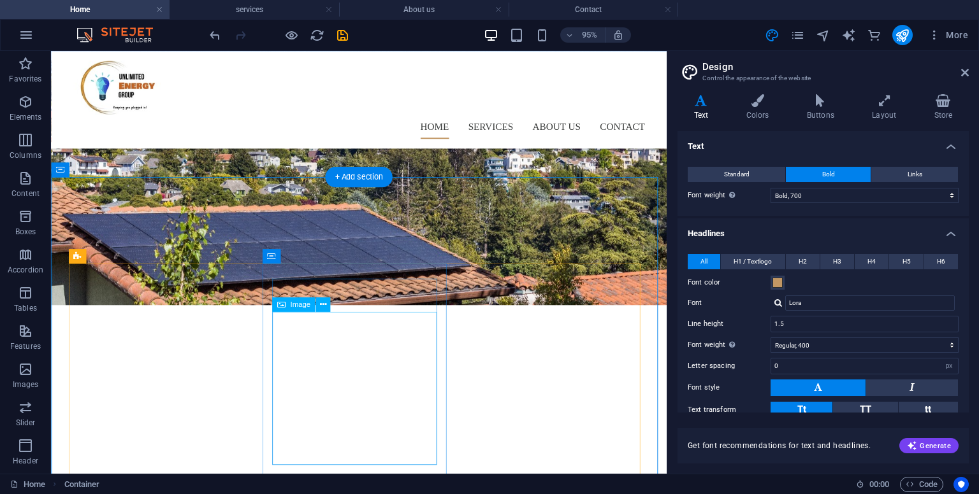
scroll to position [0, 0]
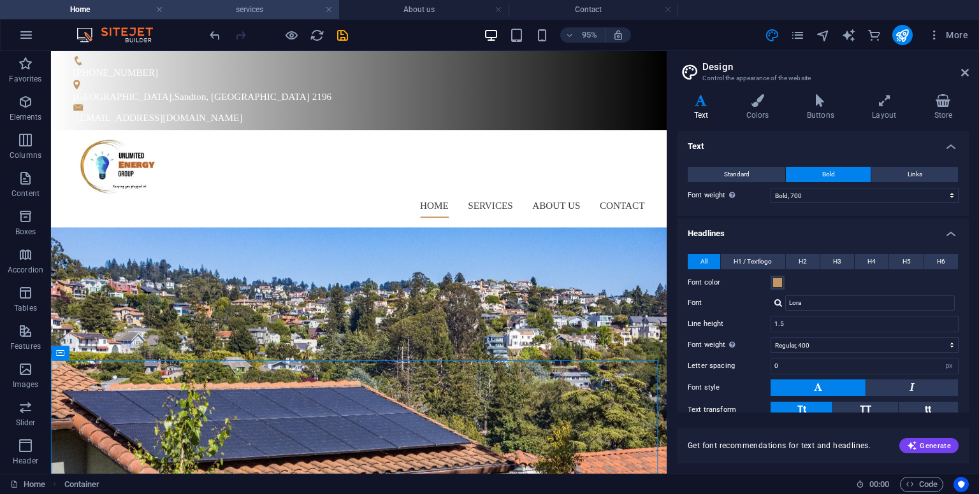
click at [219, 13] on h4 "services" at bounding box center [253, 10] width 169 height 14
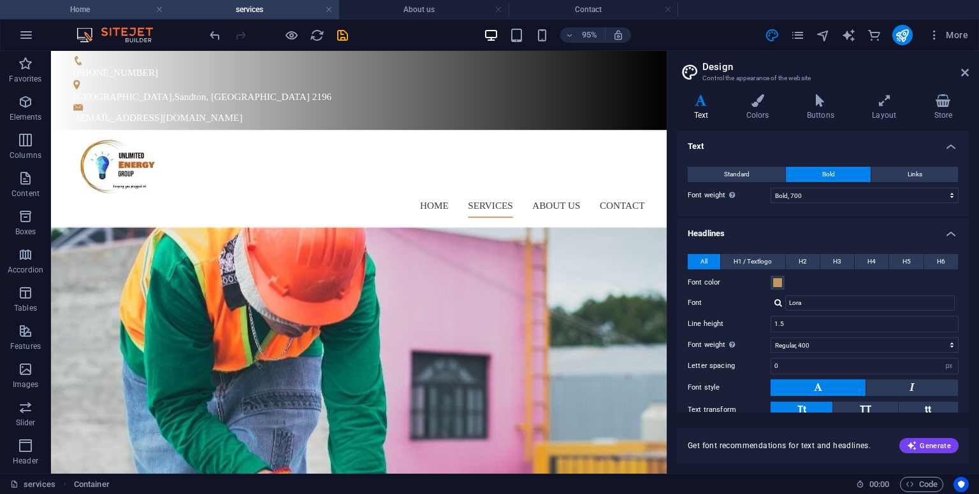
click at [121, 17] on li "Home" at bounding box center [84, 9] width 169 height 19
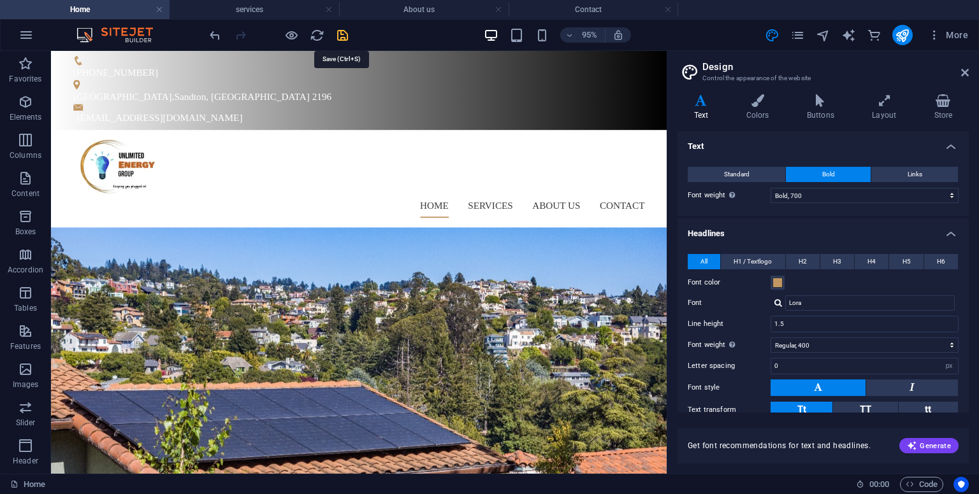
click at [342, 34] on icon "save" at bounding box center [342, 35] width 15 height 15
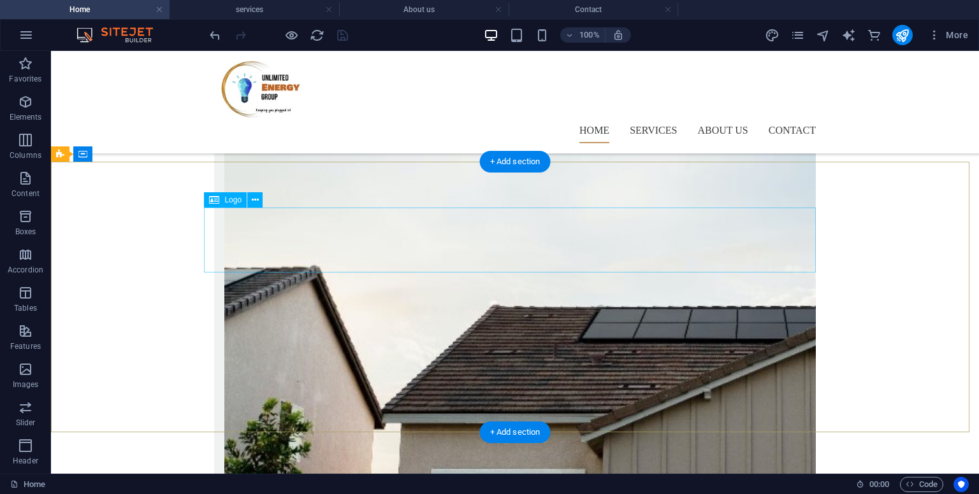
scroll to position [852, 0]
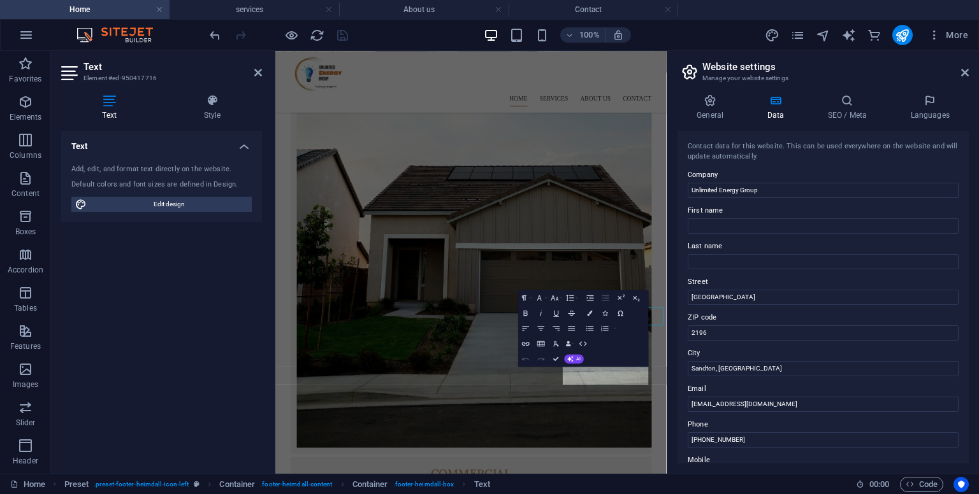
scroll to position [649, 0]
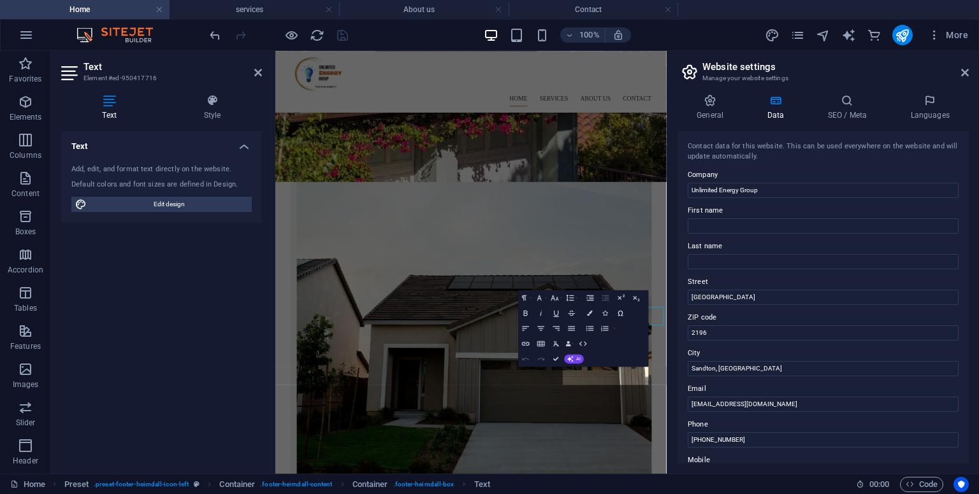
click at [828, 318] on label "ZIP code" at bounding box center [823, 317] width 271 height 15
click at [828, 326] on input "2196" at bounding box center [823, 333] width 271 height 15
click at [734, 368] on input "Sandton, [GEOGRAPHIC_DATA]" at bounding box center [823, 368] width 271 height 15
type input "[PERSON_NAME], Johanessburg"
click at [758, 461] on label "Mobile" at bounding box center [823, 460] width 271 height 15
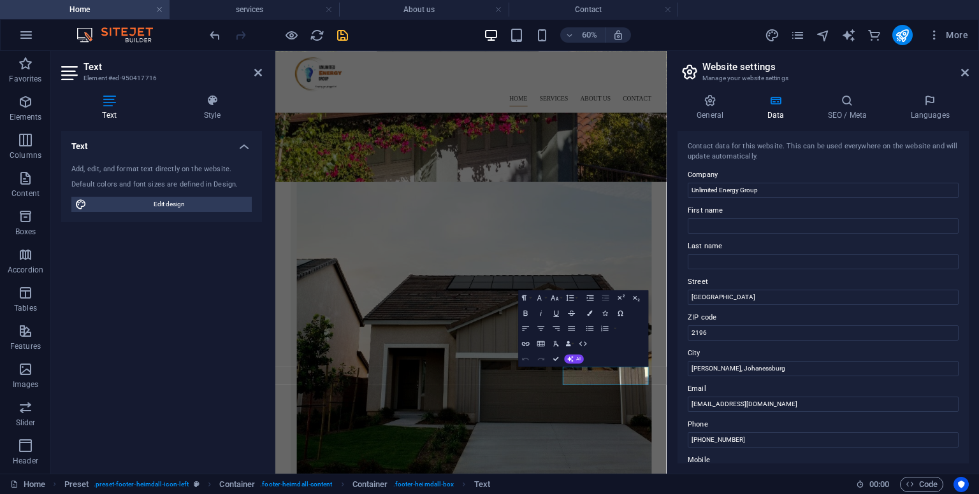
click at [758, 468] on input "Mobile" at bounding box center [823, 475] width 271 height 15
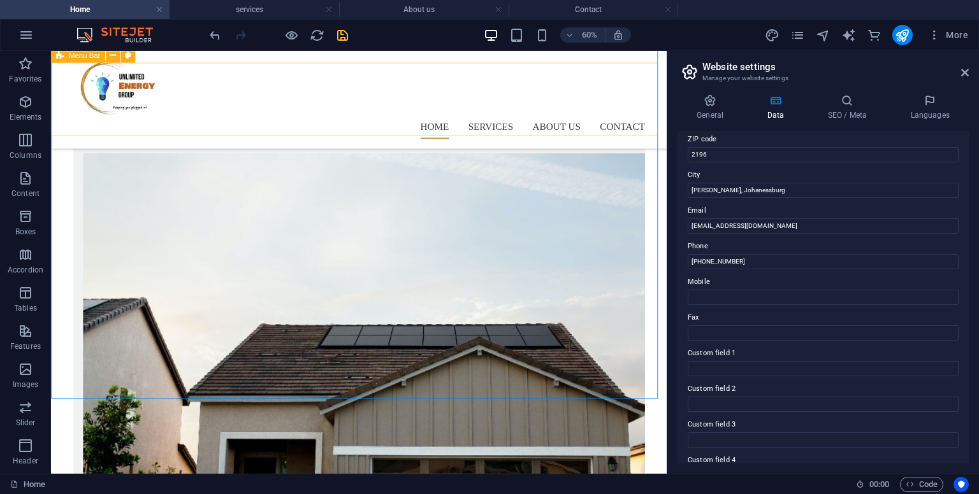
scroll to position [256, 0]
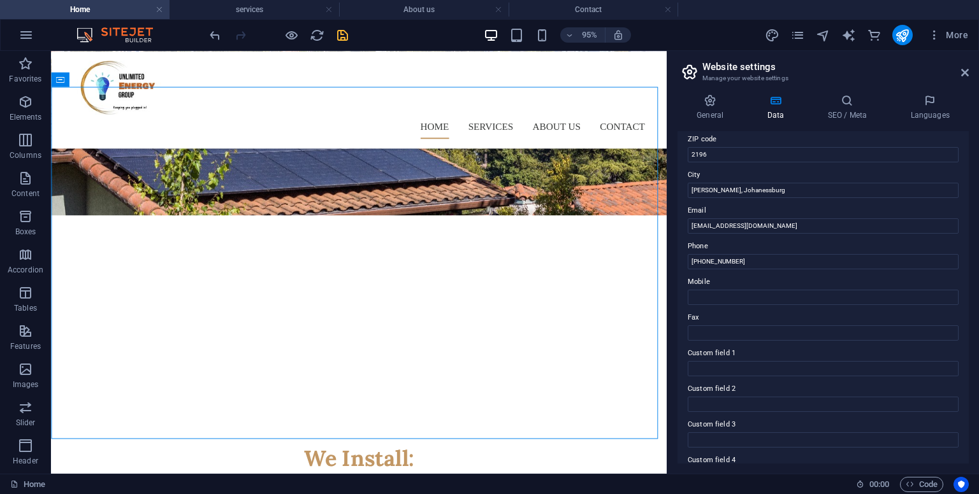
click at [957, 68] on h2 "Website settings" at bounding box center [835, 66] width 266 height 11
click at [966, 68] on icon at bounding box center [965, 73] width 8 height 10
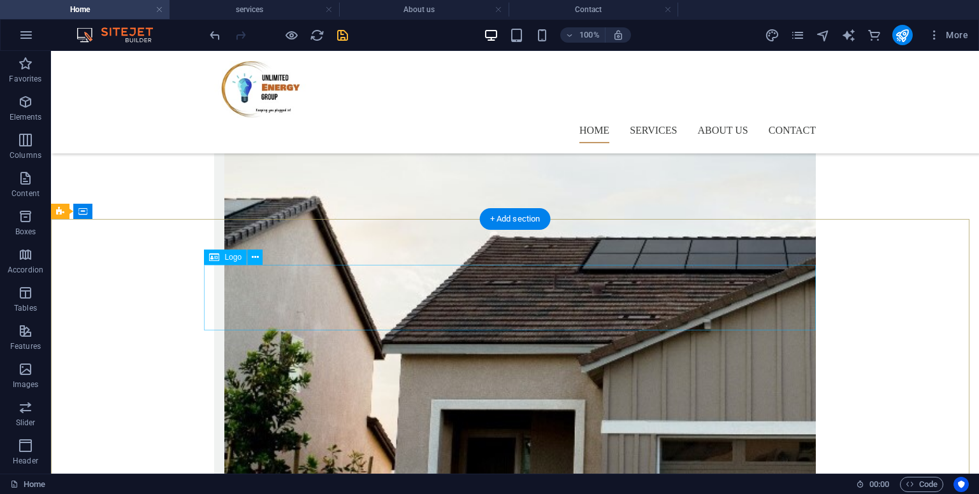
scroll to position [852, 0]
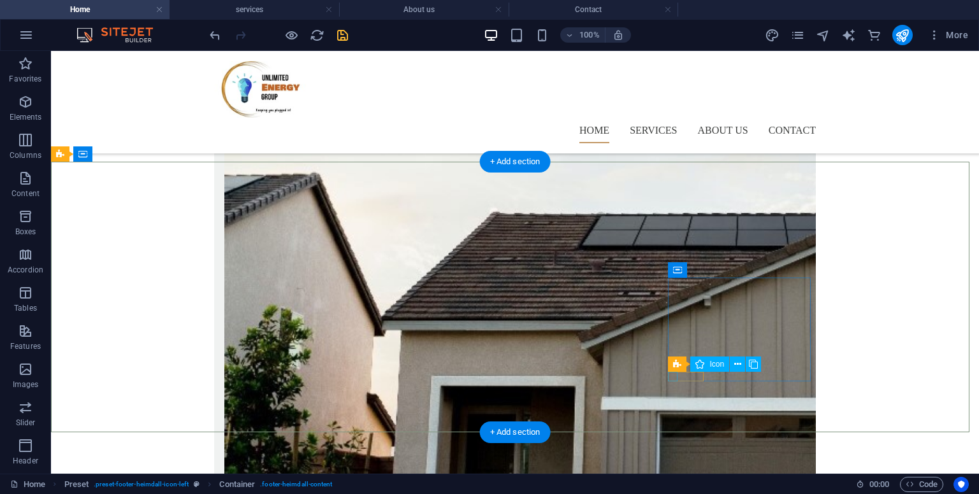
select select "xMidYMid"
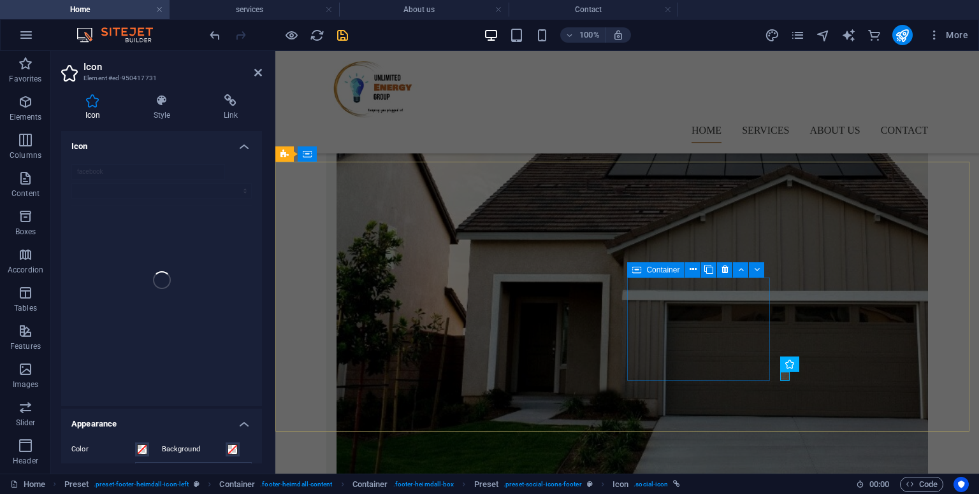
scroll to position [831, 0]
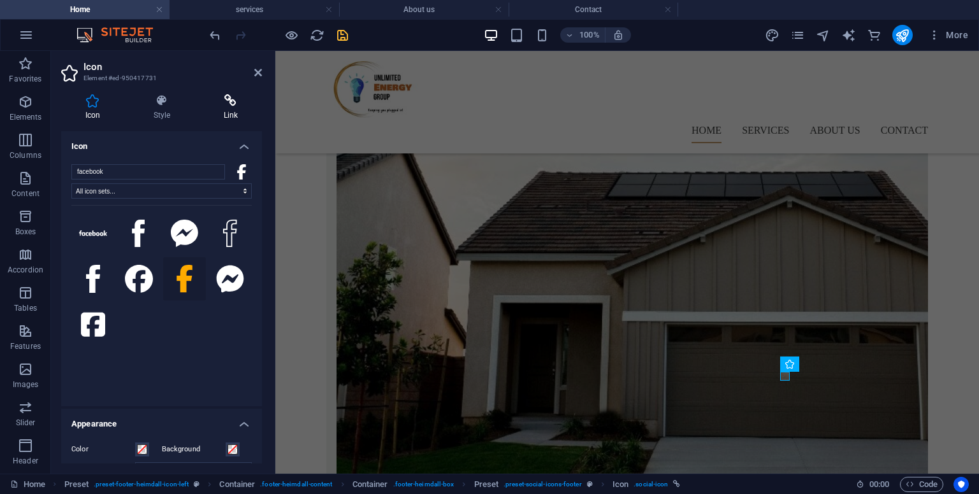
click at [230, 115] on h4 "Link" at bounding box center [230, 107] width 62 height 27
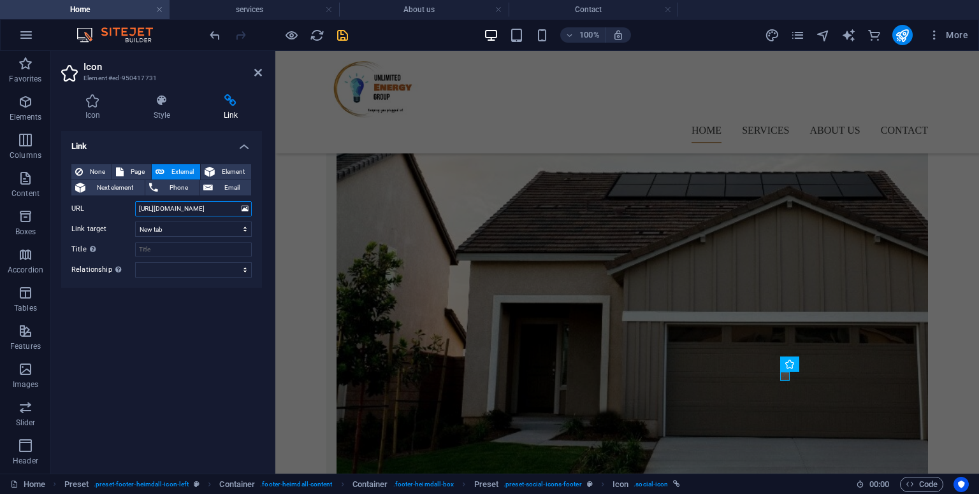
drag, startPoint x: 224, startPoint y: 212, endPoint x: 133, endPoint y: 217, distance: 90.6
click at [133, 217] on div "None Page External Element Next element Phone Email Page Home services About us…" at bounding box center [161, 220] width 180 height 113
paste input "share/15NJwHxDDN/"
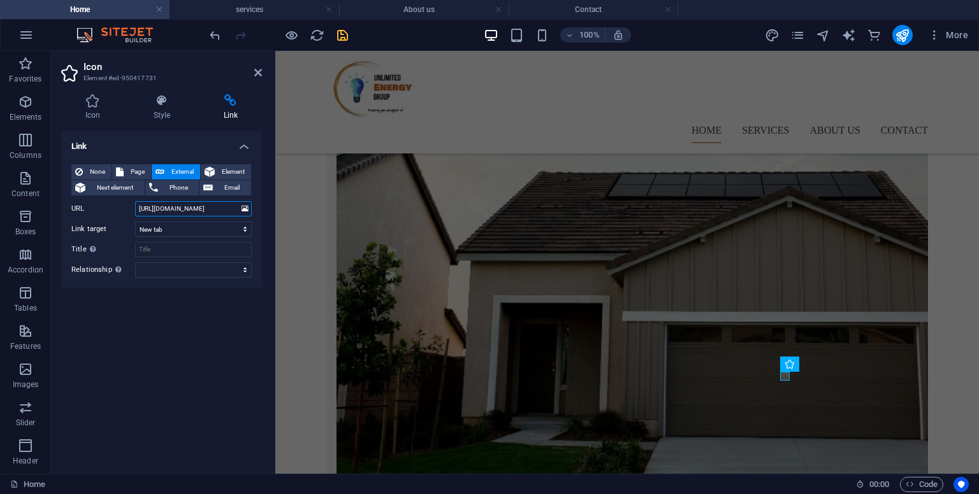
type input "[URL][DOMAIN_NAME]"
click at [189, 346] on div "Link None Page External Element Next element Phone Email Page Home services Abo…" at bounding box center [161, 297] width 201 height 333
click at [145, 111] on h4 "Style" at bounding box center [164, 107] width 70 height 27
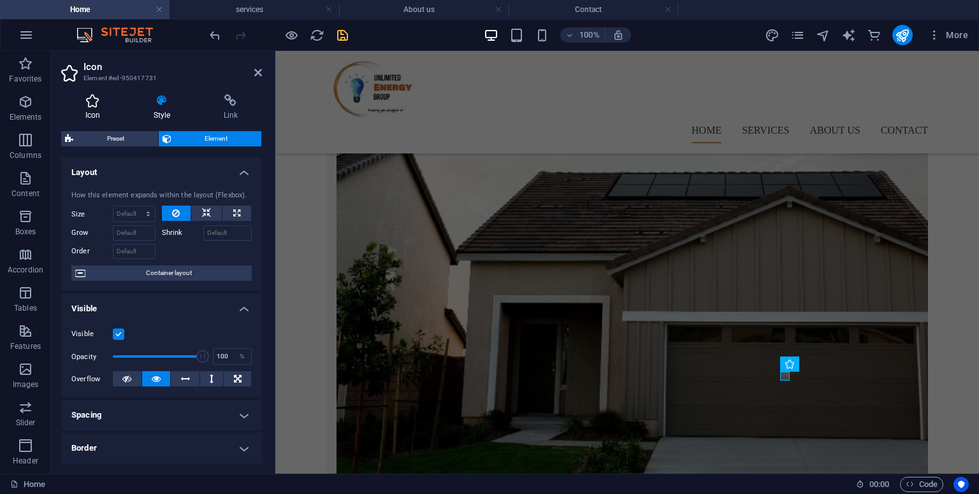
click at [81, 100] on icon at bounding box center [92, 100] width 63 height 13
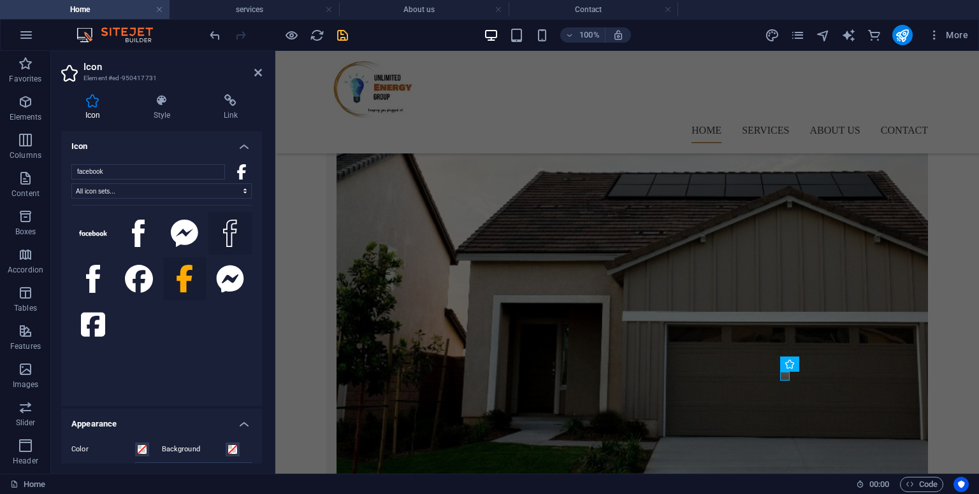
click at [228, 230] on icon at bounding box center [230, 234] width 14 height 28
click at [138, 234] on icon at bounding box center [139, 234] width 13 height 28
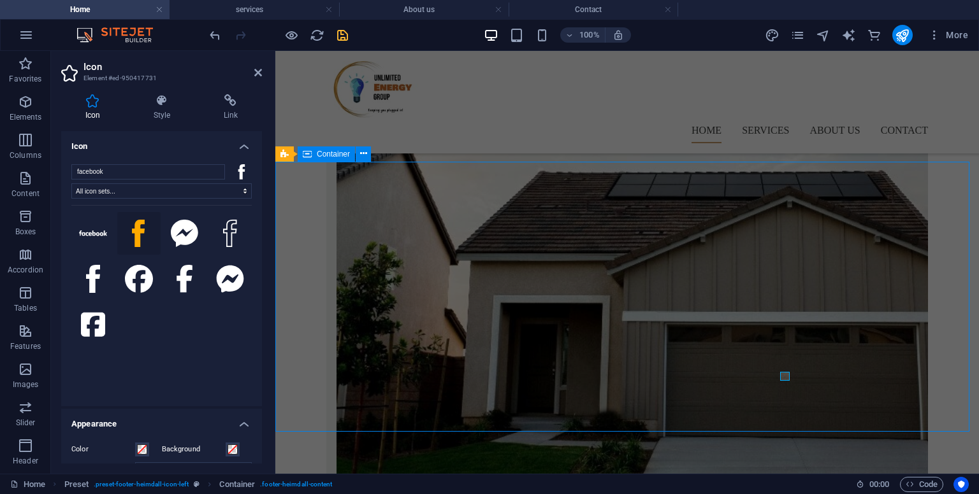
scroll to position [852, 0]
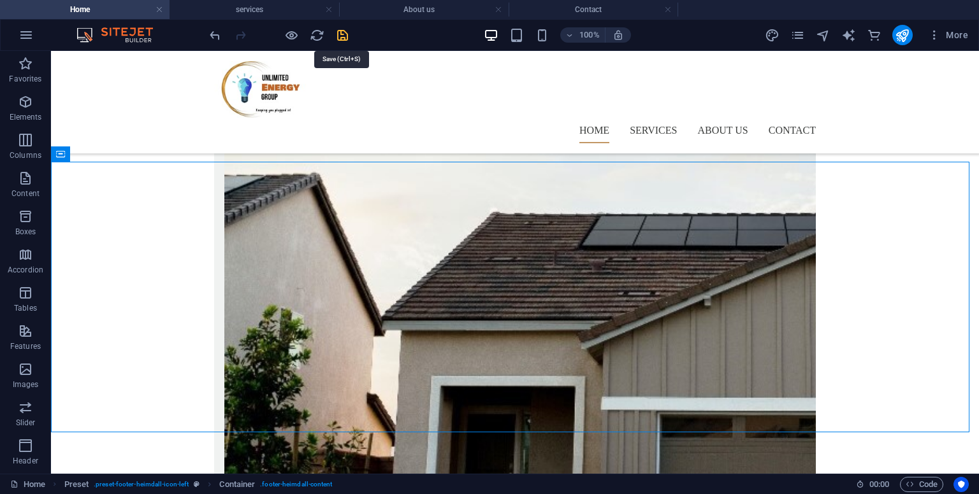
click at [345, 31] on icon "save" at bounding box center [342, 35] width 15 height 15
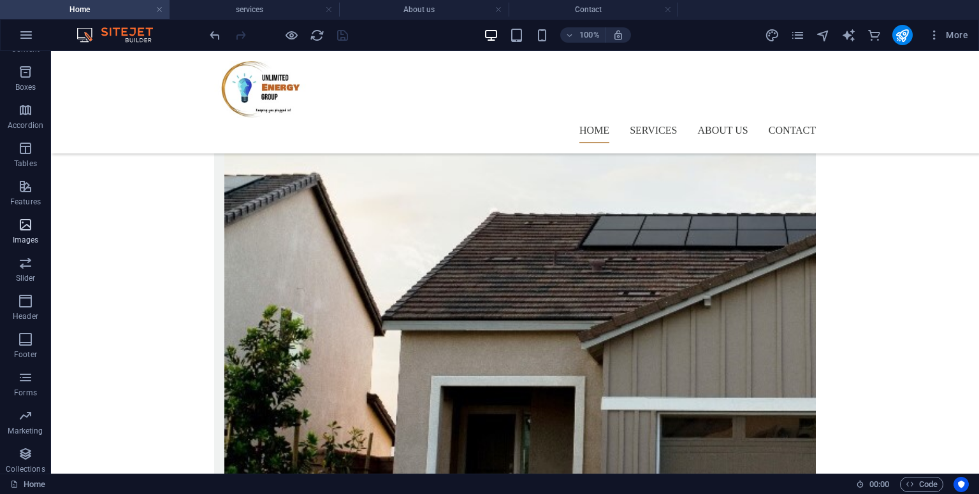
scroll to position [189, 0]
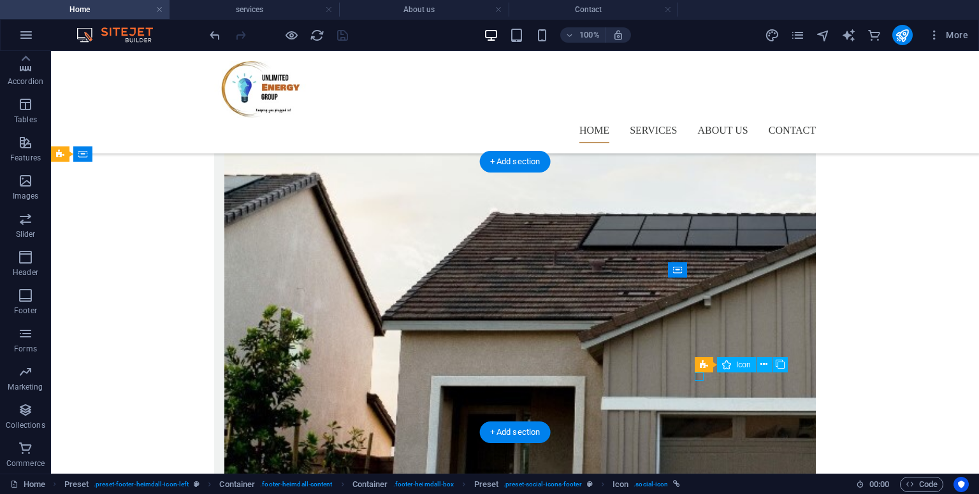
select select "xMidYMid"
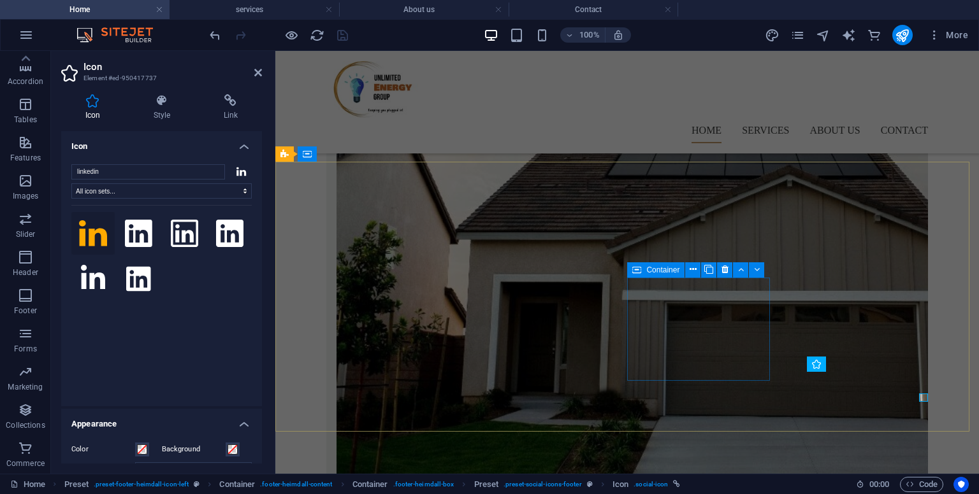
scroll to position [831, 0]
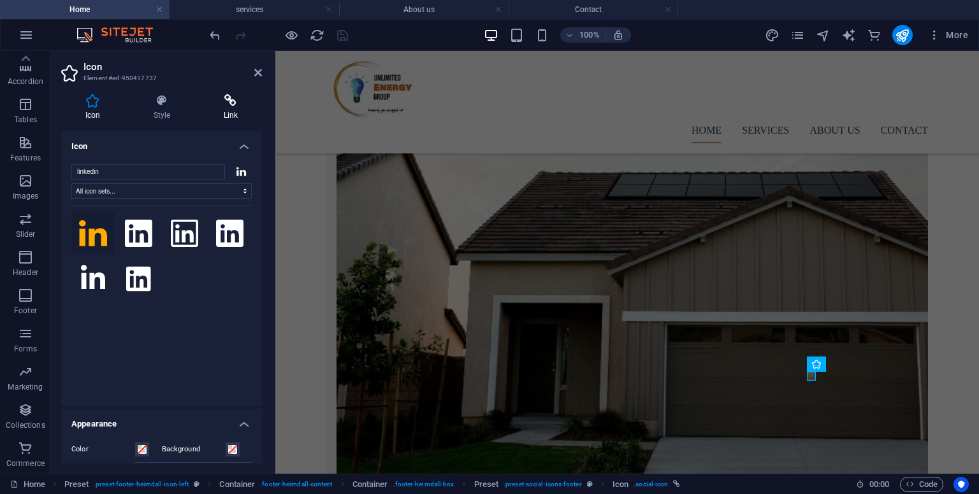
click at [229, 96] on icon at bounding box center [230, 100] width 62 height 13
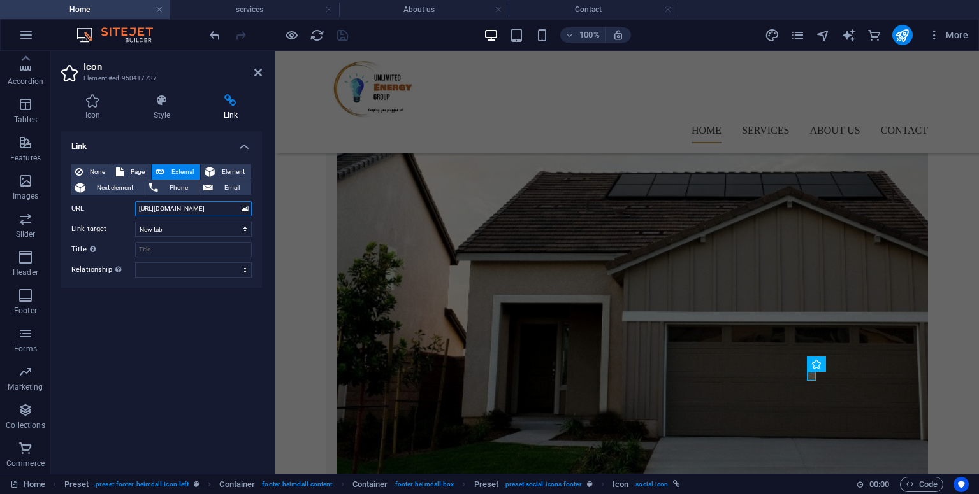
drag, startPoint x: 212, startPoint y: 210, endPoint x: 100, endPoint y: 216, distance: 112.3
click at [100, 216] on div "URL [URL][DOMAIN_NAME]" at bounding box center [161, 208] width 180 height 15
paste input "in/unlimited-energy-group-bbb34631b?lipi=urn%3Ali%3Apage%3Ad_flagship3_profile_…"
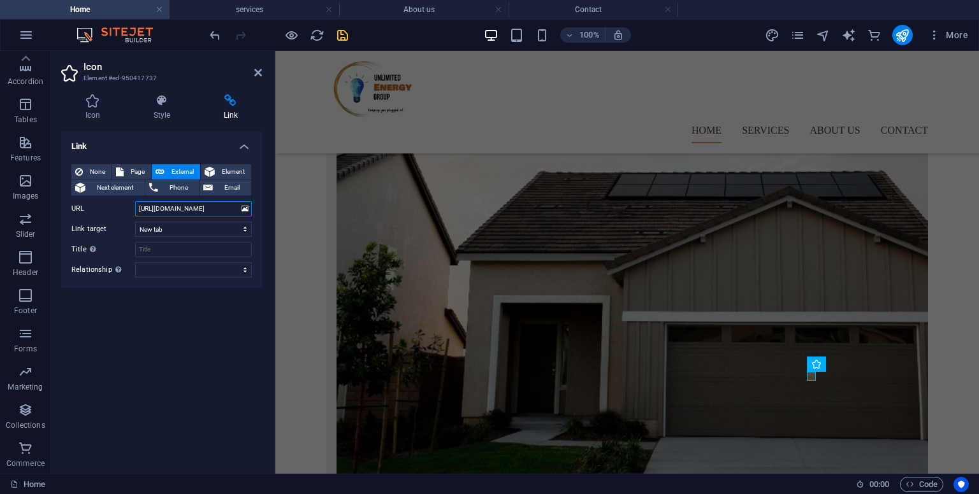
type input "[URL][DOMAIN_NAME]"
click at [127, 352] on div "Link None Page External Element Next element Phone Email Page Home services Abo…" at bounding box center [161, 297] width 201 height 333
click at [343, 32] on icon "save" at bounding box center [342, 35] width 15 height 15
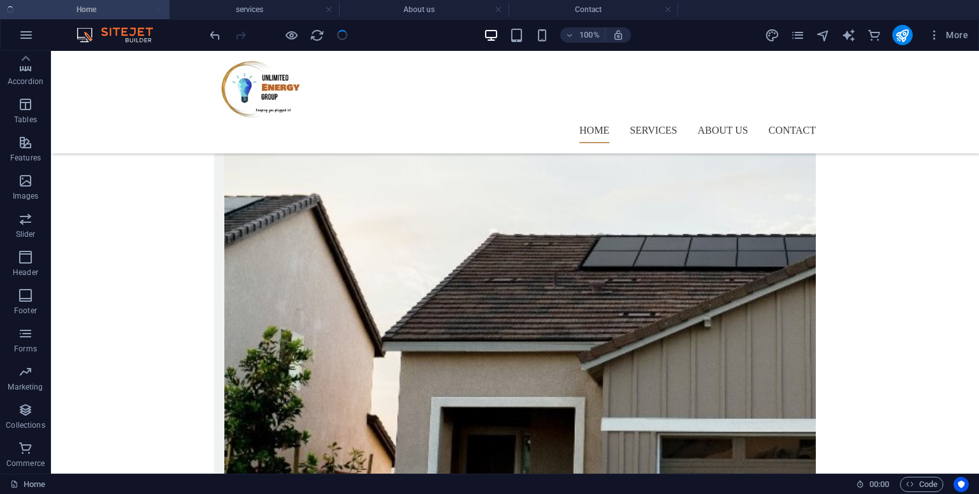
scroll to position [852, 0]
